Goal: Task Accomplishment & Management: Manage account settings

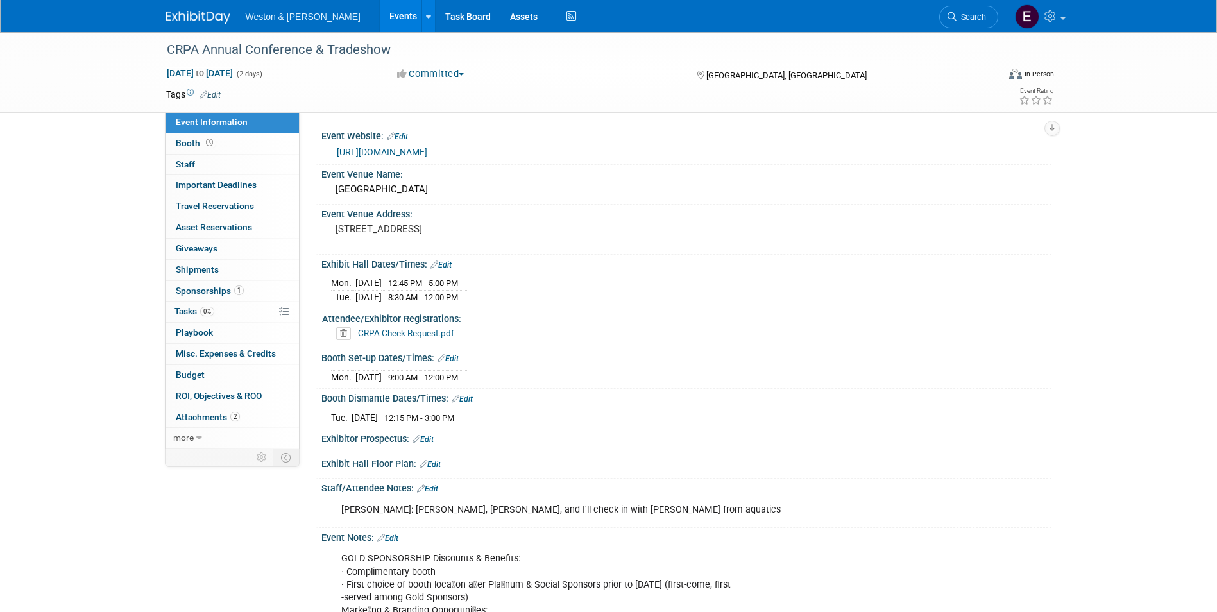
scroll to position [192, 0]
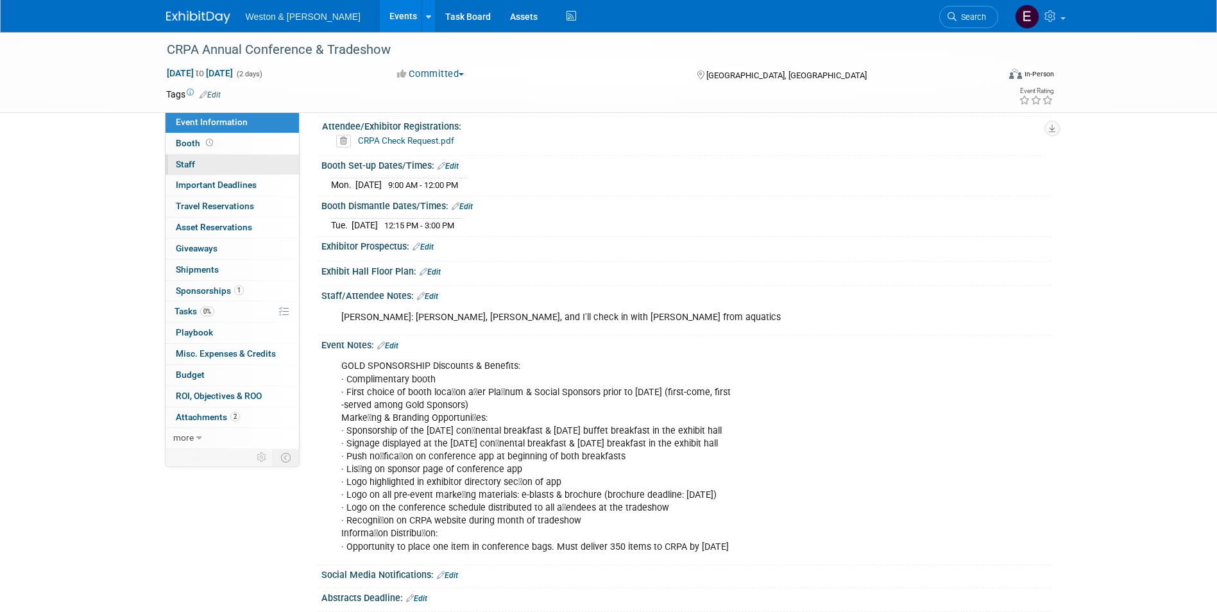
click at [195, 163] on link "0 Staff 0" at bounding box center [232, 165] width 133 height 21
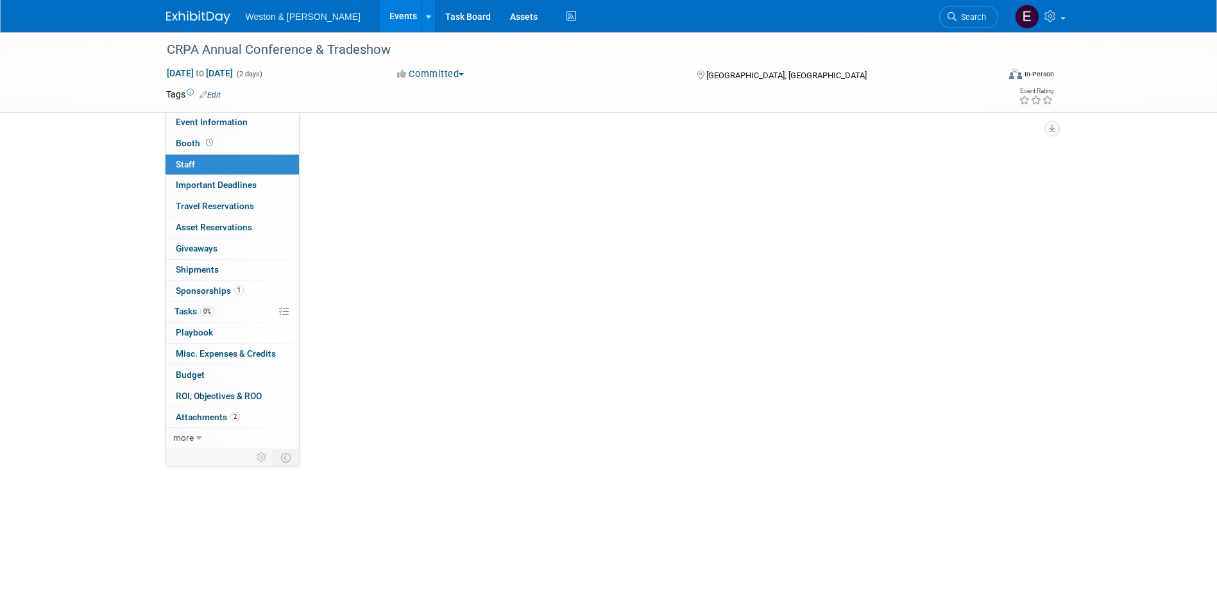
scroll to position [0, 0]
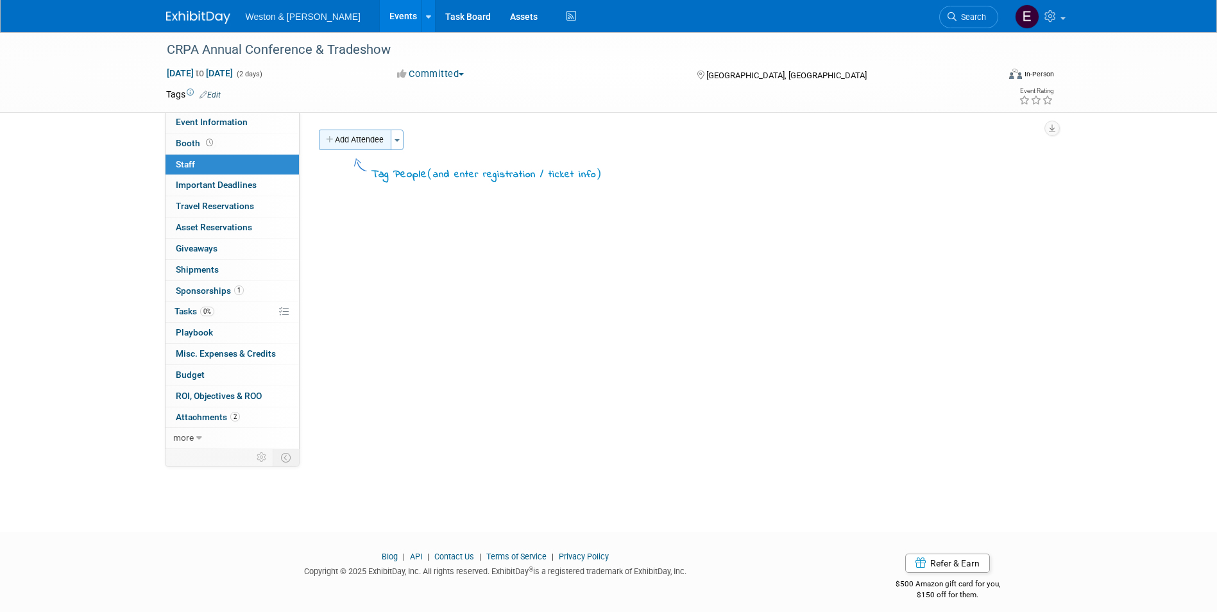
click at [350, 134] on button "Add Attendee" at bounding box center [355, 140] width 72 height 21
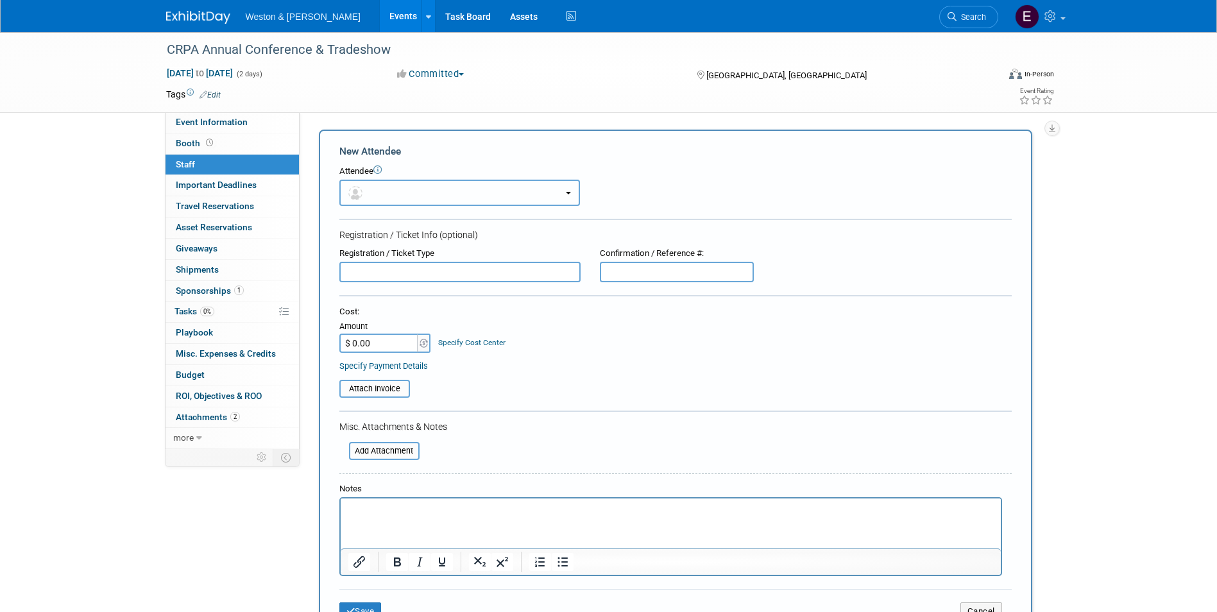
click at [381, 180] on button "button" at bounding box center [459, 193] width 241 height 26
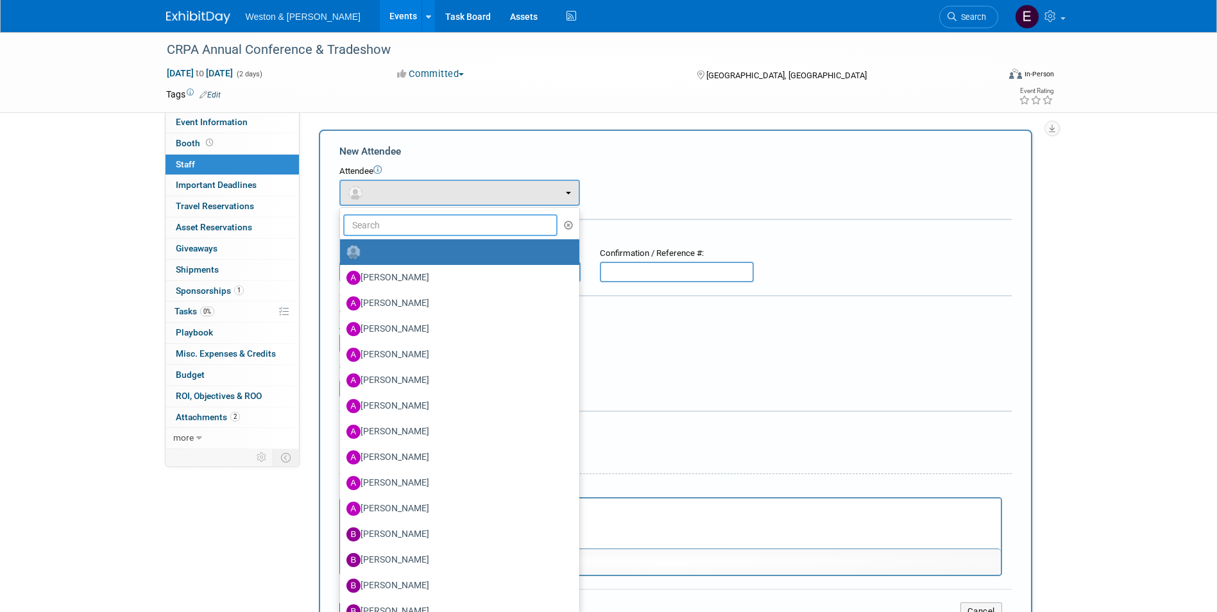
click at [367, 223] on input "text" at bounding box center [450, 225] width 215 height 22
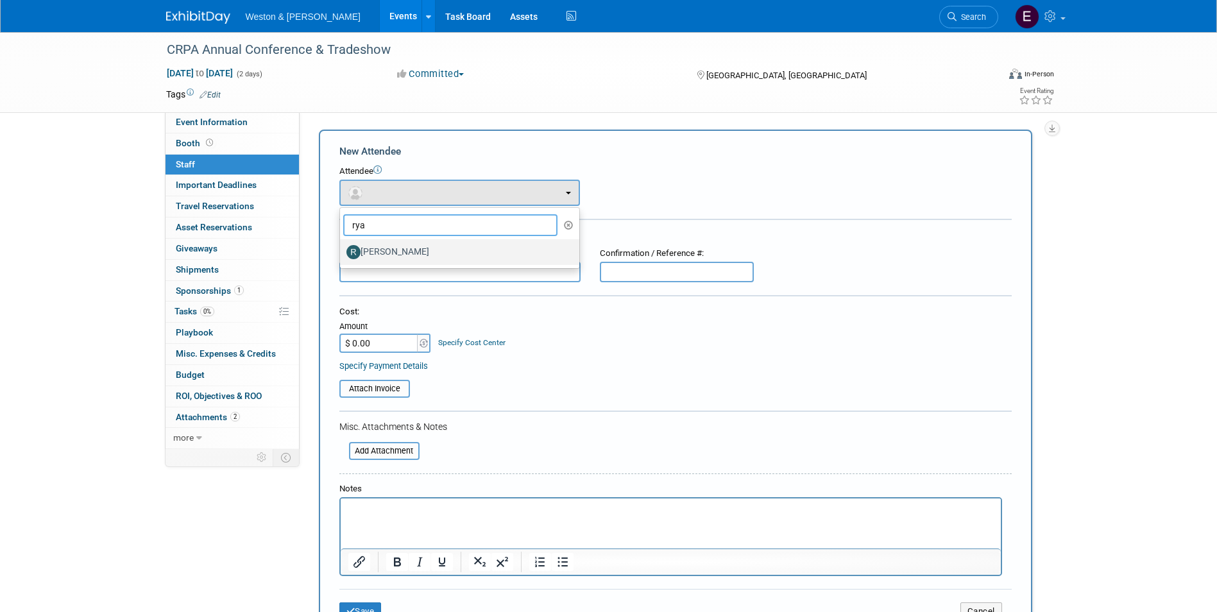
type input "rya"
click at [375, 242] on label "Ryan Chmielewski" at bounding box center [456, 252] width 220 height 21
click at [342, 246] on input "Ryan Chmielewski" at bounding box center [338, 250] width 8 height 8
radio input "true"
select select "f730510c-9196-4f12-addc-ac0de509a685"
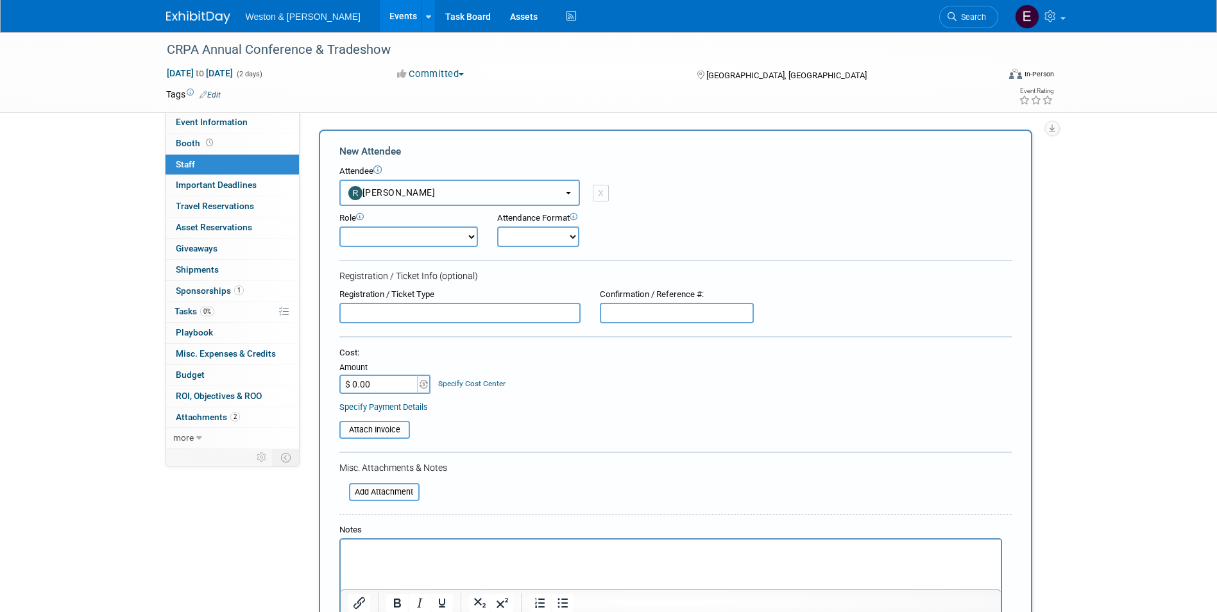
click at [562, 194] on button "Ryan Chmielewski" at bounding box center [459, 193] width 241 height 26
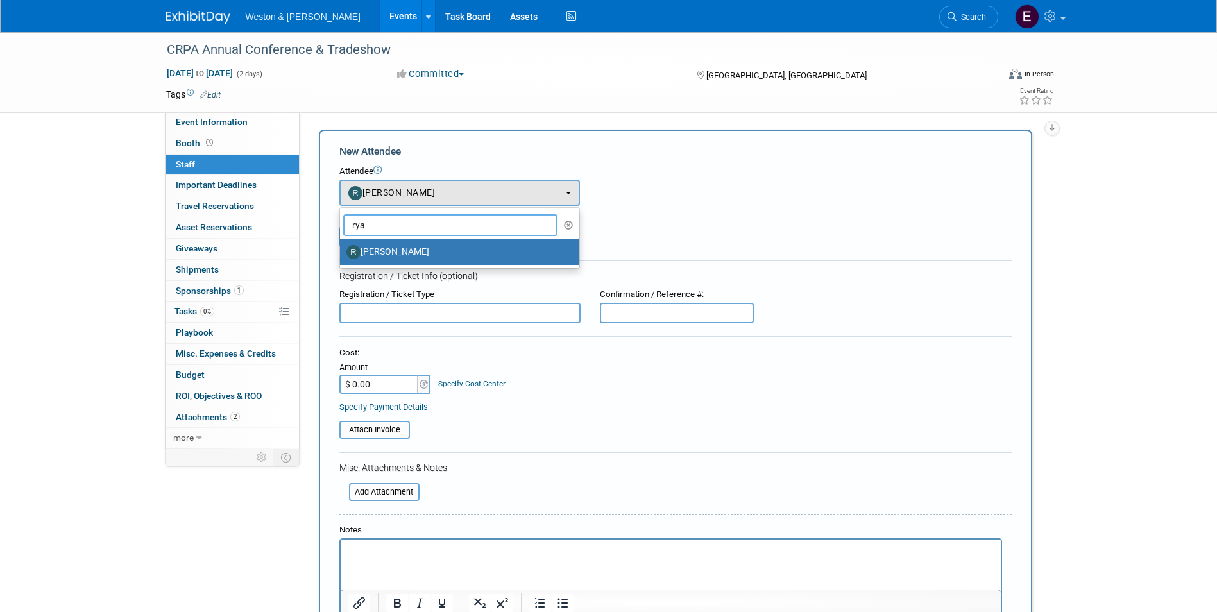
drag, startPoint x: 473, startPoint y: 223, endPoint x: 343, endPoint y: 223, distance: 130.9
click at [343, 223] on input "rya" at bounding box center [450, 225] width 215 height 22
drag, startPoint x: 375, startPoint y: 223, endPoint x: 303, endPoint y: 224, distance: 71.9
click at [303, 224] on div "Event Website: Edit https://crpa.com/conference/exhibit Event Venue Name: Moheg…" at bounding box center [676, 280] width 752 height 337
type input "emily"
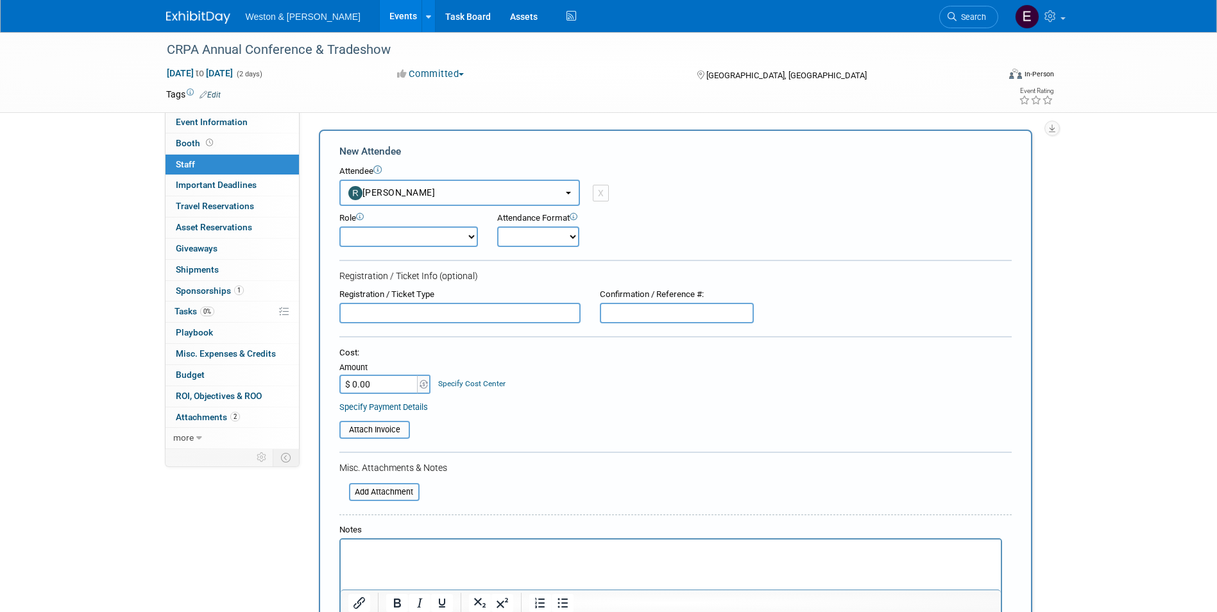
click at [561, 194] on button "Ryan Chmielewski" at bounding box center [459, 193] width 241 height 26
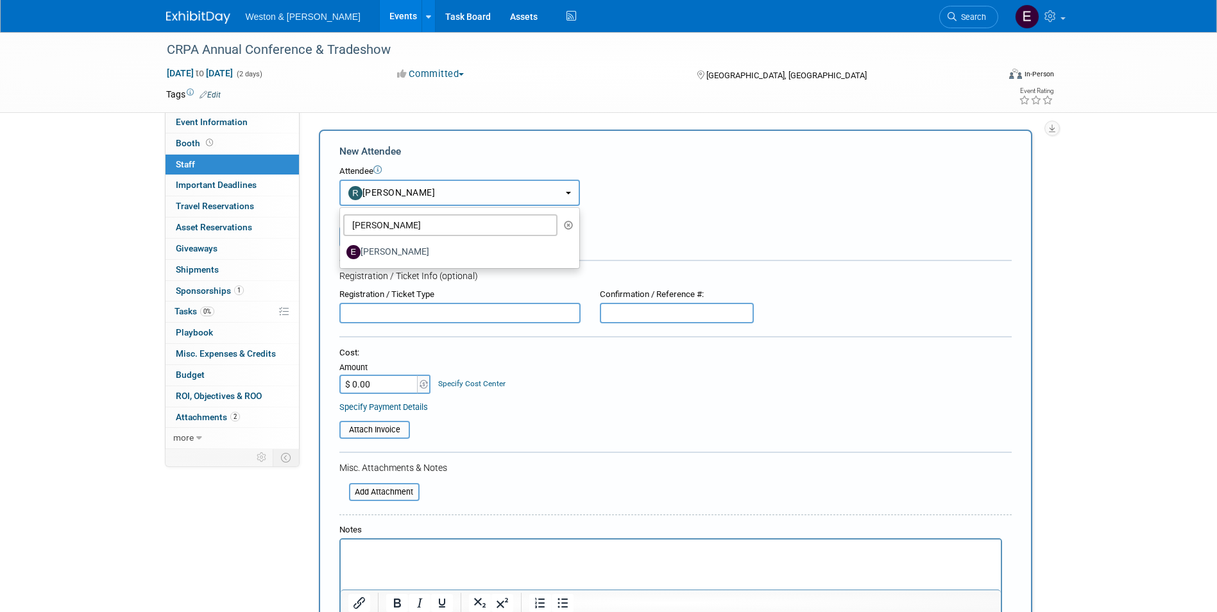
click at [549, 202] on button "Ryan Chmielewski" at bounding box center [459, 193] width 241 height 26
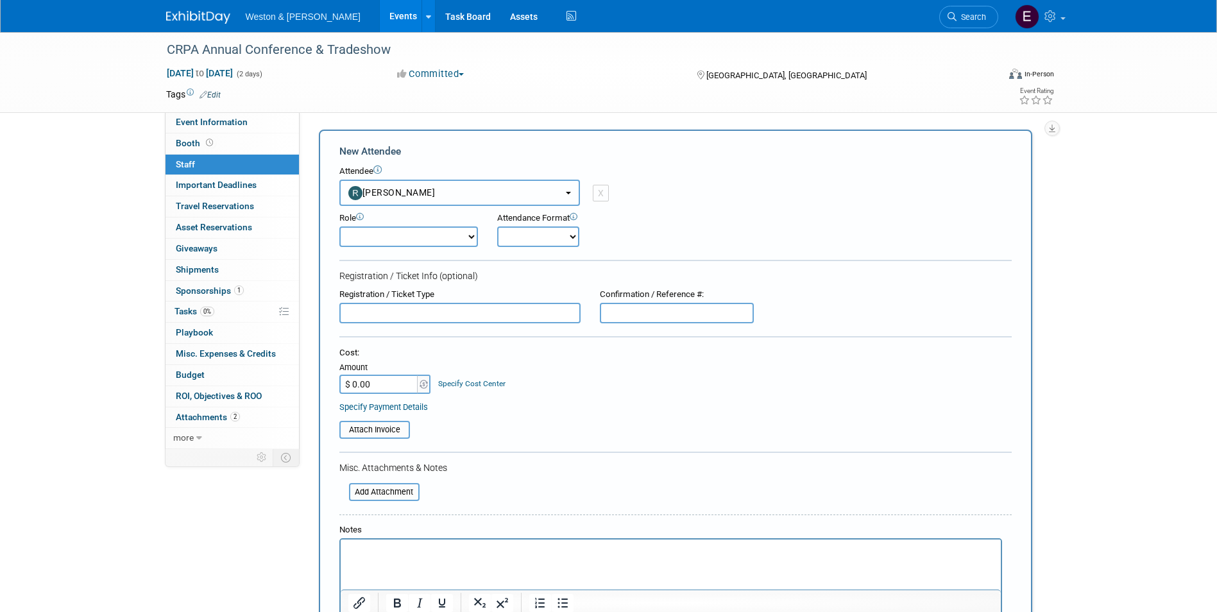
click at [501, 187] on button "Ryan Chmielewski" at bounding box center [459, 193] width 241 height 26
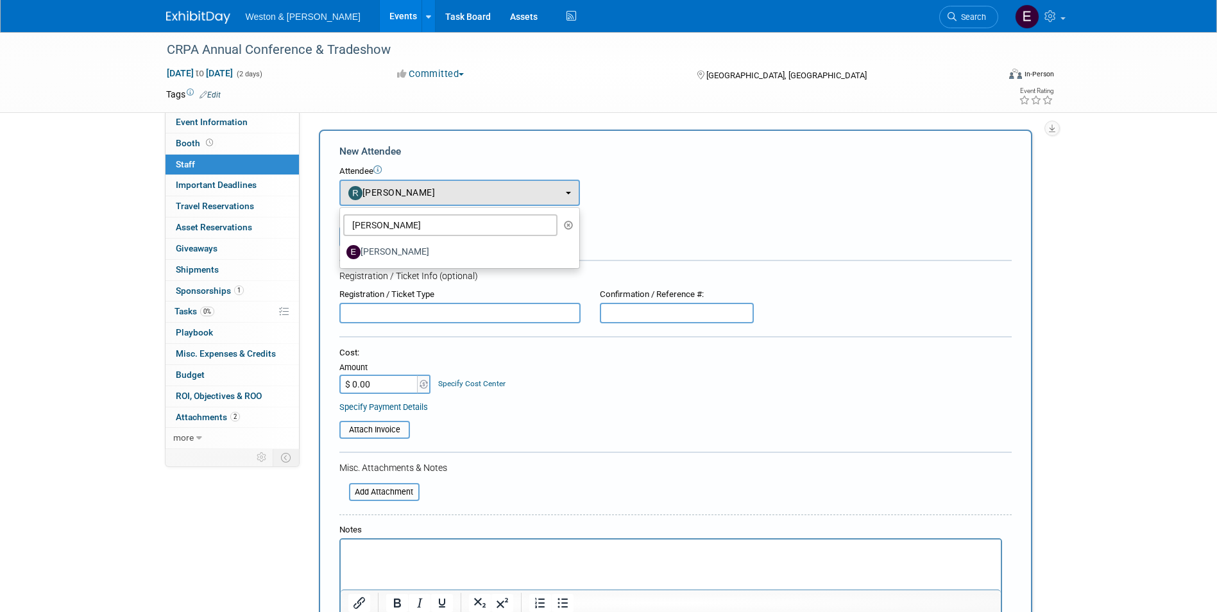
click at [597, 194] on td "X" at bounding box center [594, 193] width 29 height 26
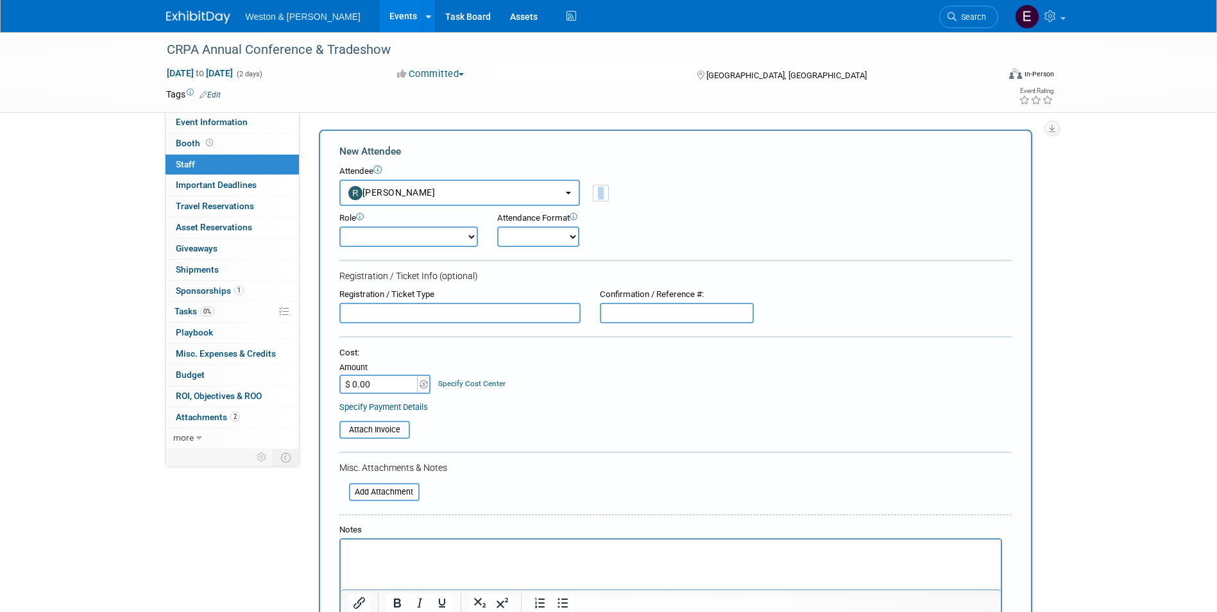
click at [597, 194] on div "X" at bounding box center [601, 193] width 16 height 17
select select
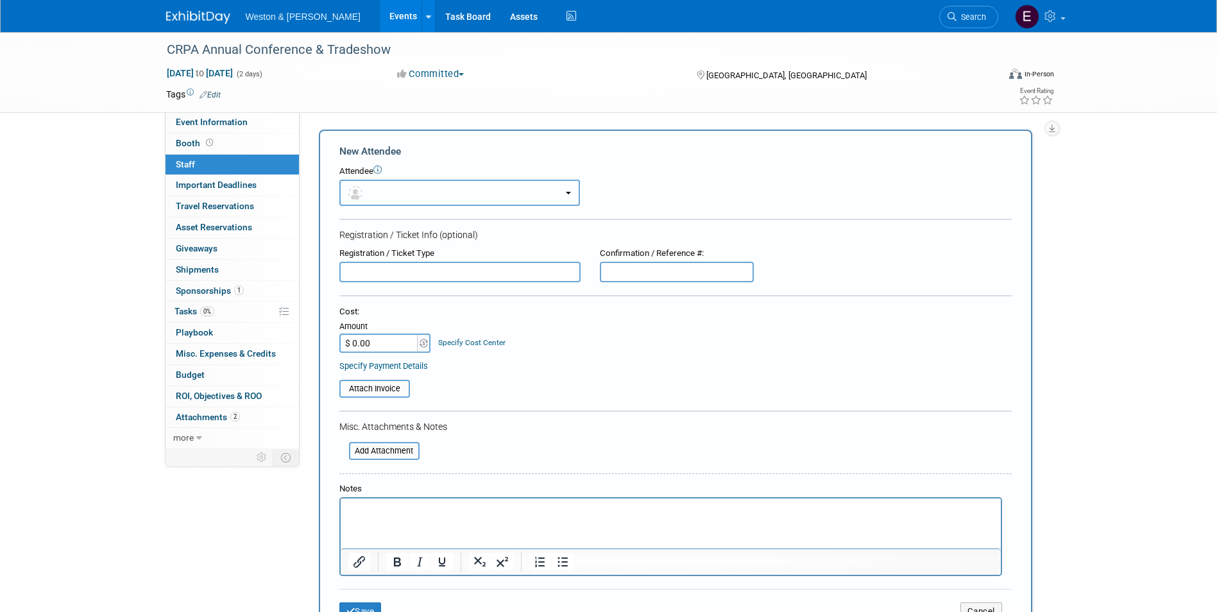
click at [491, 188] on button "button" at bounding box center [459, 193] width 241 height 26
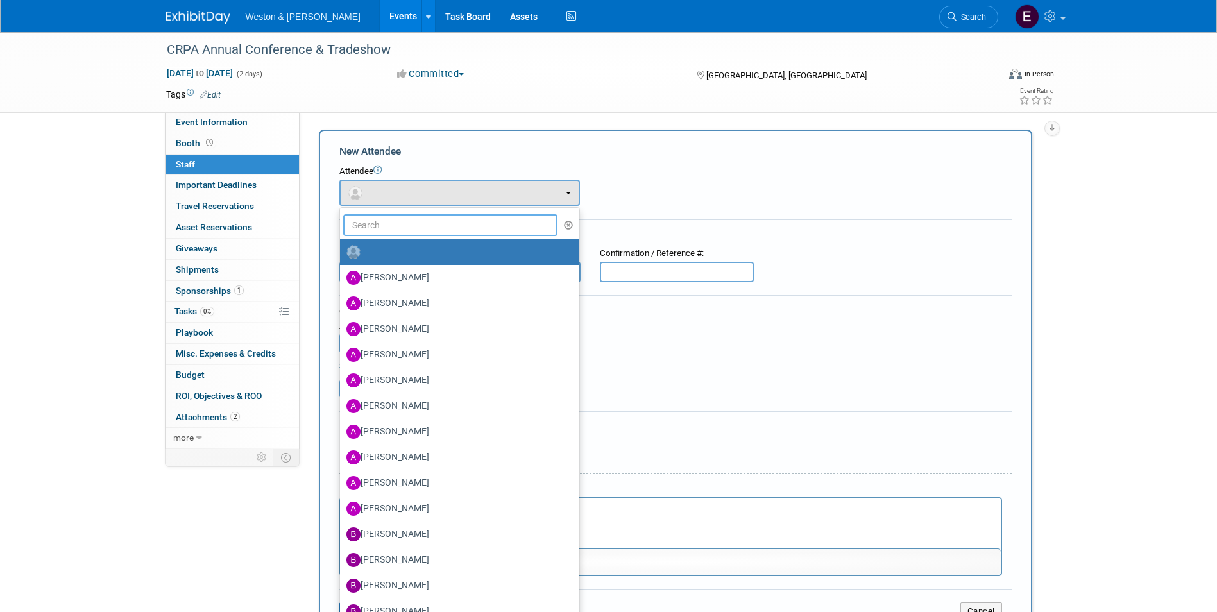
click at [484, 224] on input "text" at bounding box center [450, 225] width 215 height 22
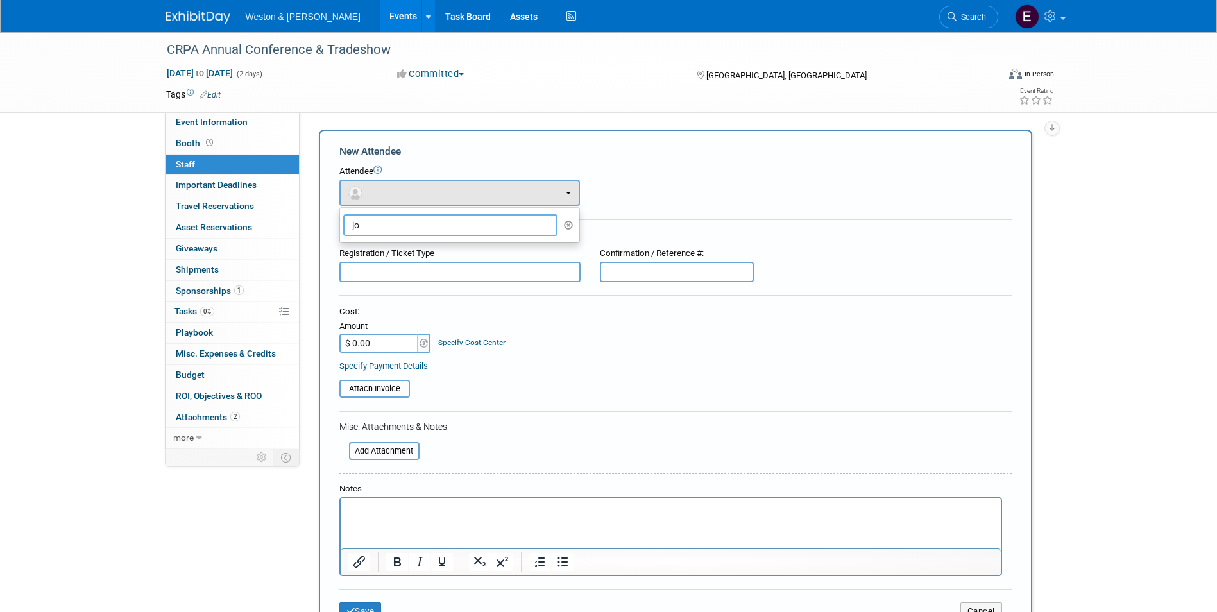
type input "j"
type input "t"
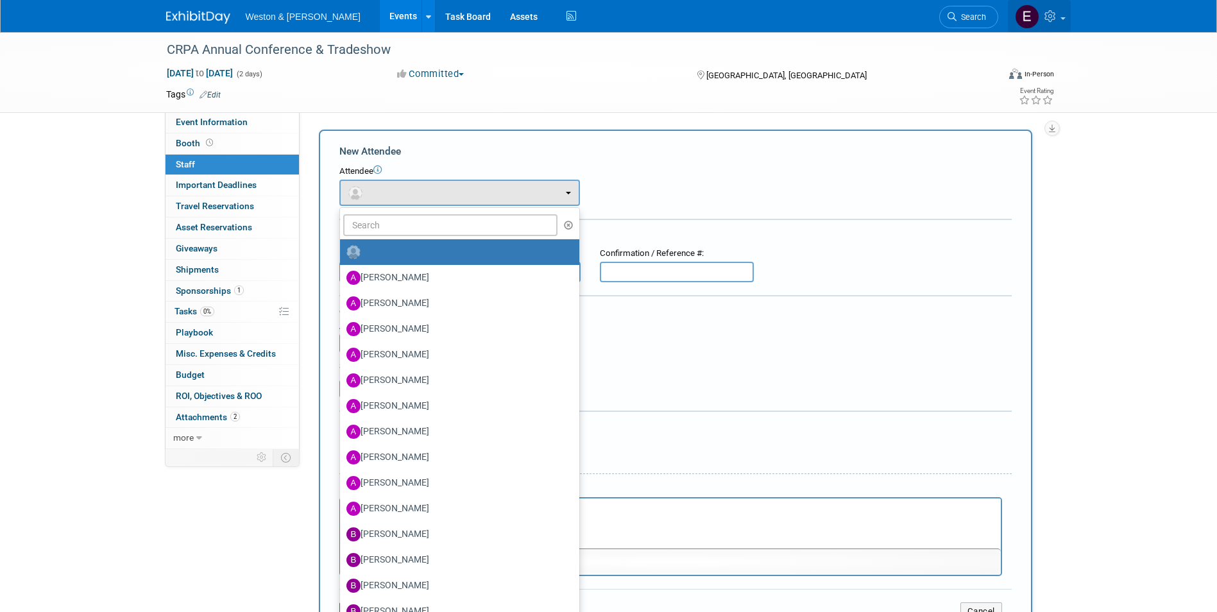
click at [1046, 21] on icon at bounding box center [1051, 16] width 15 height 12
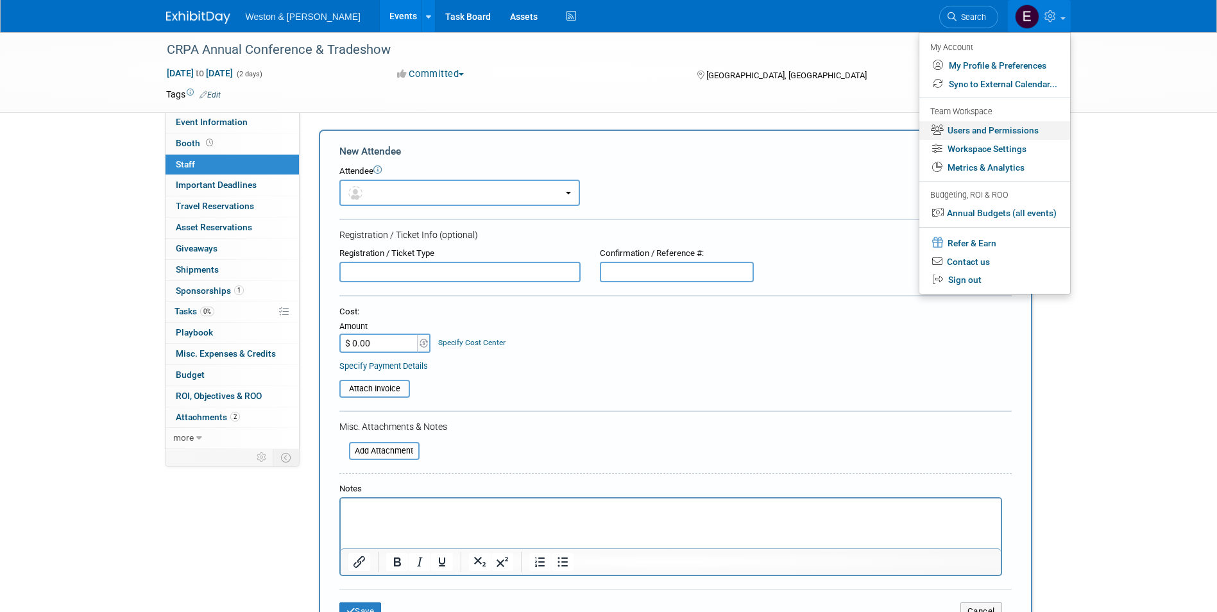
click at [982, 126] on link "Users and Permissions" at bounding box center [994, 130] width 151 height 19
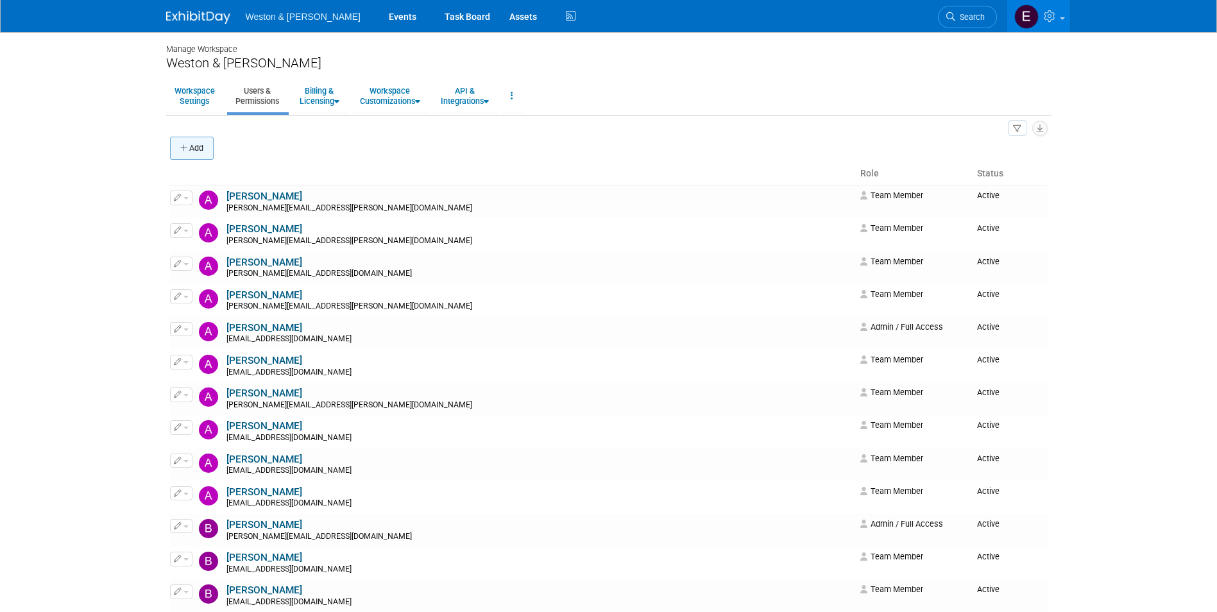
click at [183, 140] on button "Add" at bounding box center [192, 148] width 44 height 23
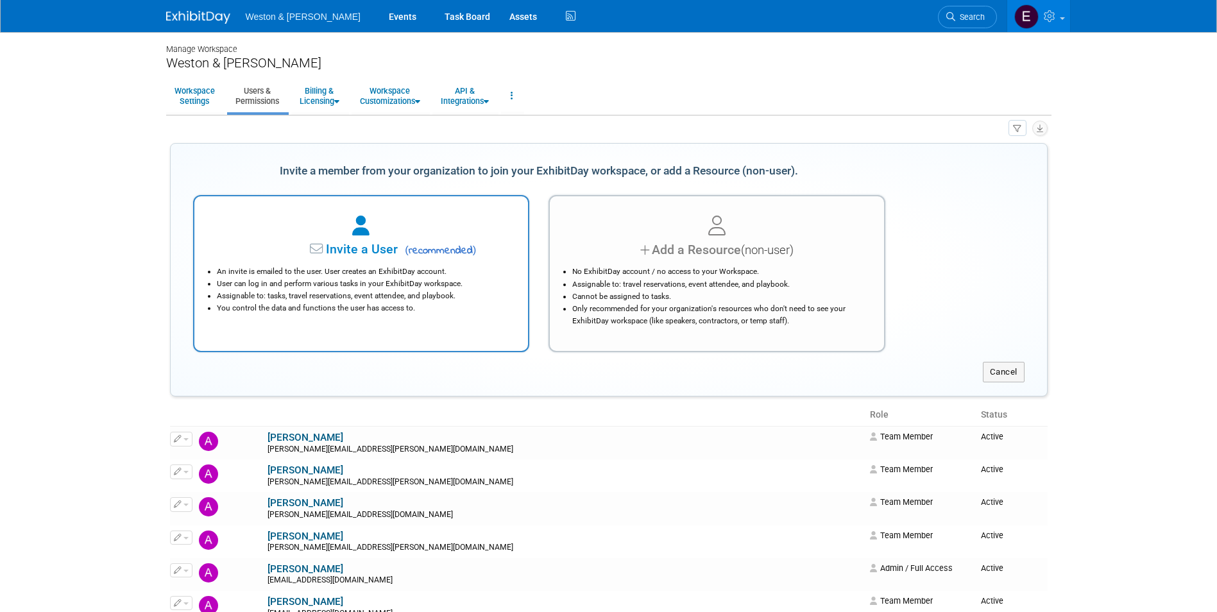
click at [382, 266] on li "An invite is emailed to the user. User creates an ExhibitDay account." at bounding box center [365, 272] width 296 height 12
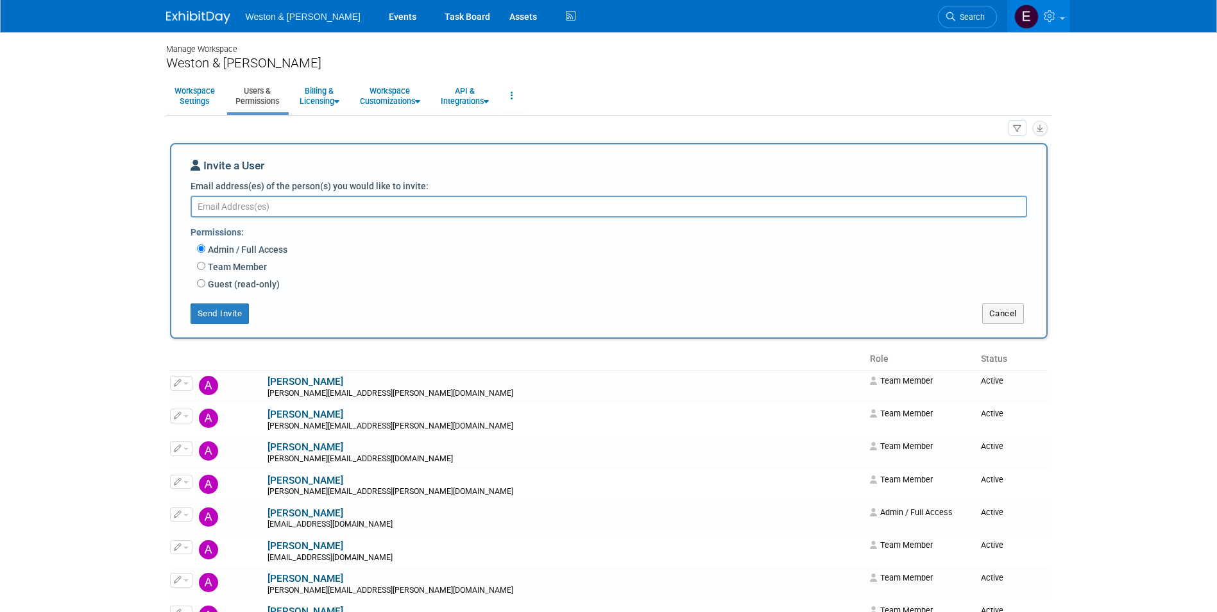
click at [325, 213] on textarea "Email address(es) of the person(s) you would like to invite:" at bounding box center [609, 207] width 837 height 22
paste textarea "Sheehan.Timothy@wseinc.com"
type textarea "Sheehan.Timothy@wseinc.com"
click at [253, 264] on label "Team Member" at bounding box center [236, 266] width 62 height 13
click at [205, 264] on input "Team Member" at bounding box center [201, 266] width 8 height 8
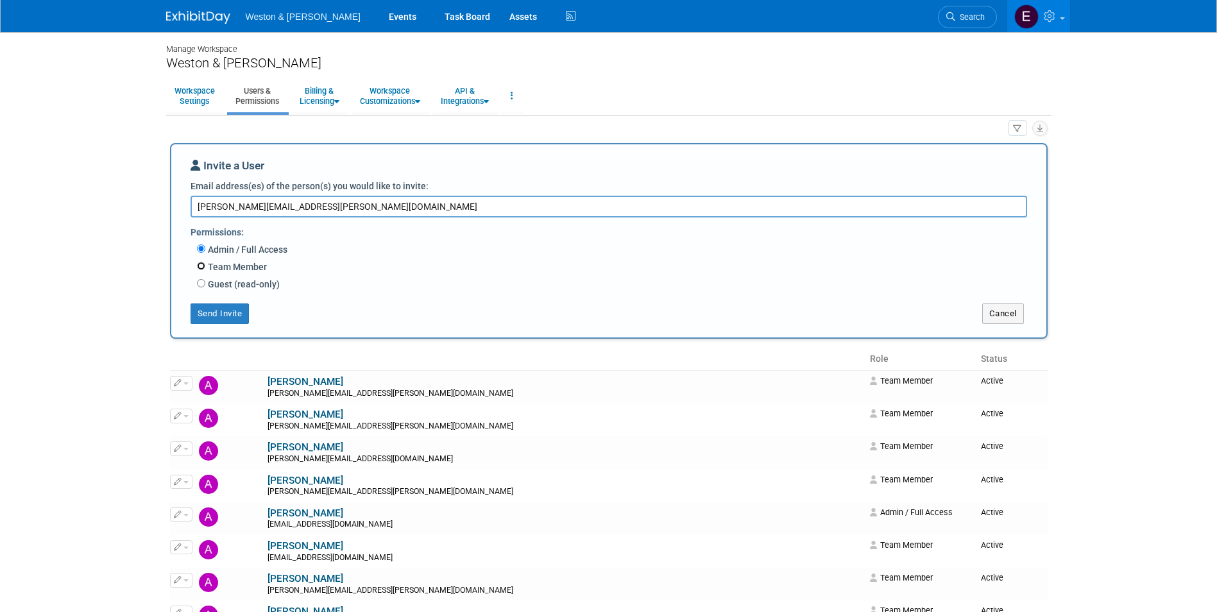
radio input "true"
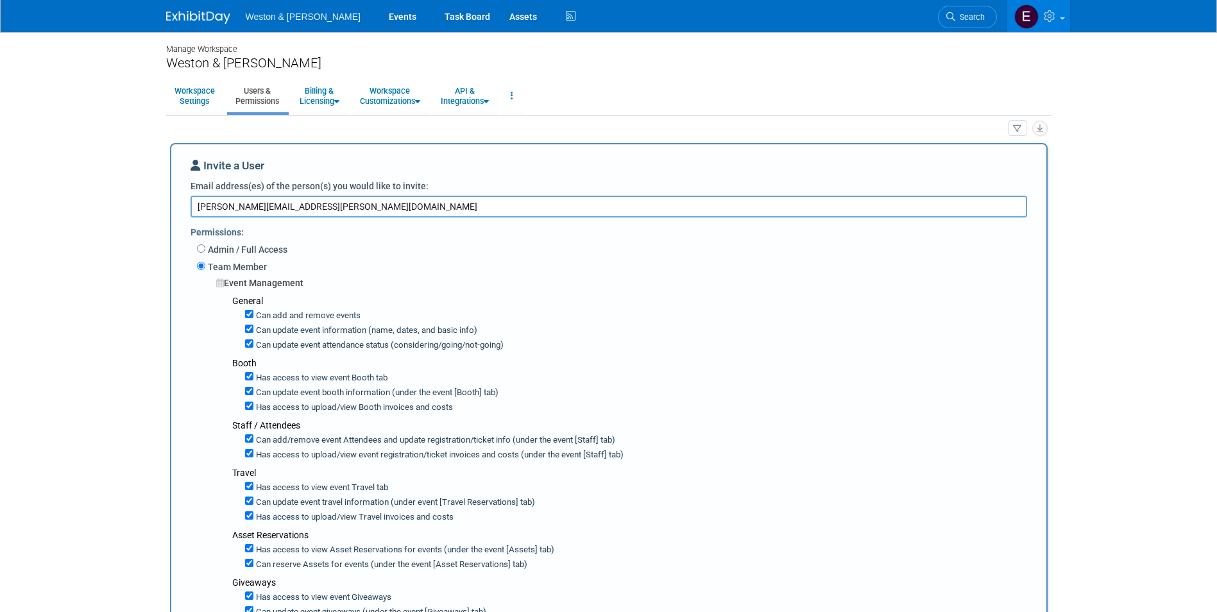
click at [246, 267] on label "Team Member" at bounding box center [236, 266] width 62 height 13
click at [205, 267] on input "Team Member" at bounding box center [201, 266] width 8 height 8
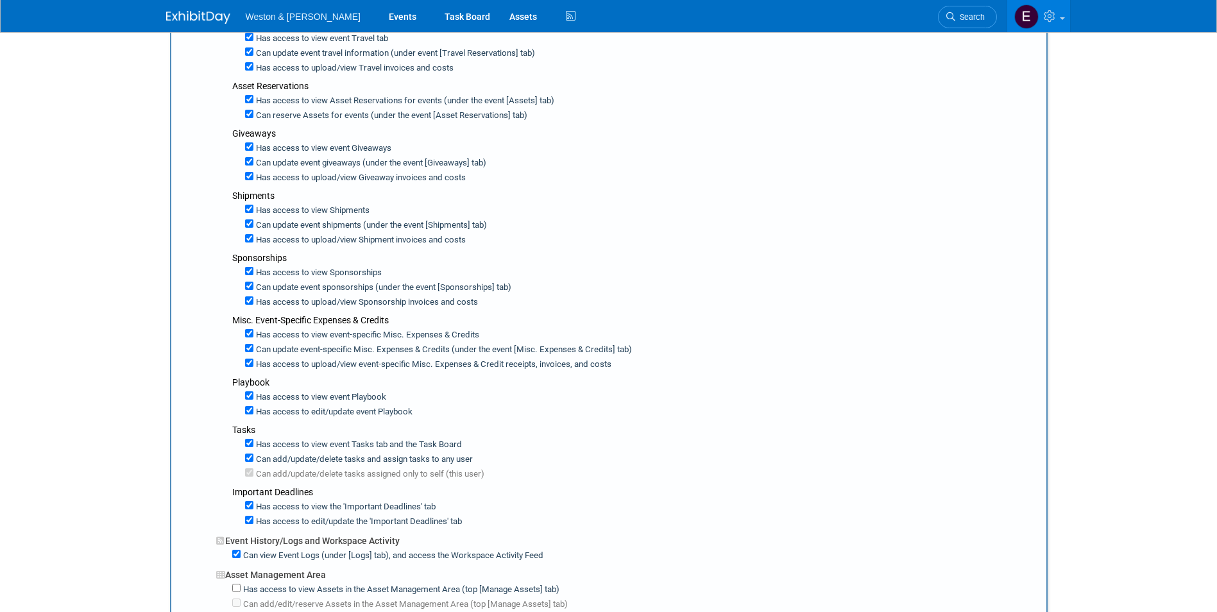
scroll to position [834, 0]
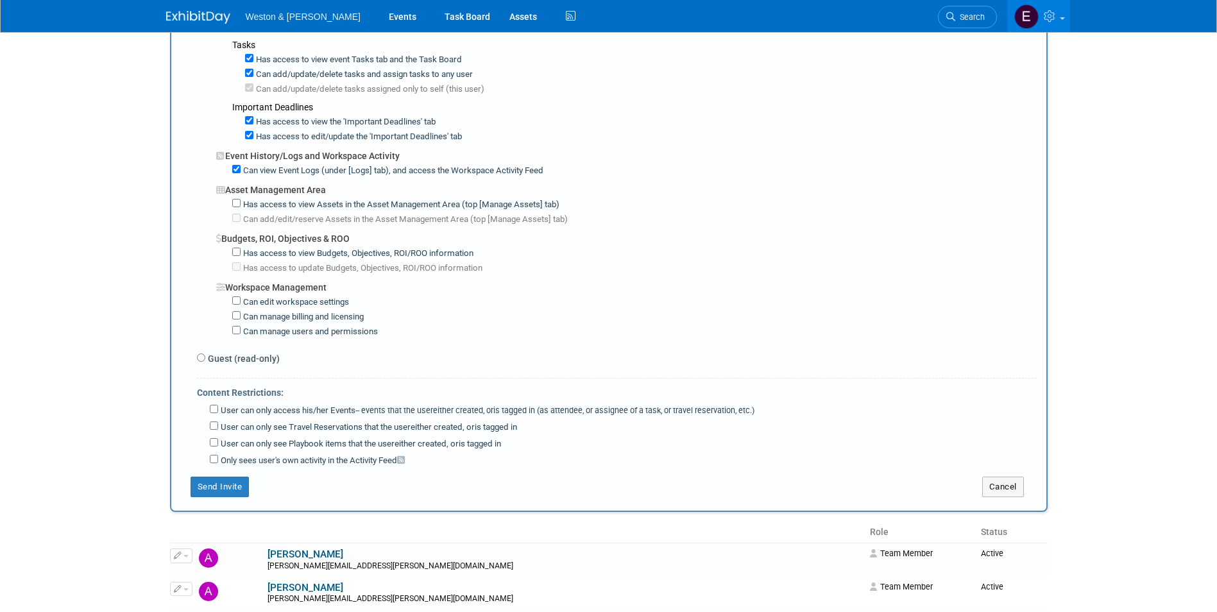
click at [211, 364] on label "Guest (read-only)" at bounding box center [242, 358] width 74 height 13
click at [205, 362] on input "Guest (read-only)" at bounding box center [201, 357] width 8 height 8
radio input "true"
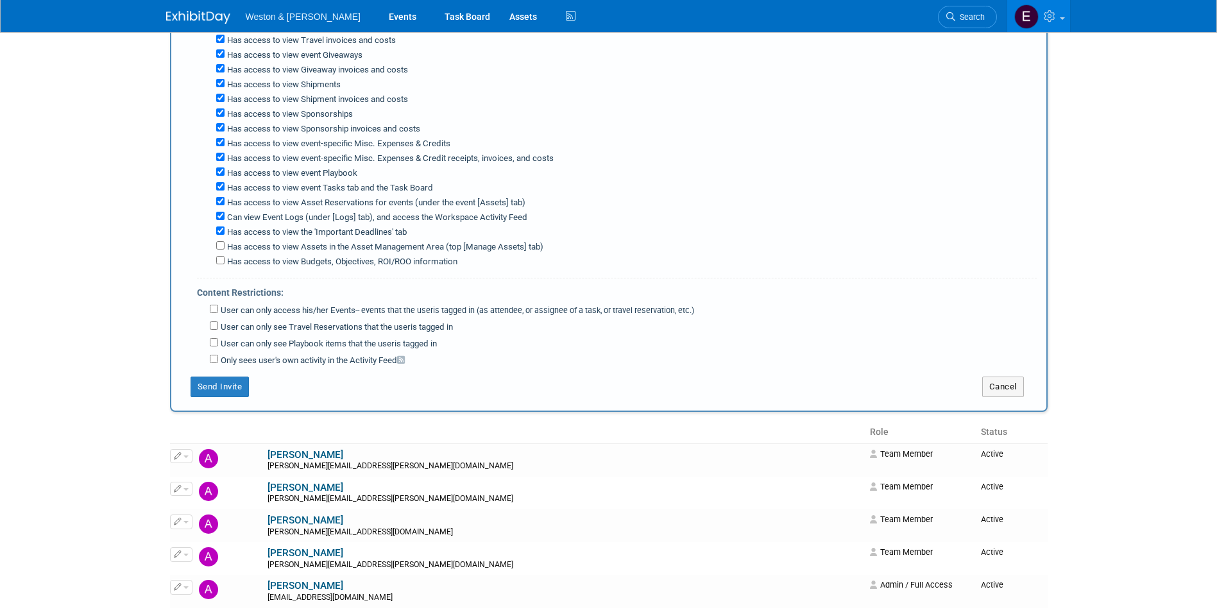
scroll to position [577, 0]
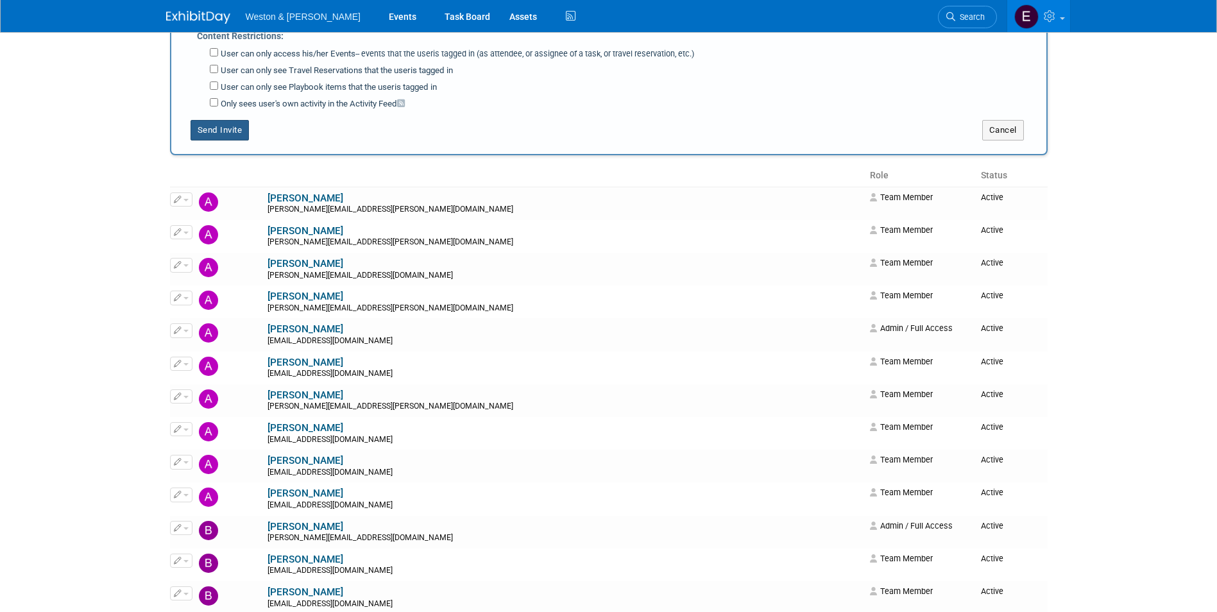
click at [213, 135] on button "Send Invite" at bounding box center [220, 130] width 59 height 21
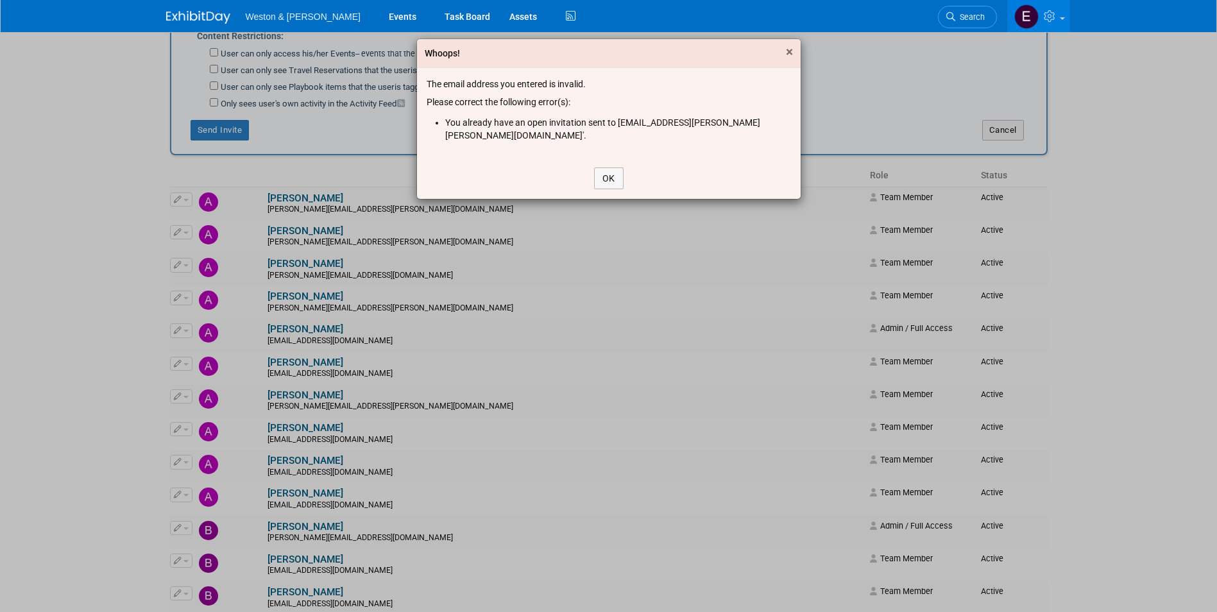
click at [786, 56] on span "×" at bounding box center [789, 51] width 7 height 15
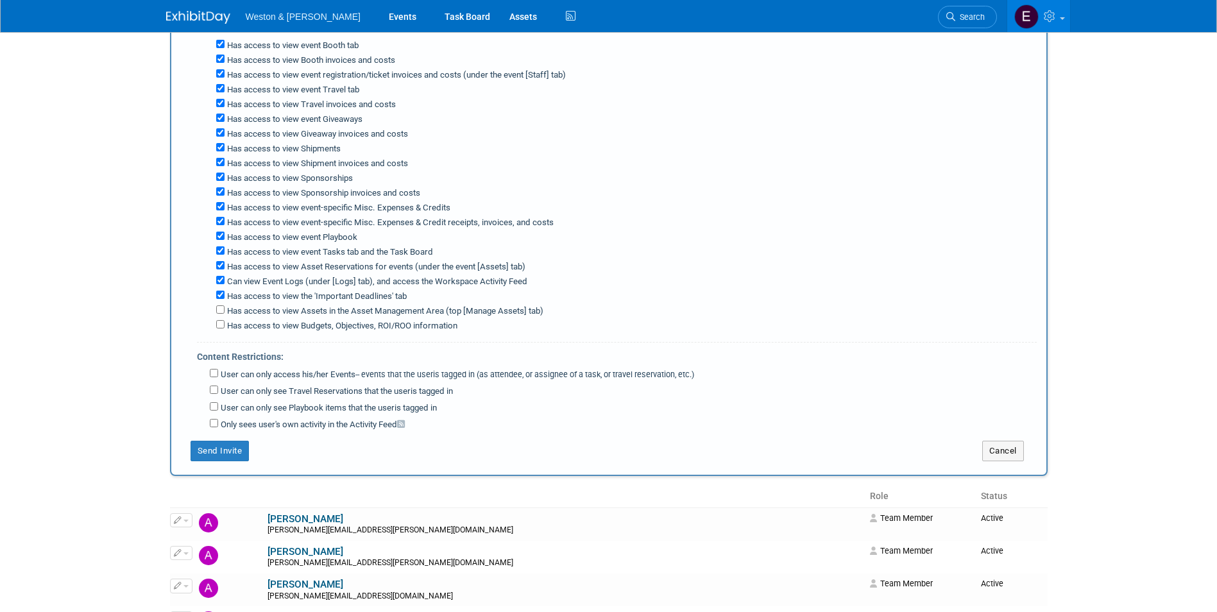
scroll to position [0, 0]
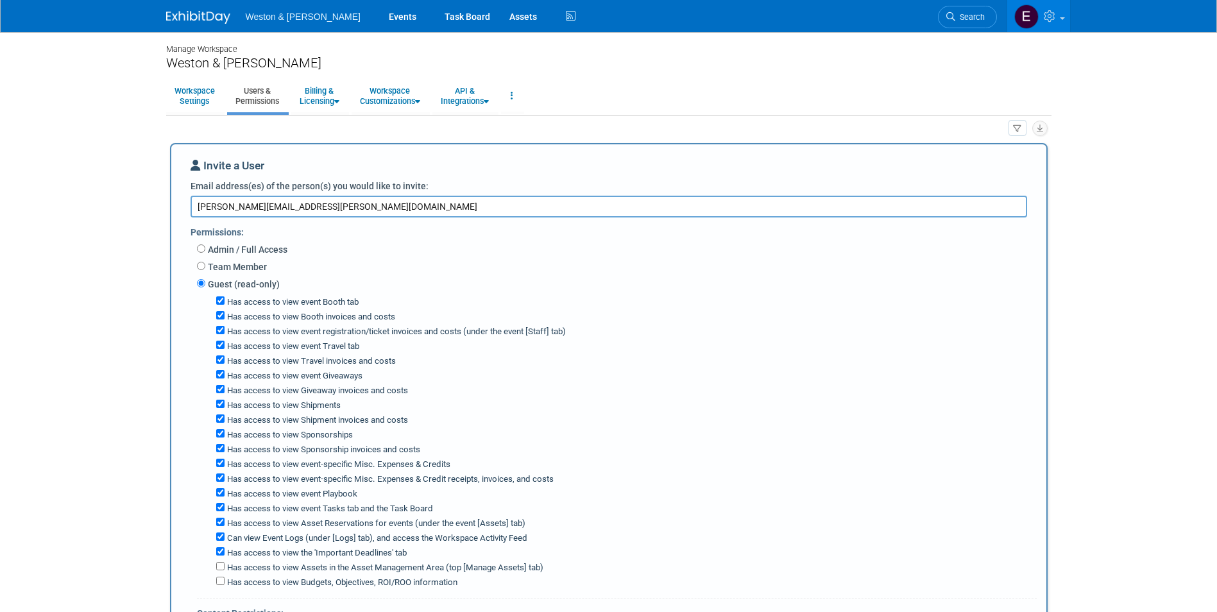
drag, startPoint x: 400, startPoint y: 204, endPoint x: 177, endPoint y: 216, distance: 223.6
click at [177, 216] on div "Invite a User Email address(es) of the person(s) you would like to invite: Shee…" at bounding box center [609, 438] width 878 height 590
click at [357, 207] on textarea "Email address(es) of the person(s) you would like to invite:" at bounding box center [609, 207] width 837 height 22
paste textarea "[PERSON_NAME][EMAIL_ADDRESS][PERSON_NAME][DOMAIN_NAME]"
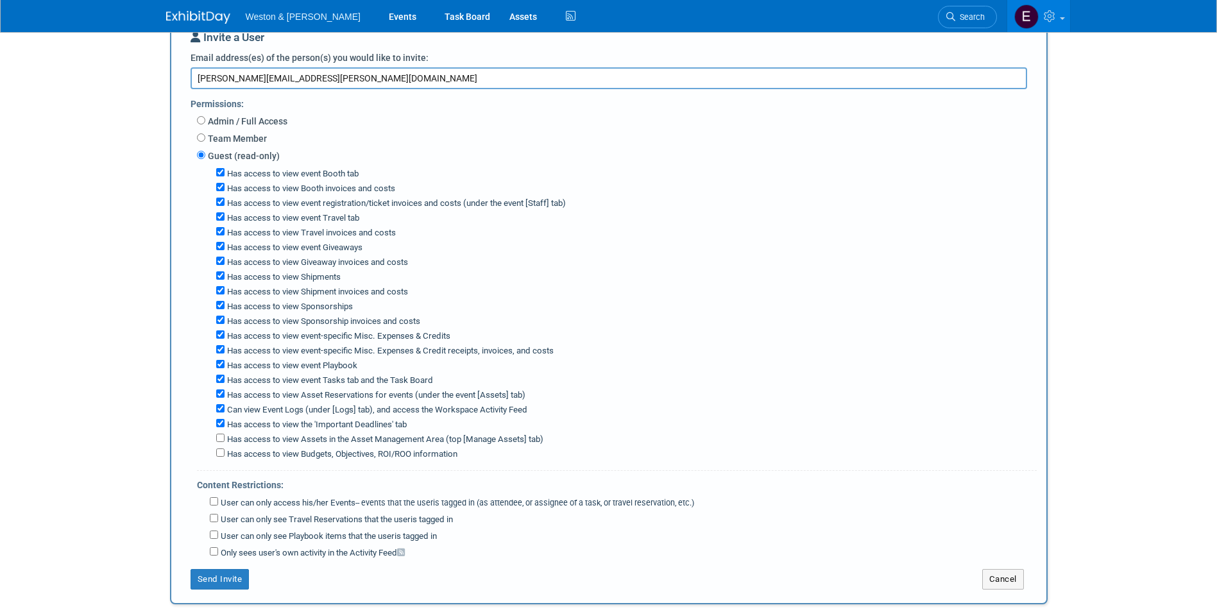
scroll to position [449, 0]
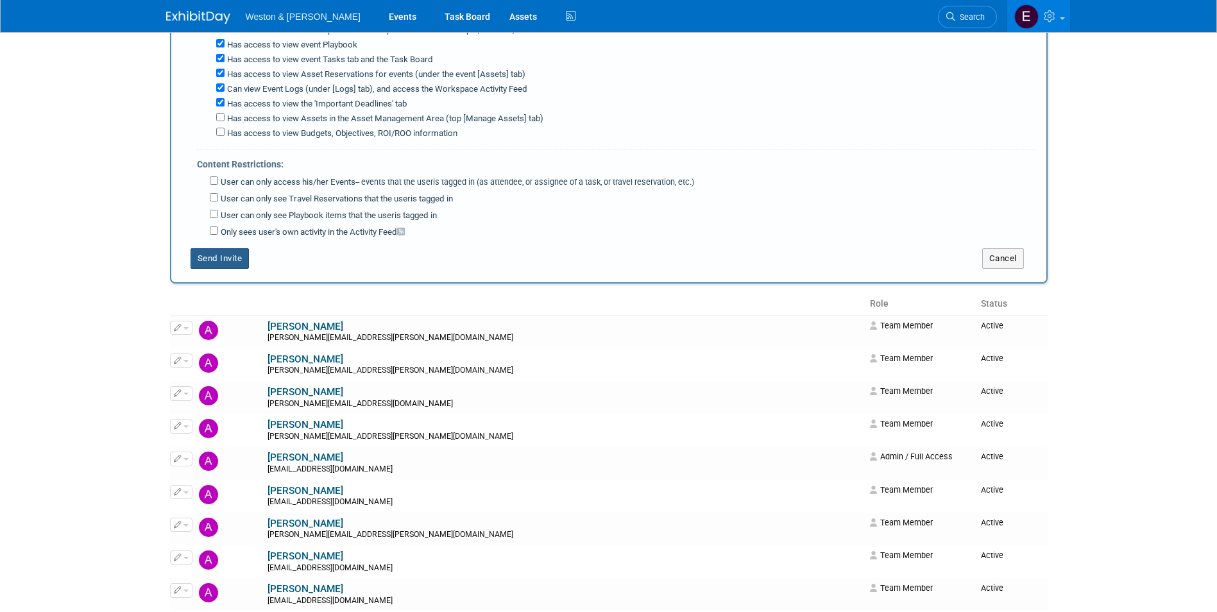
type textarea "[PERSON_NAME][EMAIL_ADDRESS][PERSON_NAME][DOMAIN_NAME]"
click at [213, 253] on button "Send Invite" at bounding box center [220, 258] width 59 height 21
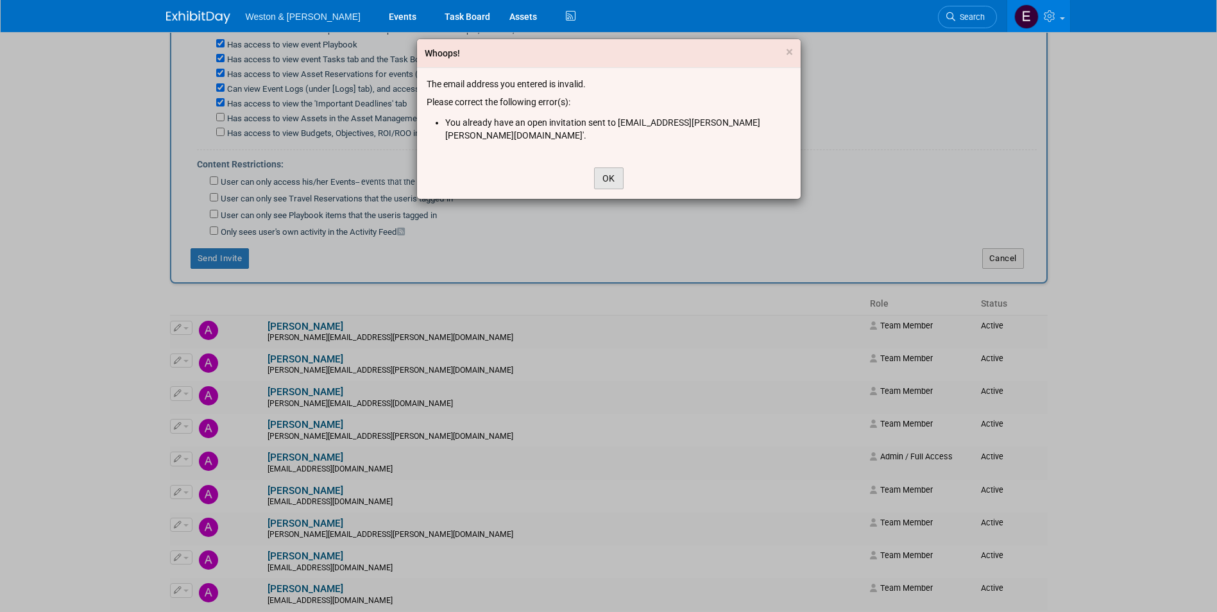
click at [600, 167] on button "OK" at bounding box center [609, 178] width 30 height 22
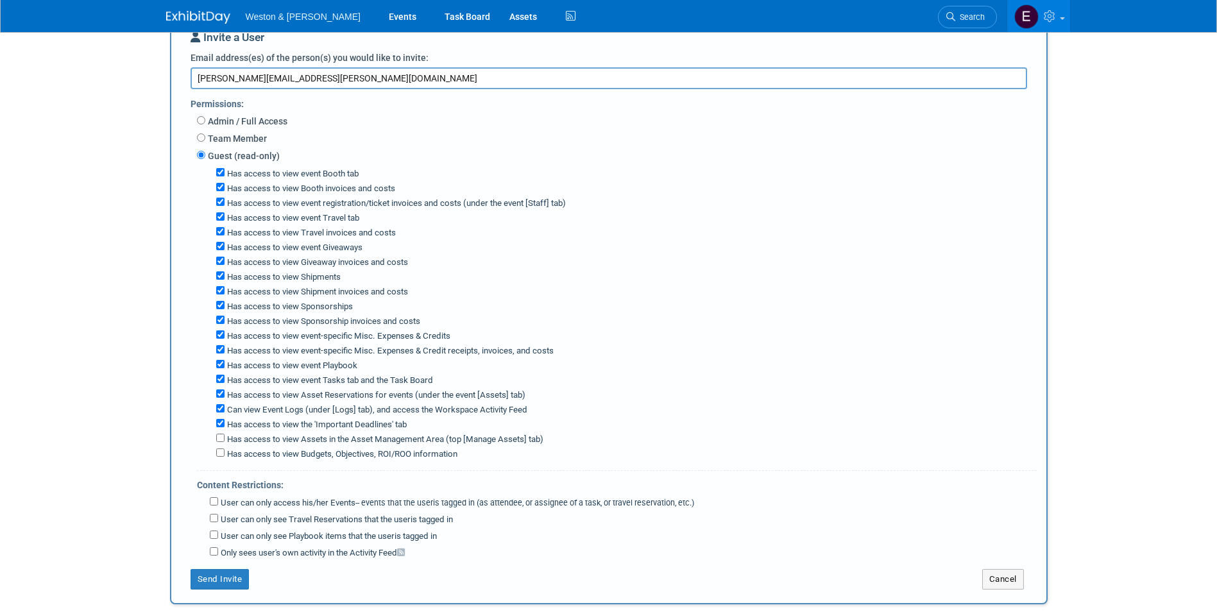
scroll to position [0, 0]
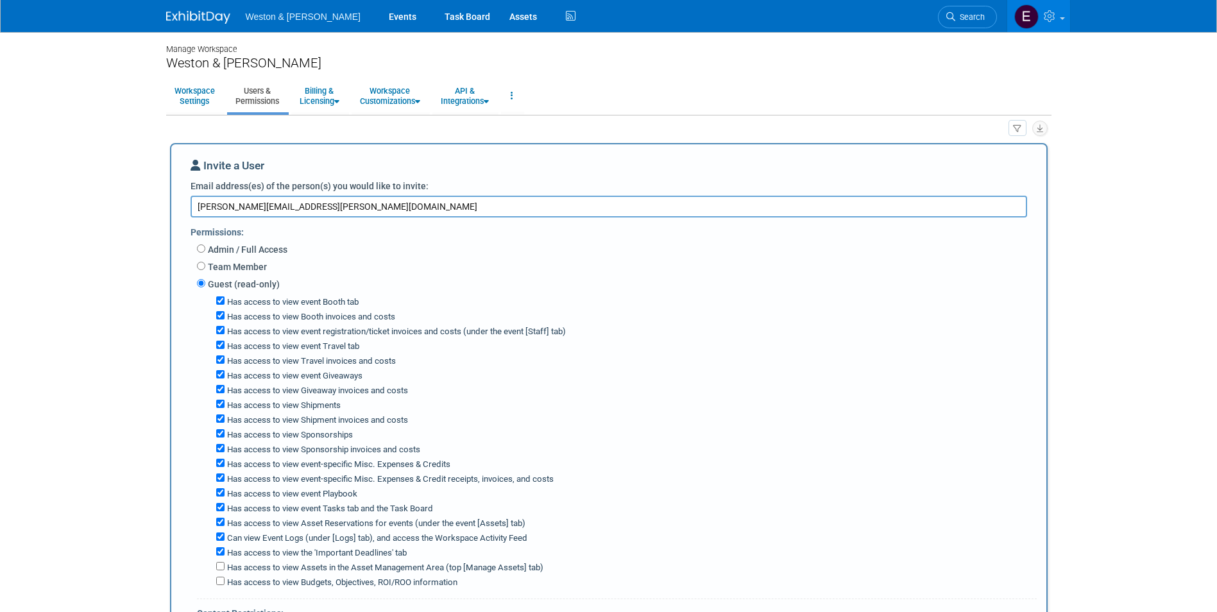
drag, startPoint x: 391, startPoint y: 211, endPoint x: 63, endPoint y: 206, distance: 327.9
click at [56, 209] on body "Weston & Sampson Events Task Board Assets Activity Feed" at bounding box center [608, 306] width 1217 height 612
click at [461, 208] on textarea "Email address(es) of the person(s) you would like to invite:" at bounding box center [609, 207] width 837 height 22
paste textarea "Tunsky.Jonathan@wseinc.com"
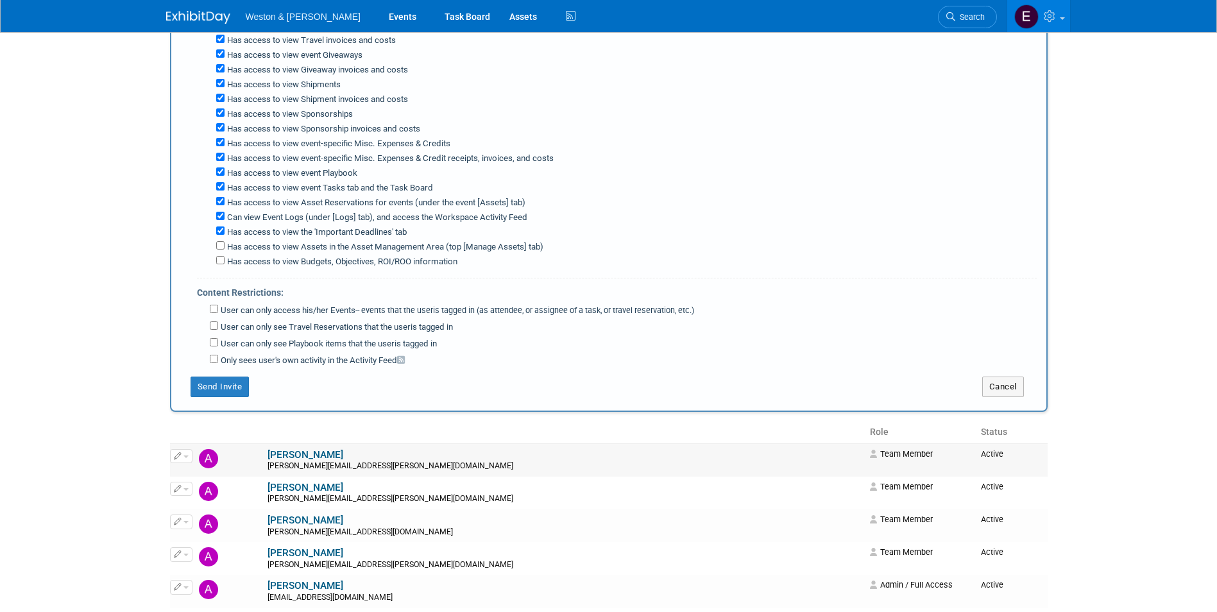
scroll to position [513, 0]
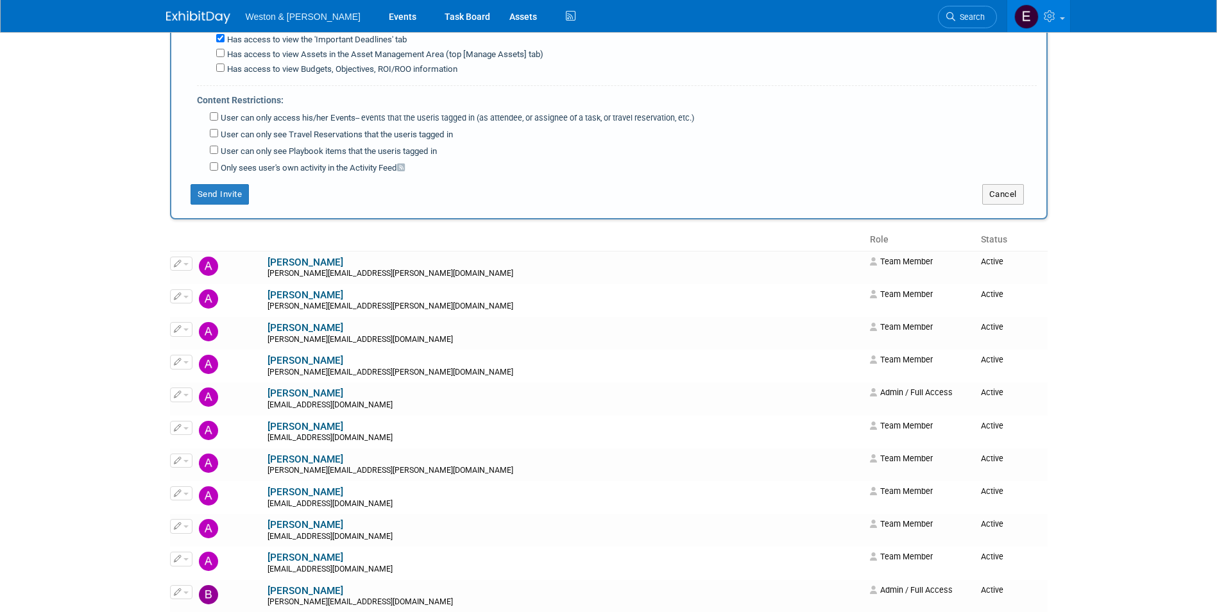
type textarea "Tunsky.Jonathan@wseinc.com"
click at [221, 195] on button "Send Invite" at bounding box center [220, 194] width 59 height 21
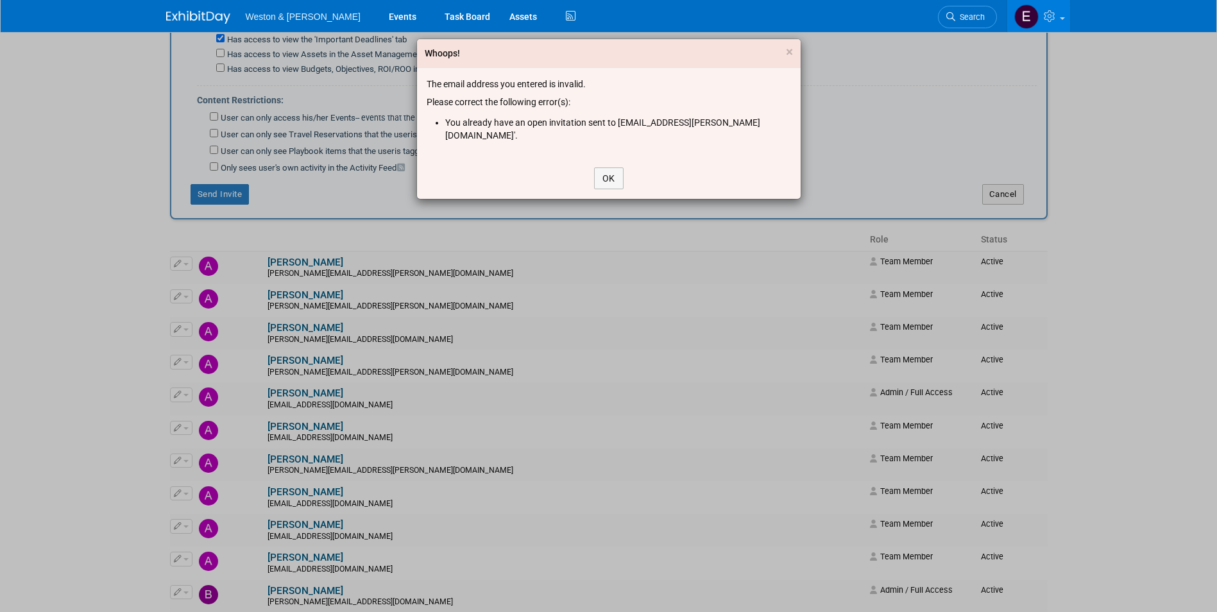
click at [591, 158] on div "OK" at bounding box center [609, 178] width 384 height 41
click at [594, 167] on button "OK" at bounding box center [609, 178] width 30 height 22
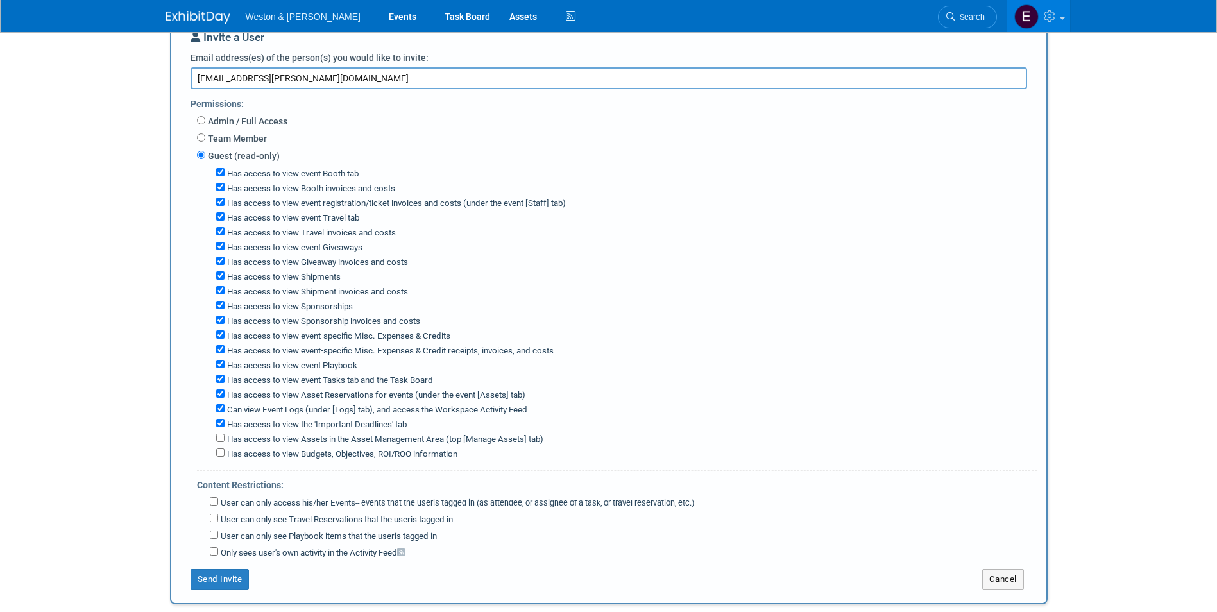
scroll to position [0, 0]
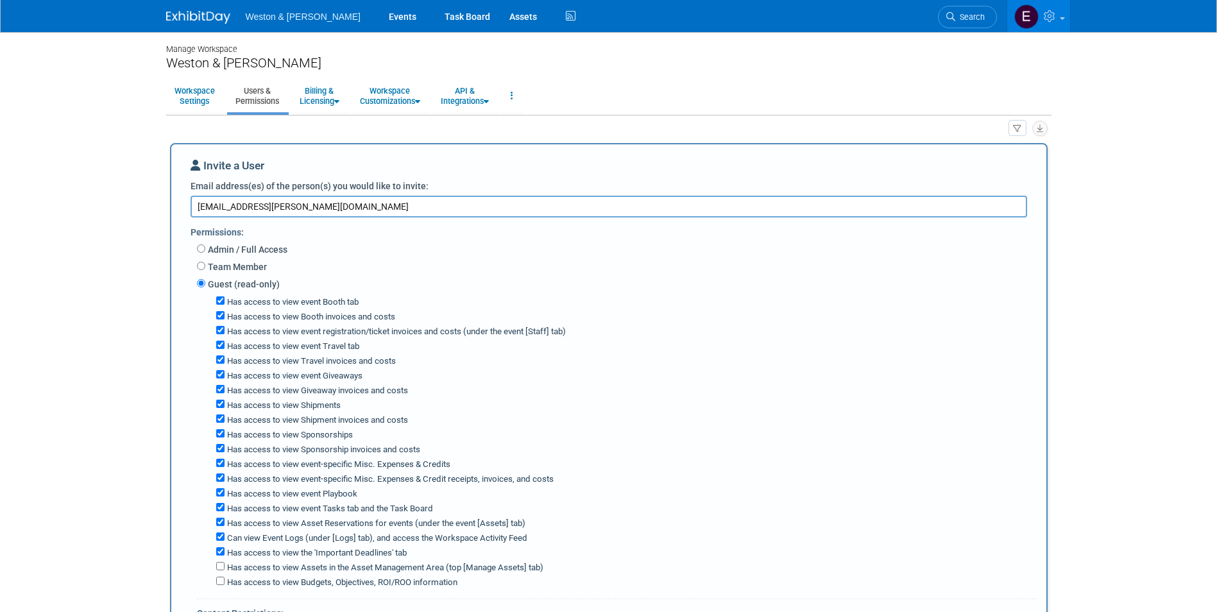
click at [298, 24] on ul "Weston & Sampson Events Task Board Assets Activity Feed" at bounding box center [412, 16] width 333 height 32
click at [299, 12] on span "Weston & [PERSON_NAME]" at bounding box center [303, 17] width 115 height 10
click at [183, 18] on img at bounding box center [198, 17] width 64 height 13
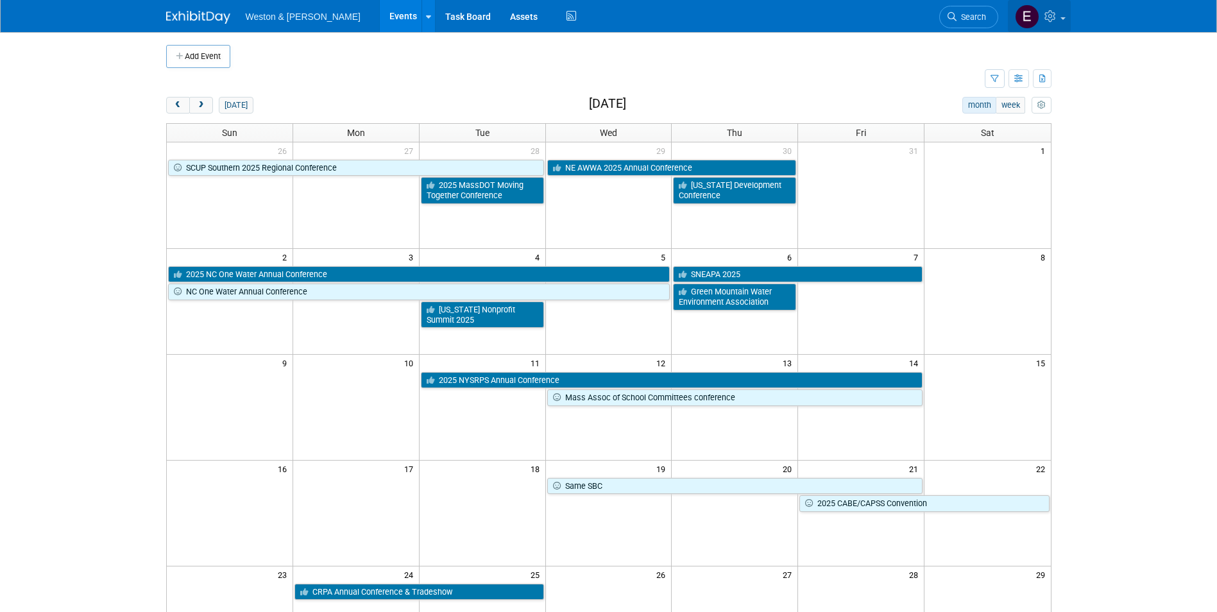
click at [1055, 6] on link at bounding box center [1039, 16] width 63 height 32
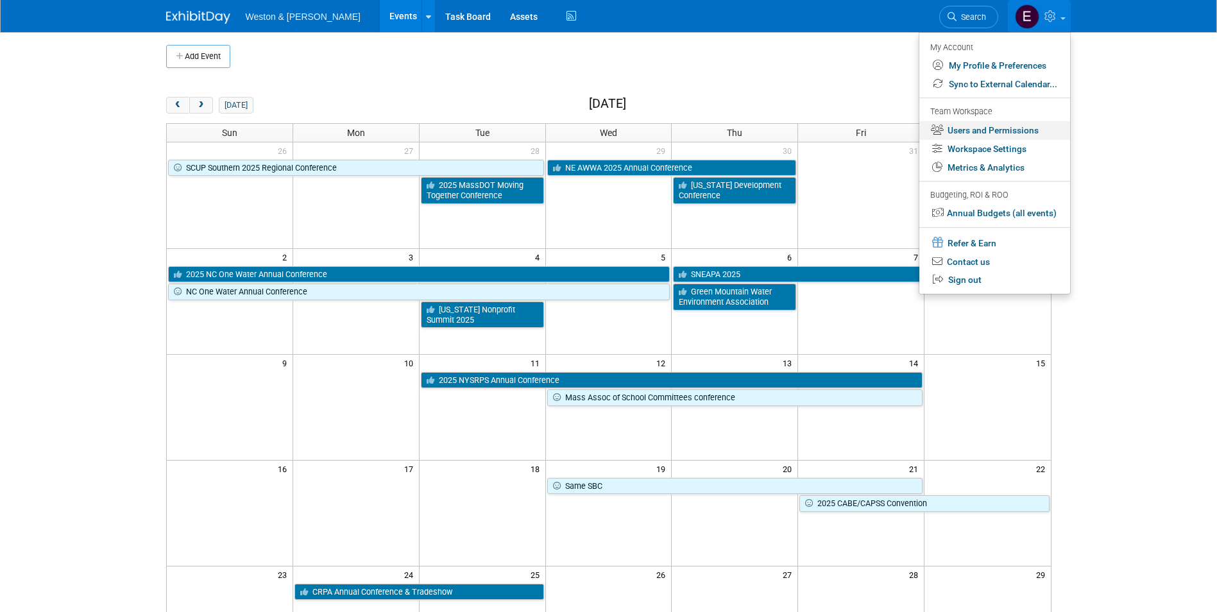
click at [1005, 135] on link "Users and Permissions" at bounding box center [994, 130] width 151 height 19
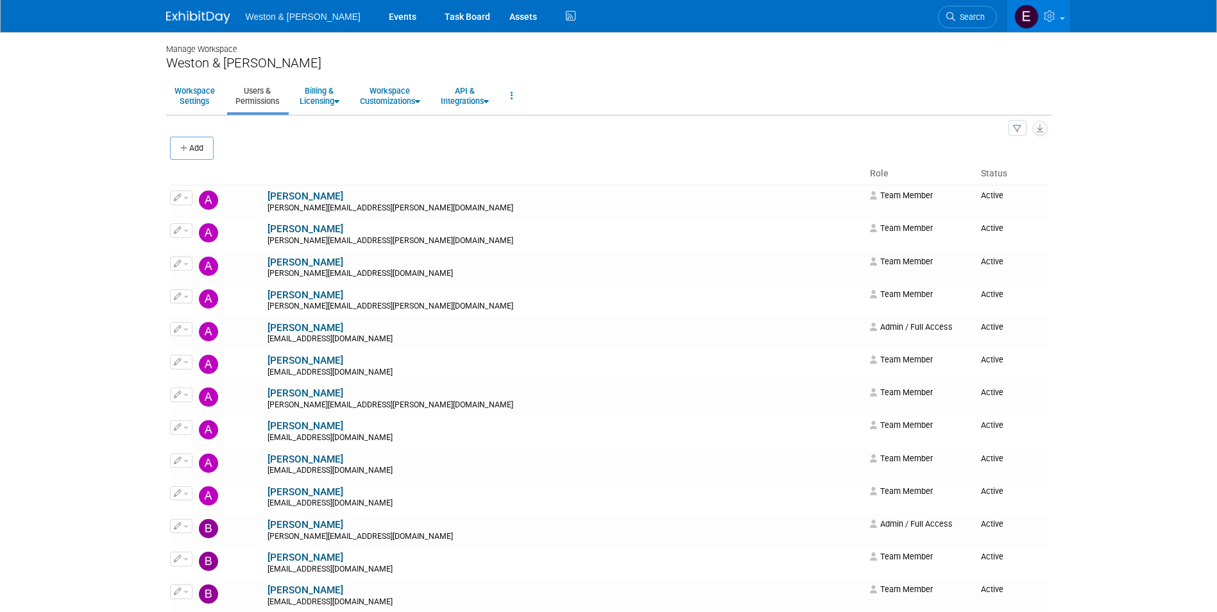
click at [1014, 130] on icon "button" at bounding box center [1017, 129] width 9 height 8
click at [1001, 201] on link "Invitations 32" at bounding box center [974, 212] width 101 height 22
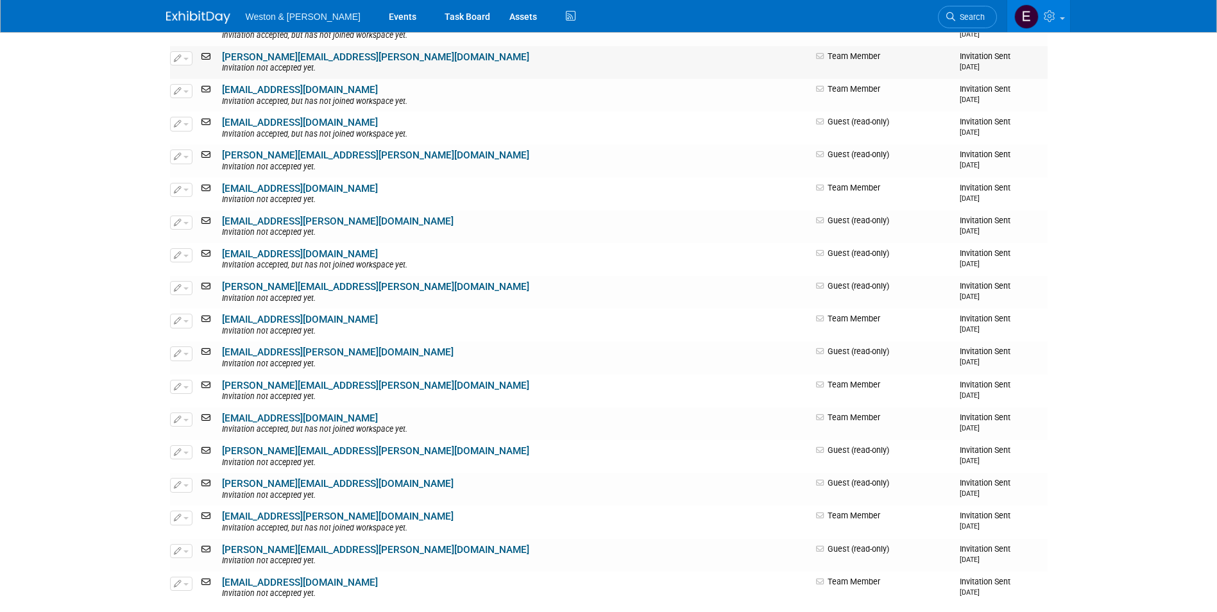
scroll to position [706, 0]
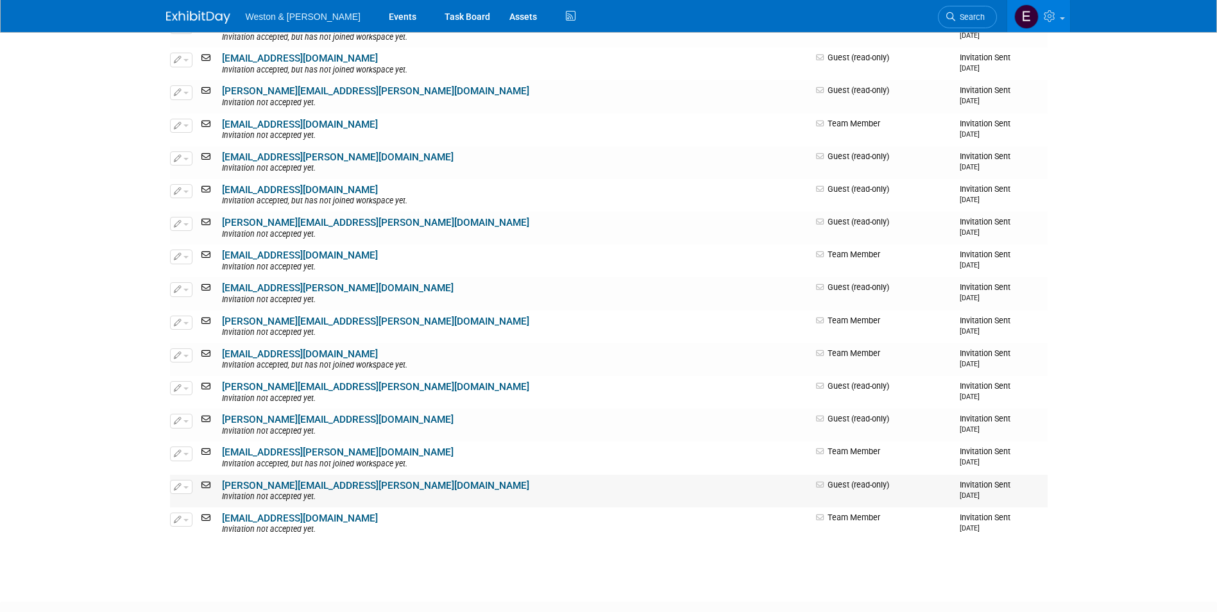
click at [185, 484] on button "button" at bounding box center [181, 487] width 22 height 14
click at [193, 502] on link "Edit" at bounding box center [221, 507] width 101 height 18
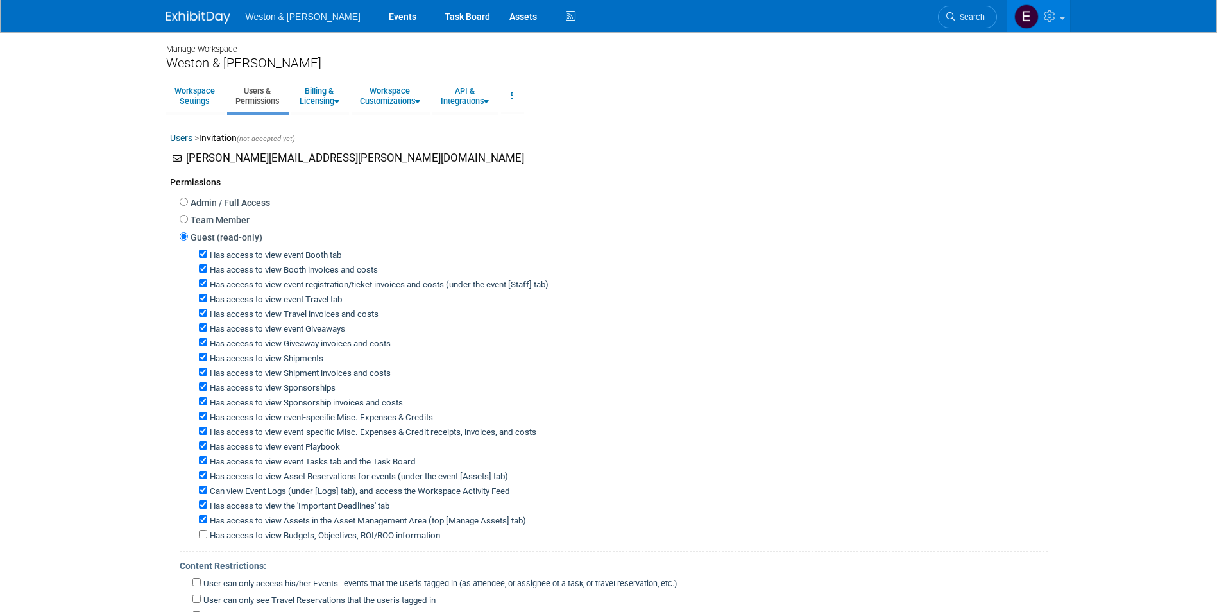
scroll to position [257, 0]
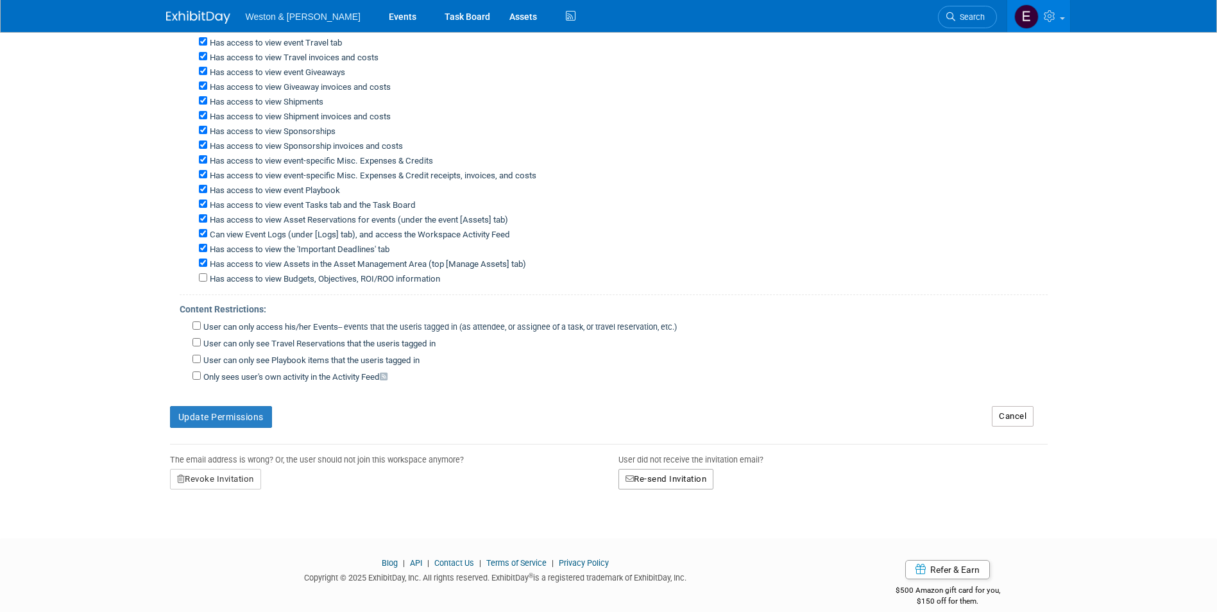
click at [663, 477] on button "Re-send Invitation" at bounding box center [666, 479] width 96 height 21
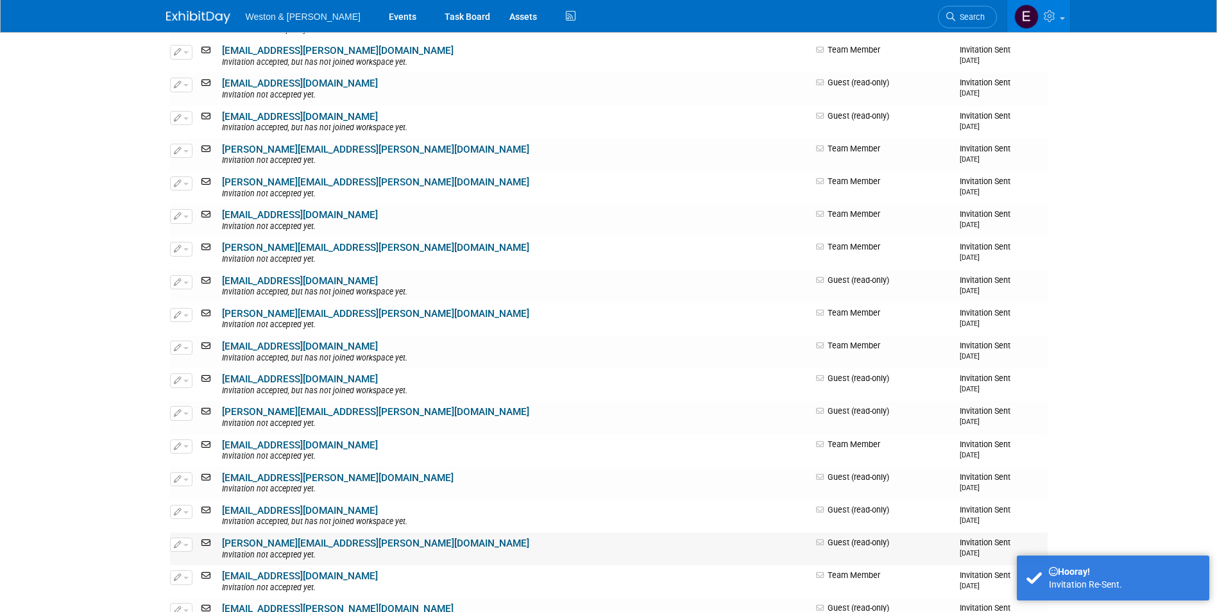
scroll to position [706, 0]
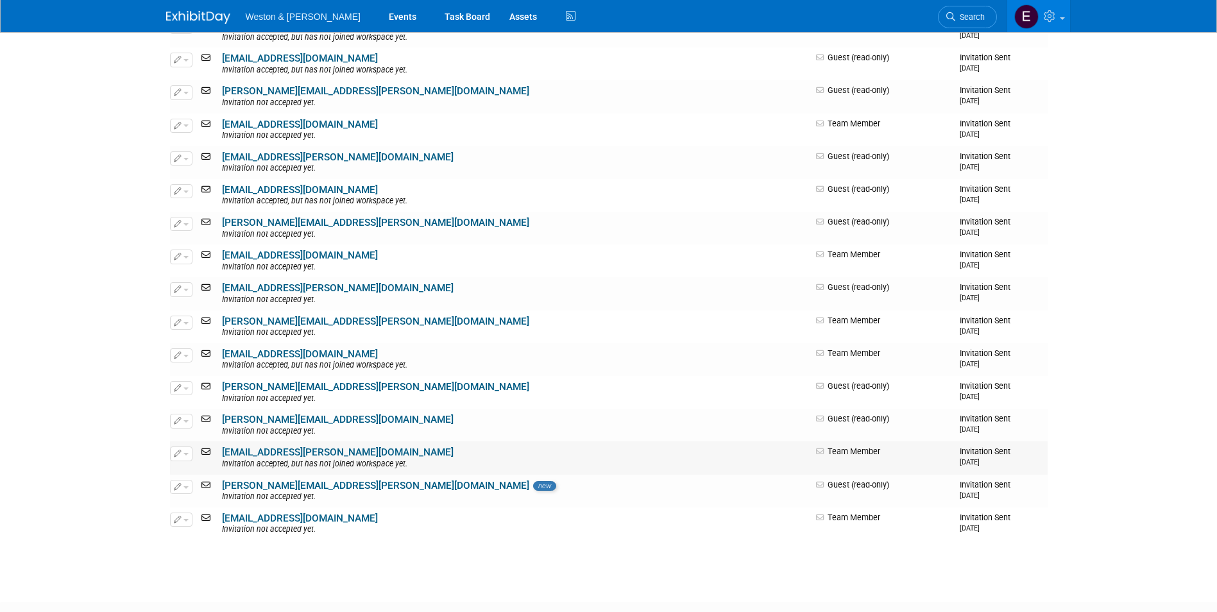
click at [185, 453] on span "button" at bounding box center [185, 454] width 5 height 3
click at [198, 473] on link "Edit" at bounding box center [221, 475] width 101 height 18
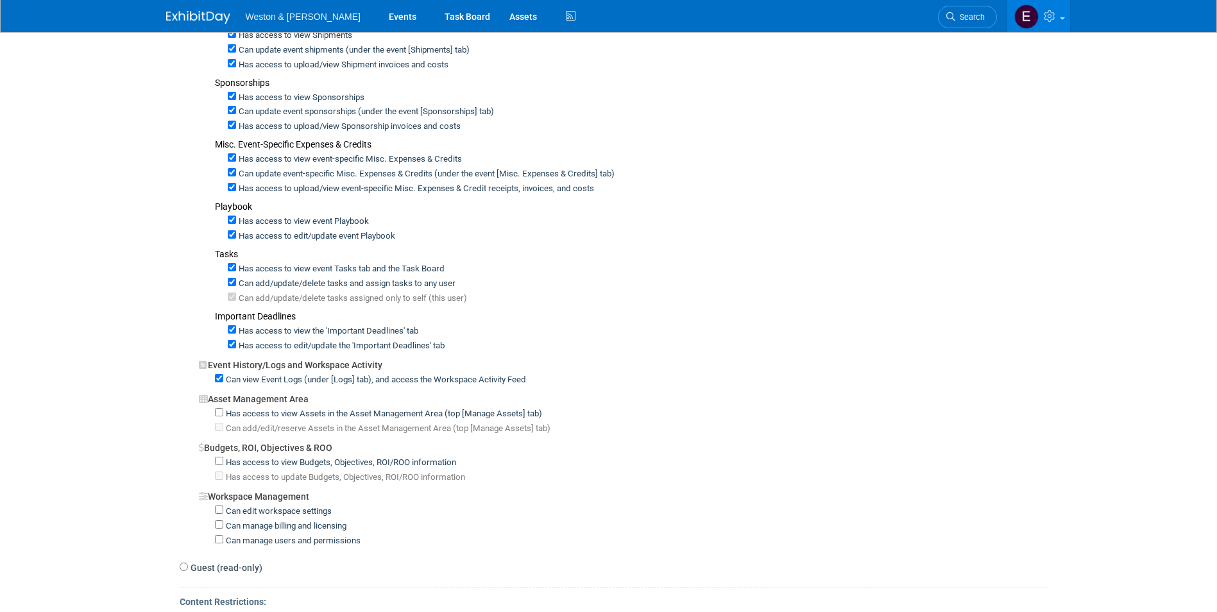
scroll to position [770, 0]
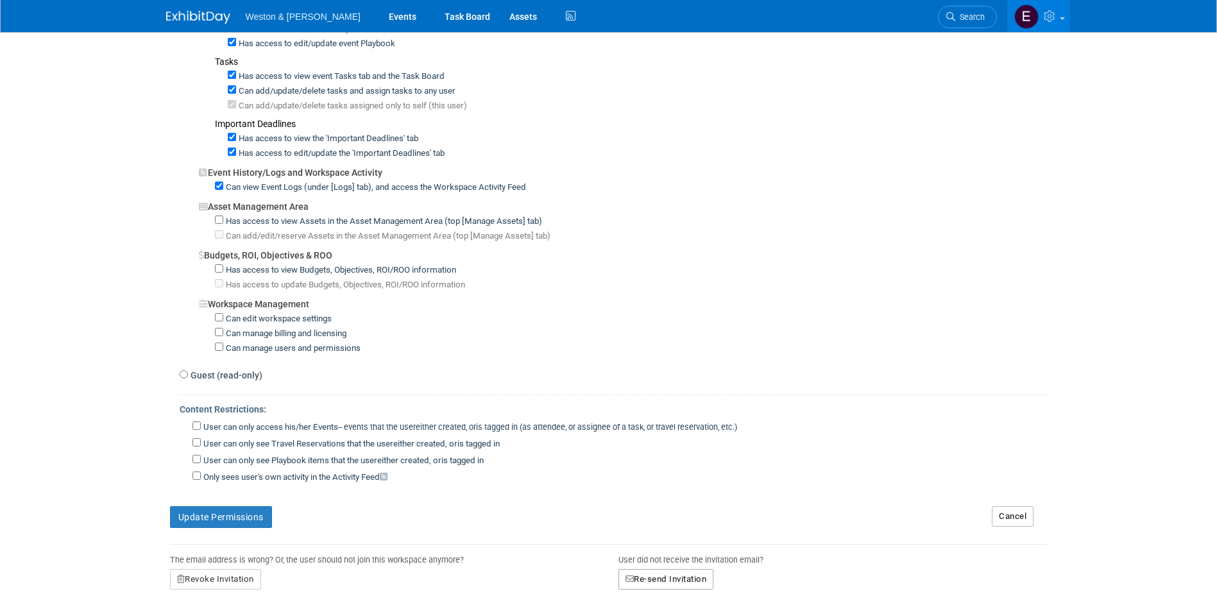
click at [642, 584] on button "Re-send Invitation" at bounding box center [666, 579] width 96 height 21
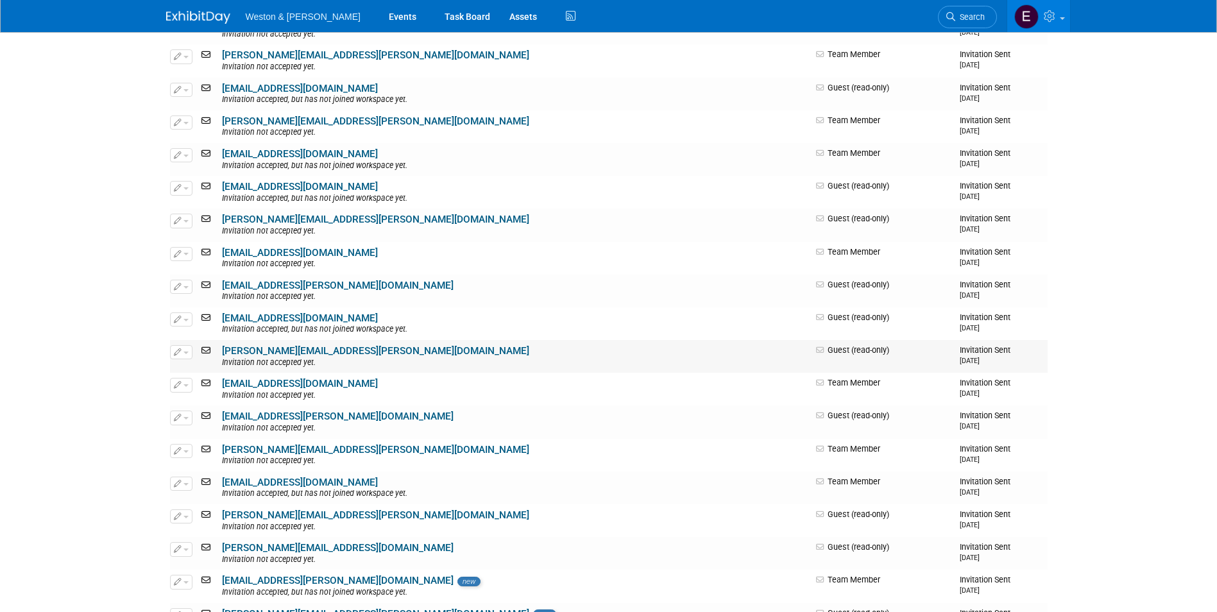
scroll to position [642, 0]
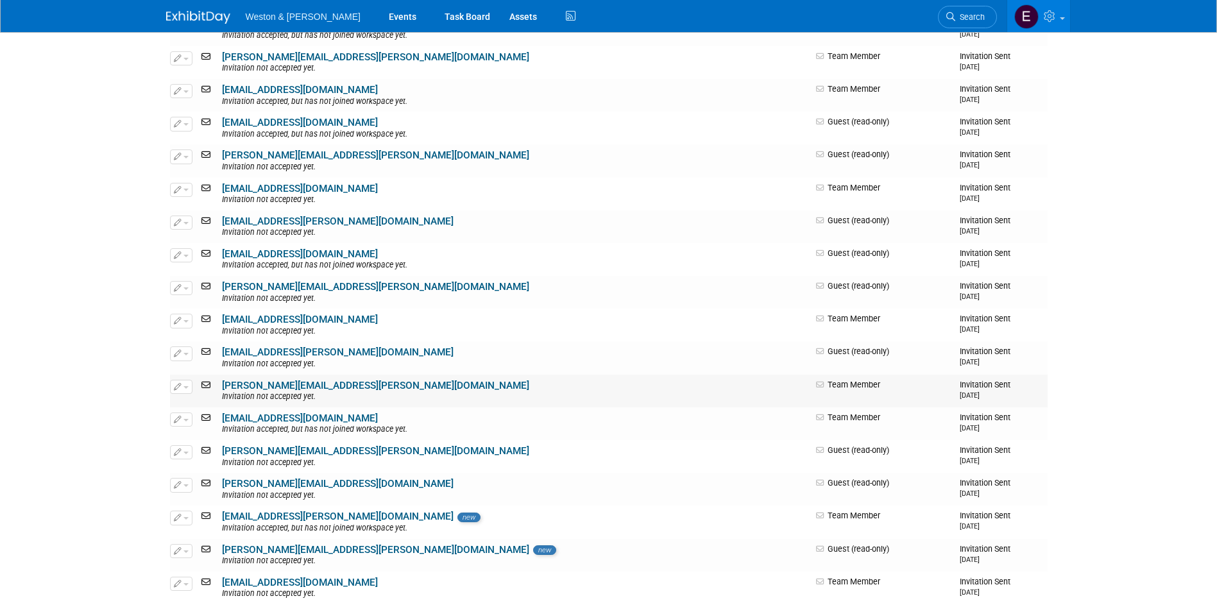
click at [184, 391] on button "button" at bounding box center [181, 387] width 22 height 14
click at [191, 408] on icon at bounding box center [188, 407] width 10 height 9
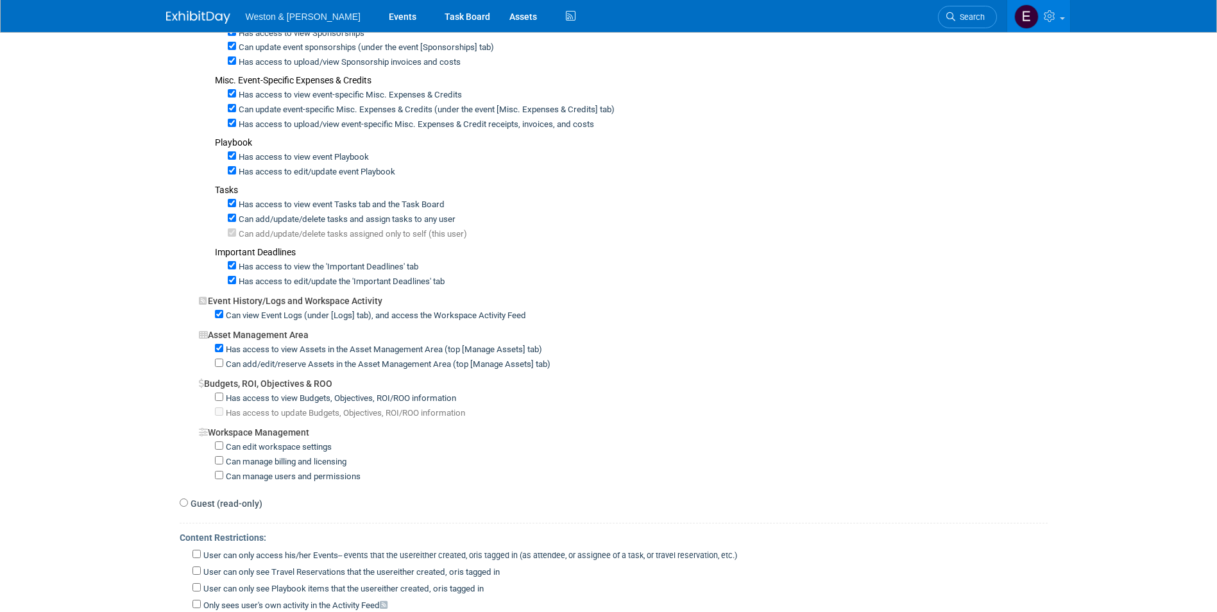
scroll to position [889, 0]
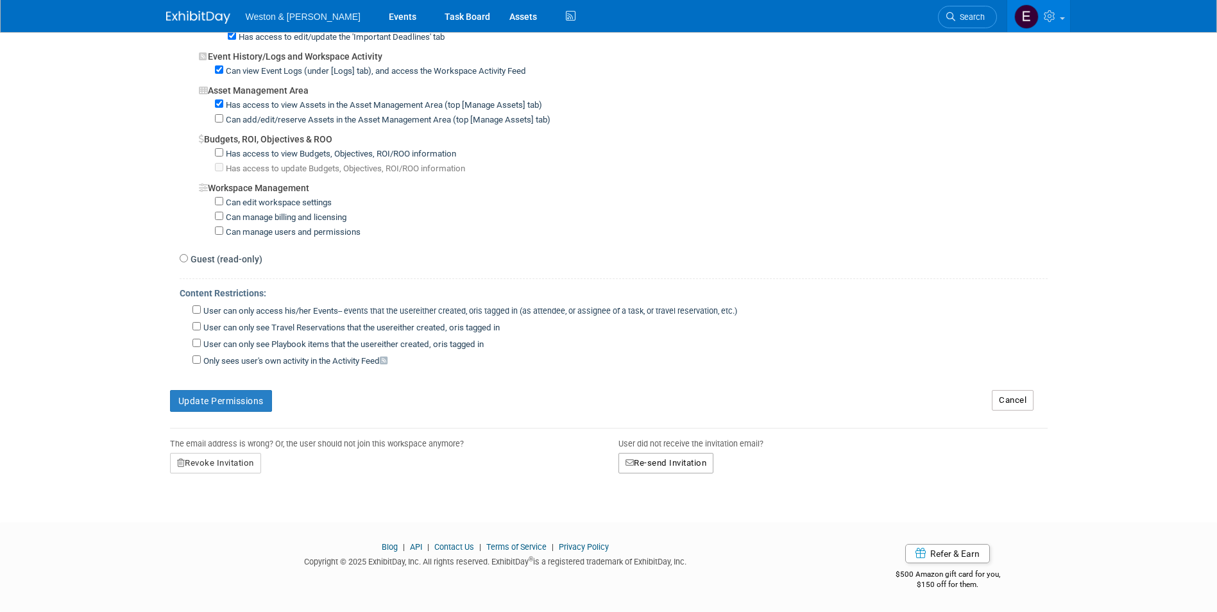
click at [661, 459] on button "Re-send Invitation" at bounding box center [666, 463] width 96 height 21
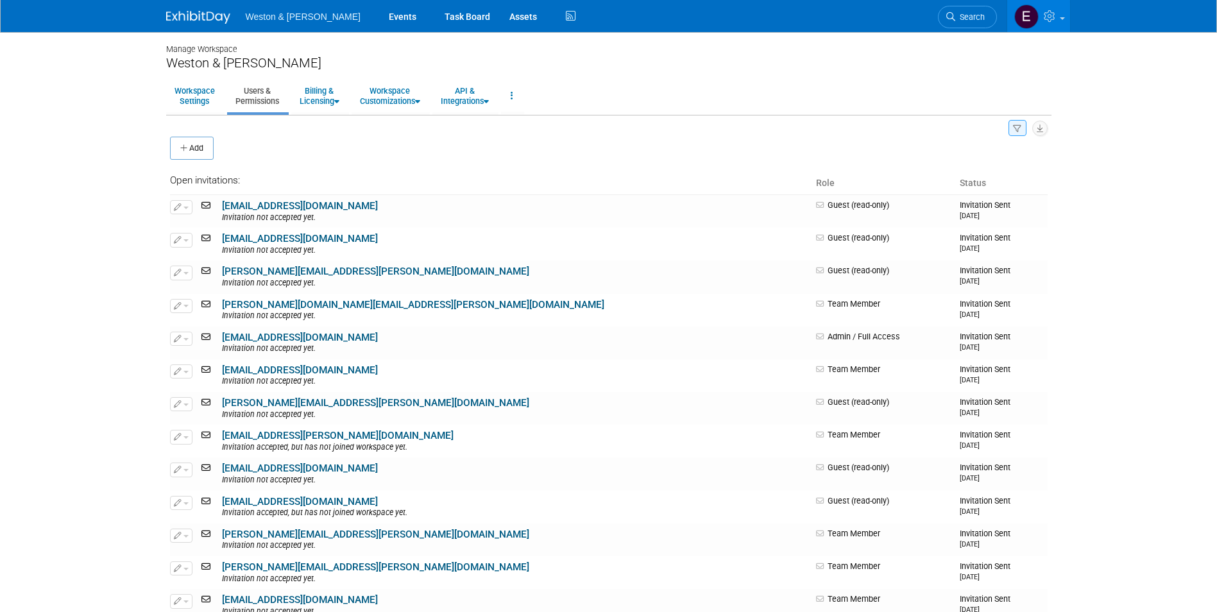
click at [192, 22] on img at bounding box center [198, 17] width 64 height 13
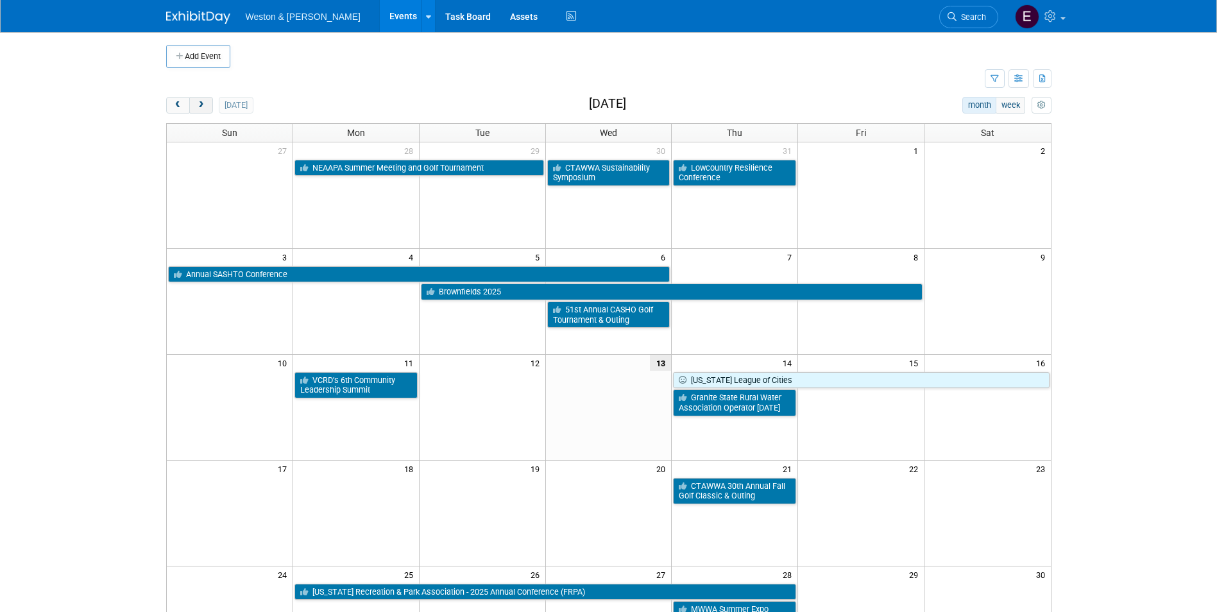
click at [198, 103] on span "next" at bounding box center [201, 105] width 10 height 8
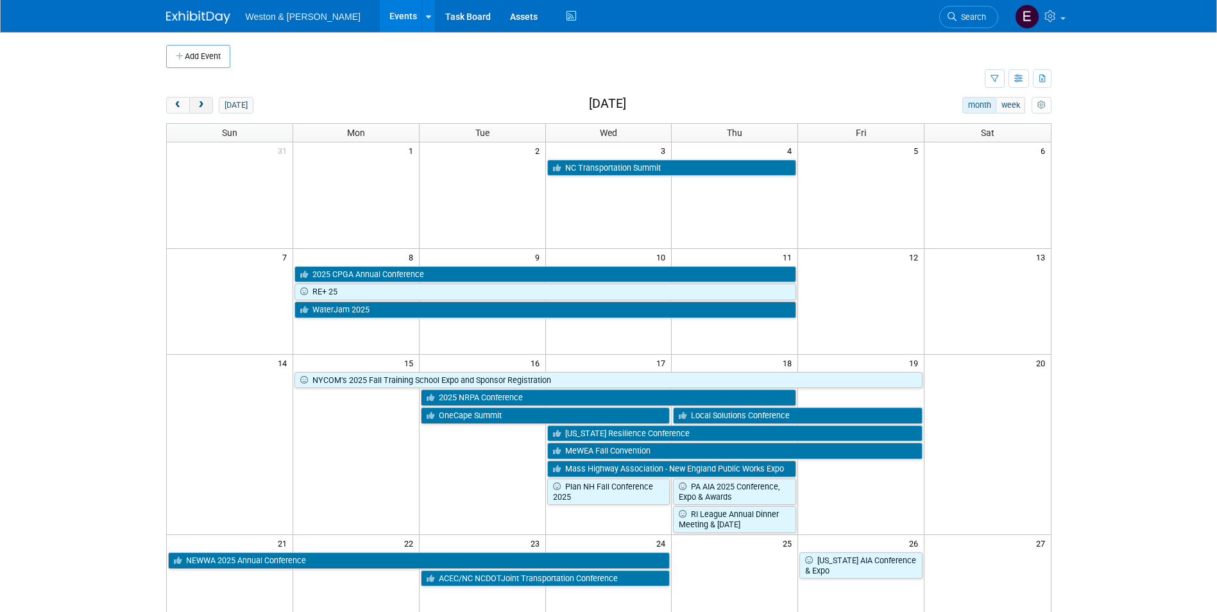
click at [208, 102] on button "next" at bounding box center [201, 105] width 24 height 17
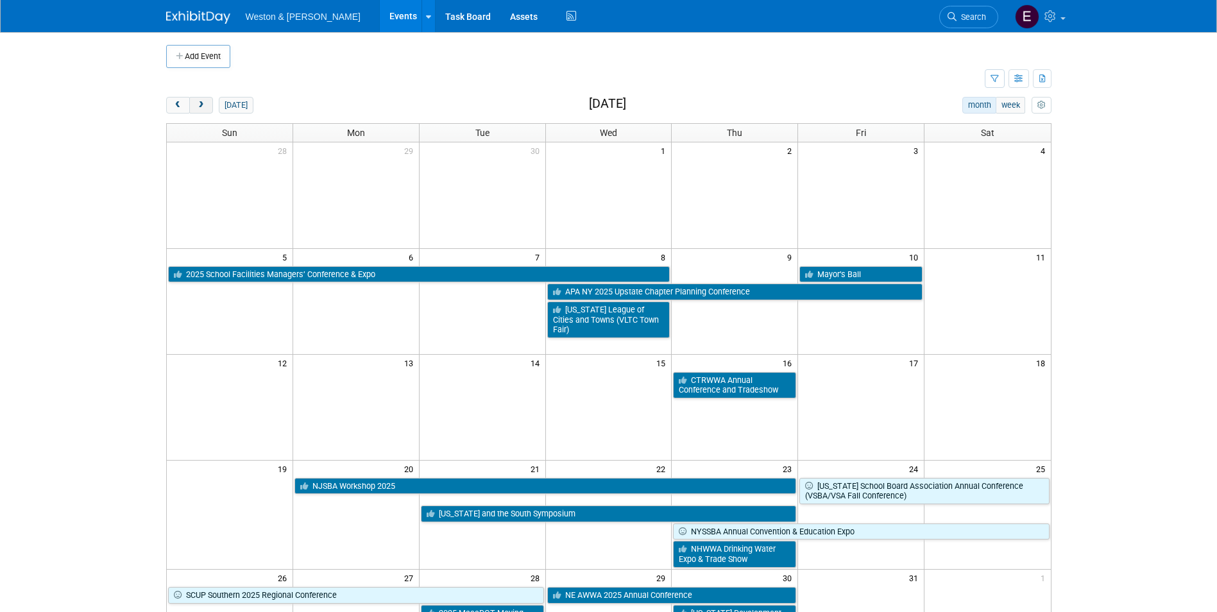
click at [206, 110] on button "next" at bounding box center [201, 105] width 24 height 17
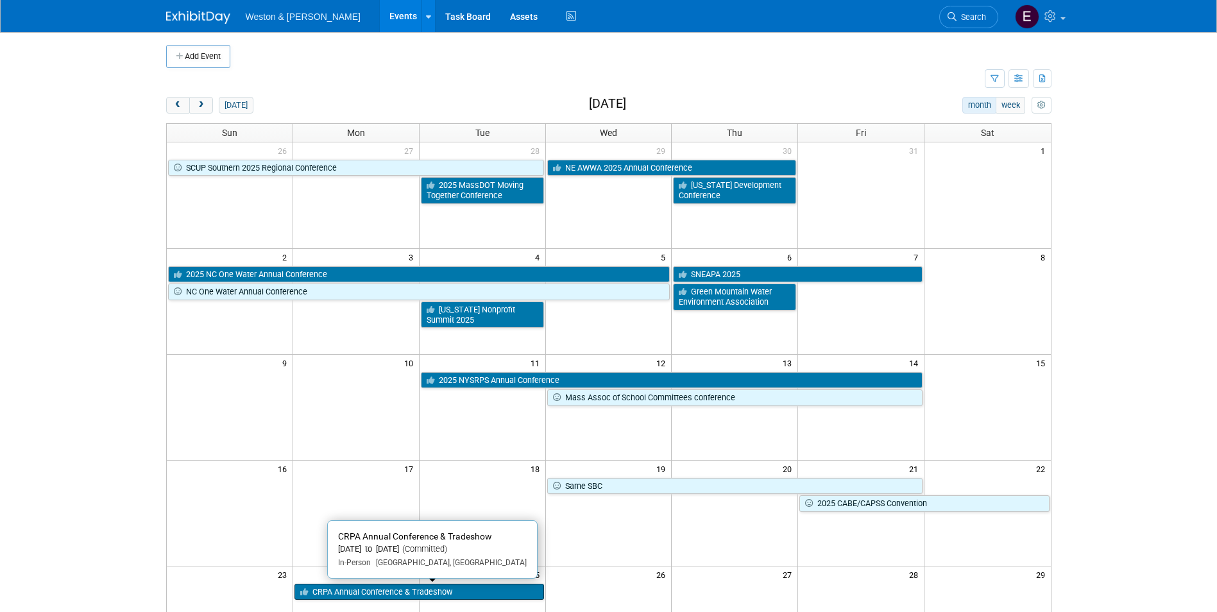
click at [457, 593] on link "CRPA Annual Conference & Tradeshow" at bounding box center [419, 592] width 250 height 17
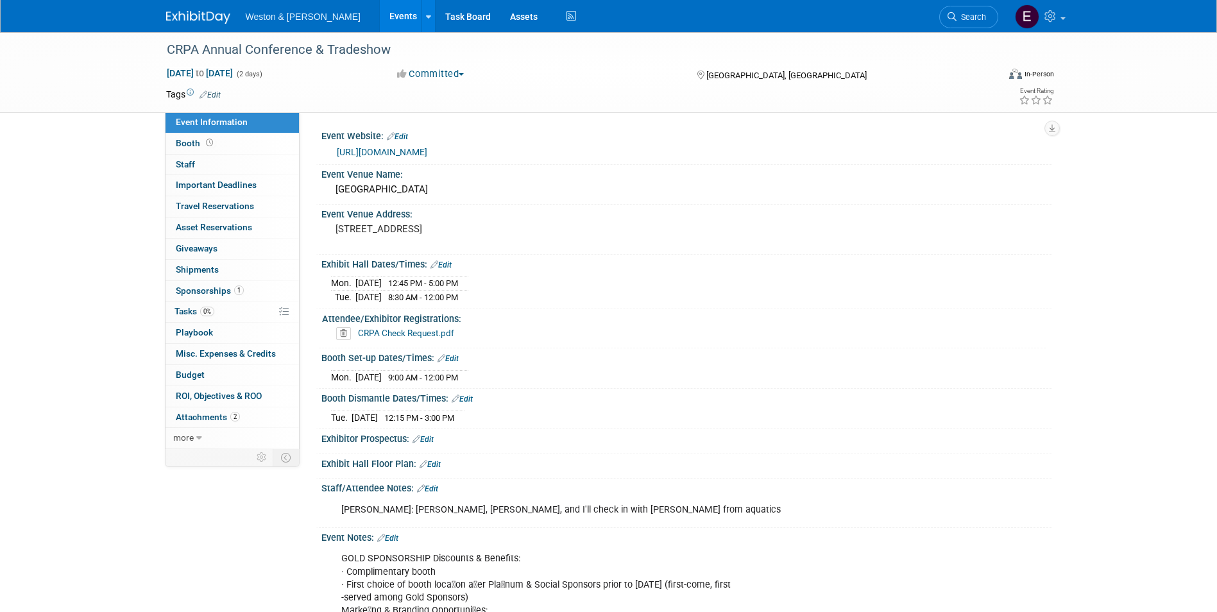
click at [427, 334] on link "CRPA Check Request.pdf" at bounding box center [406, 333] width 96 height 10
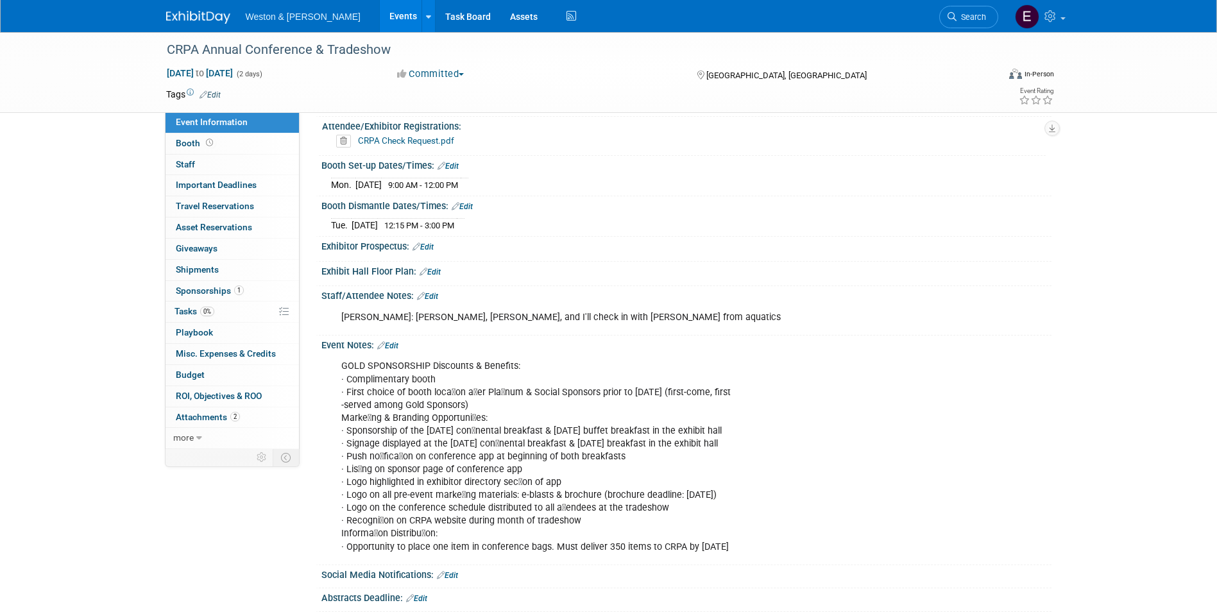
scroll to position [329, 0]
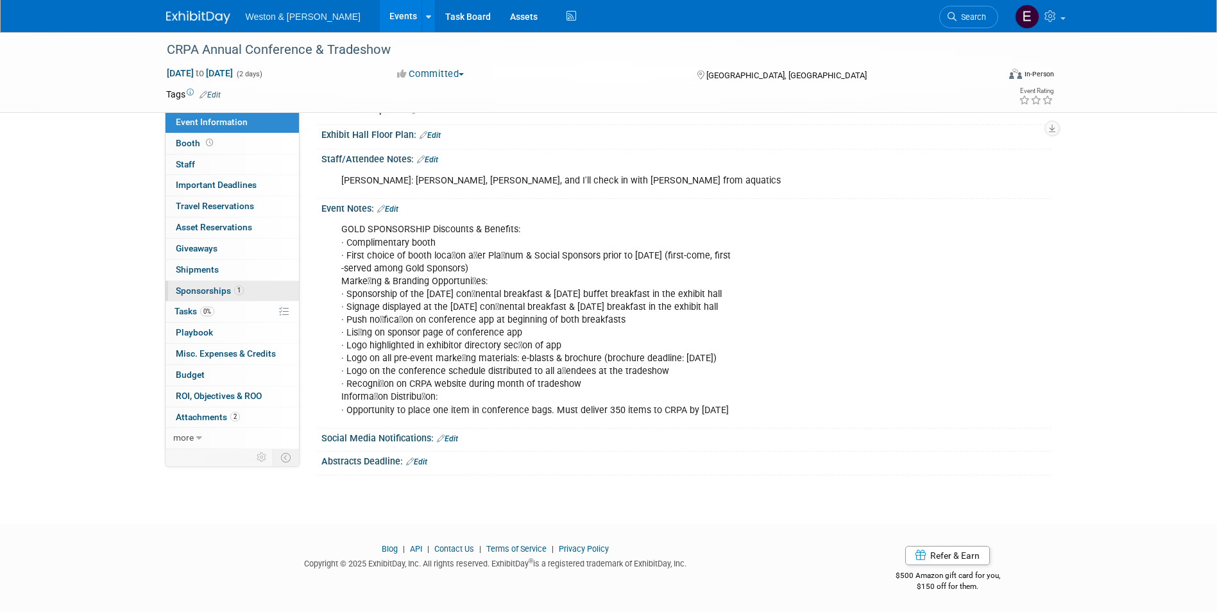
click at [216, 293] on span "Sponsorships 1" at bounding box center [210, 290] width 68 height 10
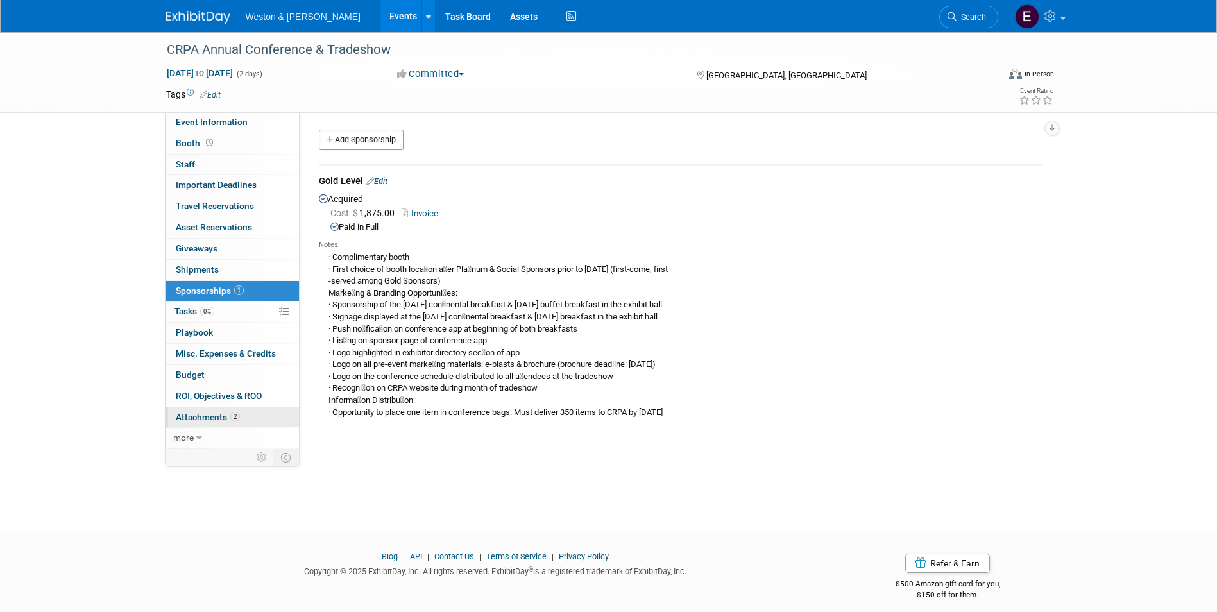
click at [189, 418] on span "Attachments 2" at bounding box center [208, 417] width 64 height 10
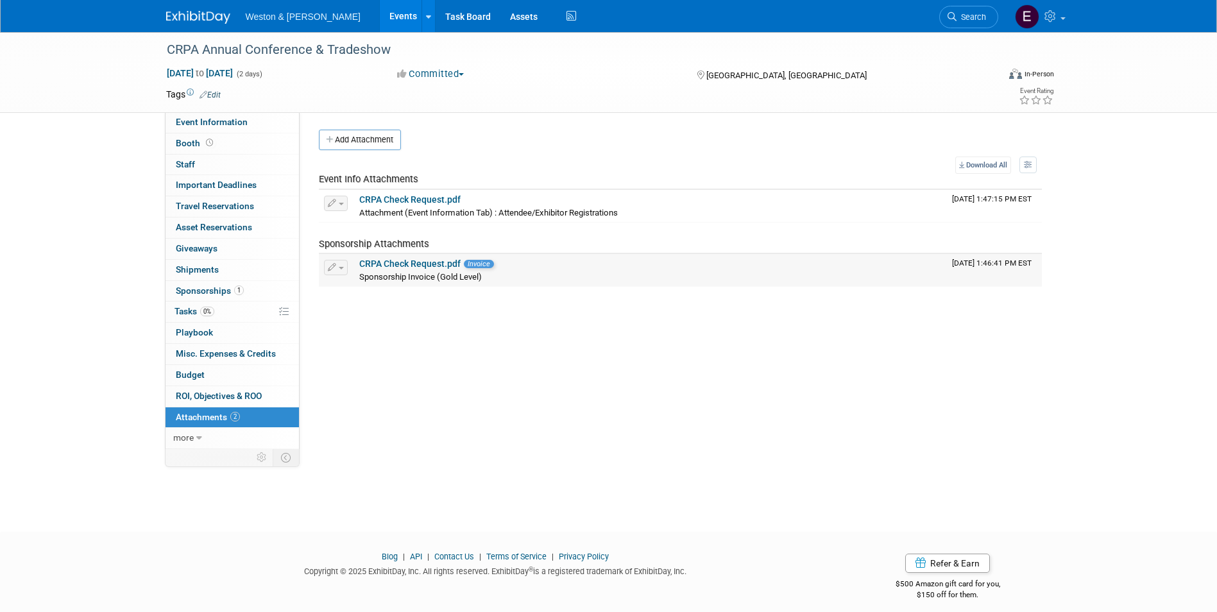
click at [410, 266] on link "CRPA Check Request.pdf" at bounding box center [409, 264] width 101 height 10
click at [377, 201] on link "CRPA Check Request.pdf" at bounding box center [409, 199] width 101 height 10
click at [199, 430] on link "more" at bounding box center [232, 438] width 133 height 21
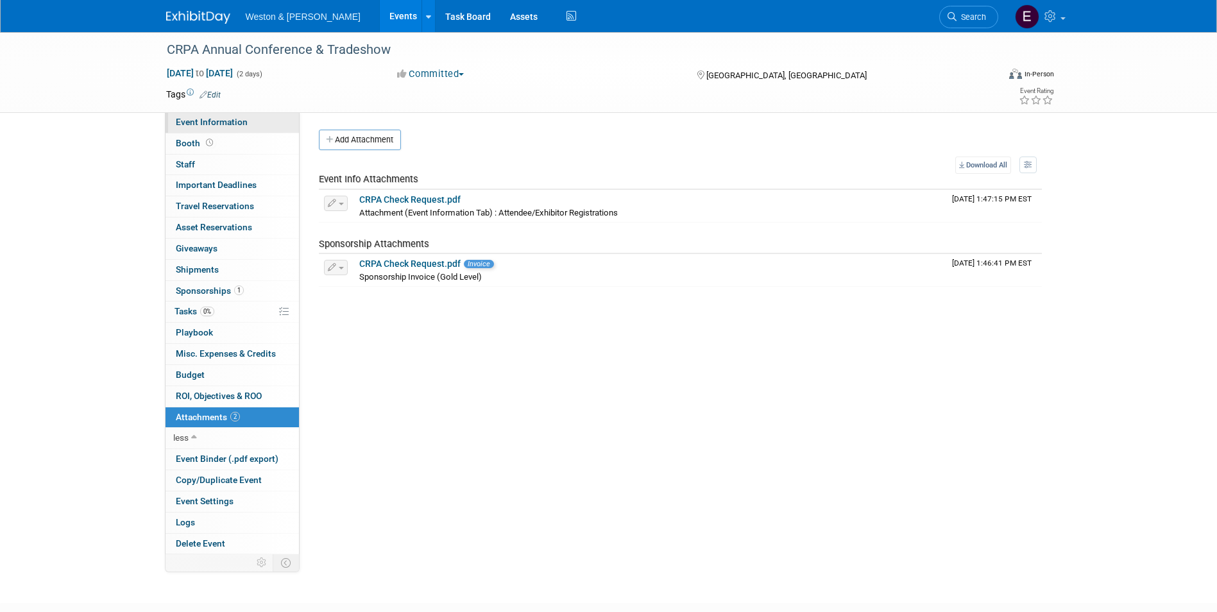
click at [226, 117] on span "Event Information" at bounding box center [212, 122] width 72 height 10
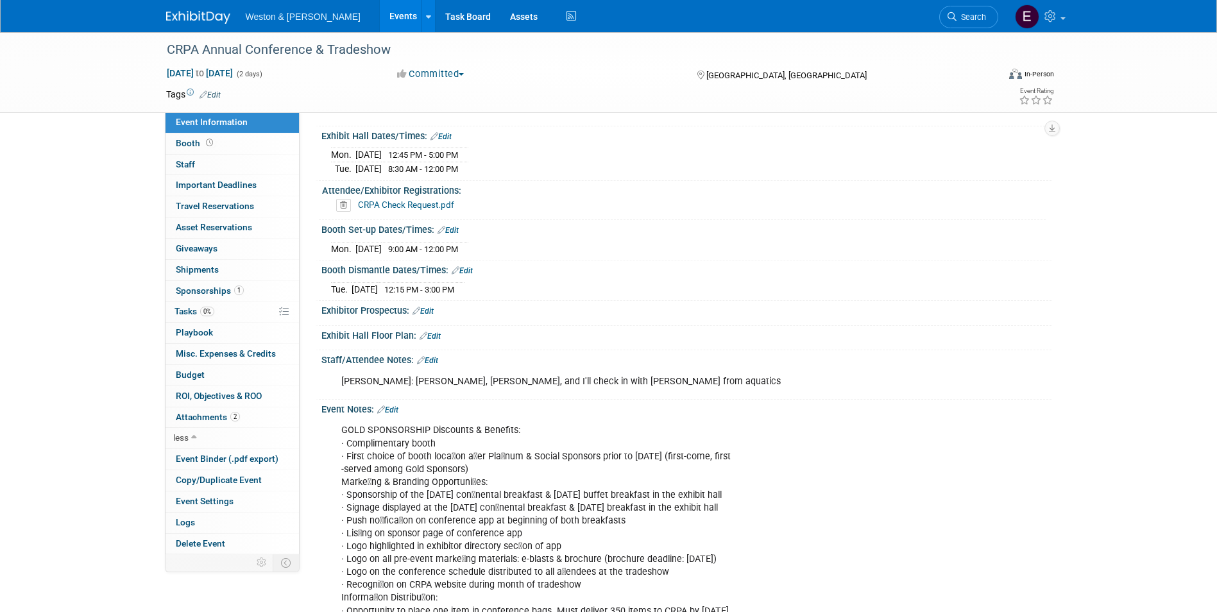
scroll to position [192, 0]
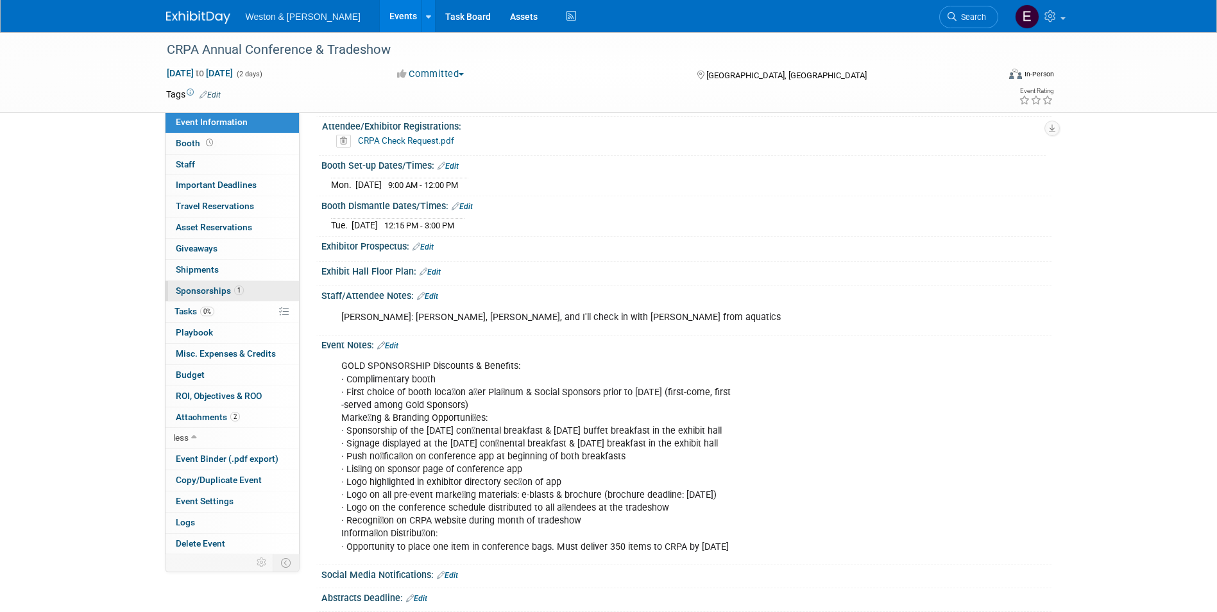
click at [237, 291] on span "1" at bounding box center [239, 290] width 10 height 10
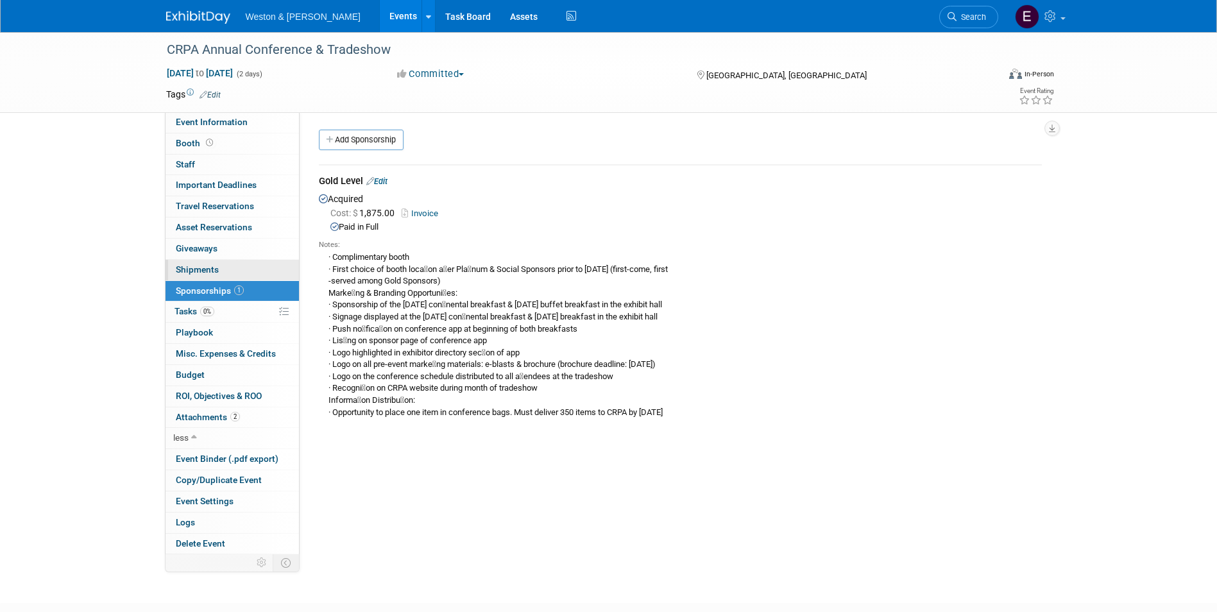
click at [199, 275] on link "0 Shipments 0" at bounding box center [232, 270] width 133 height 21
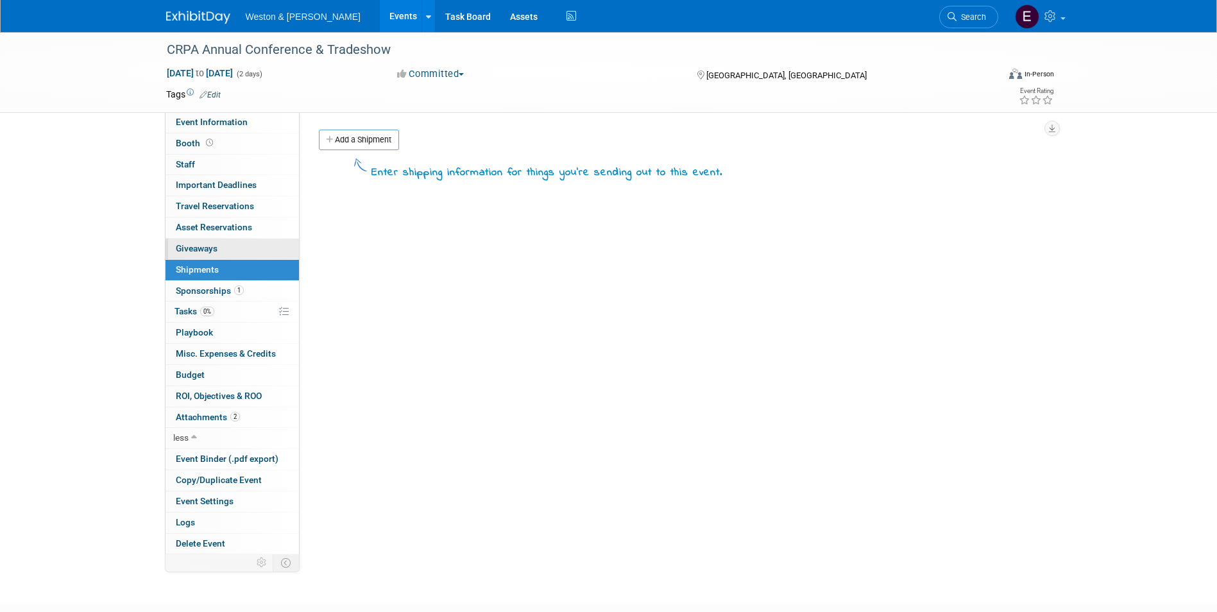
click at [201, 244] on span "Giveaways 0" at bounding box center [197, 248] width 42 height 10
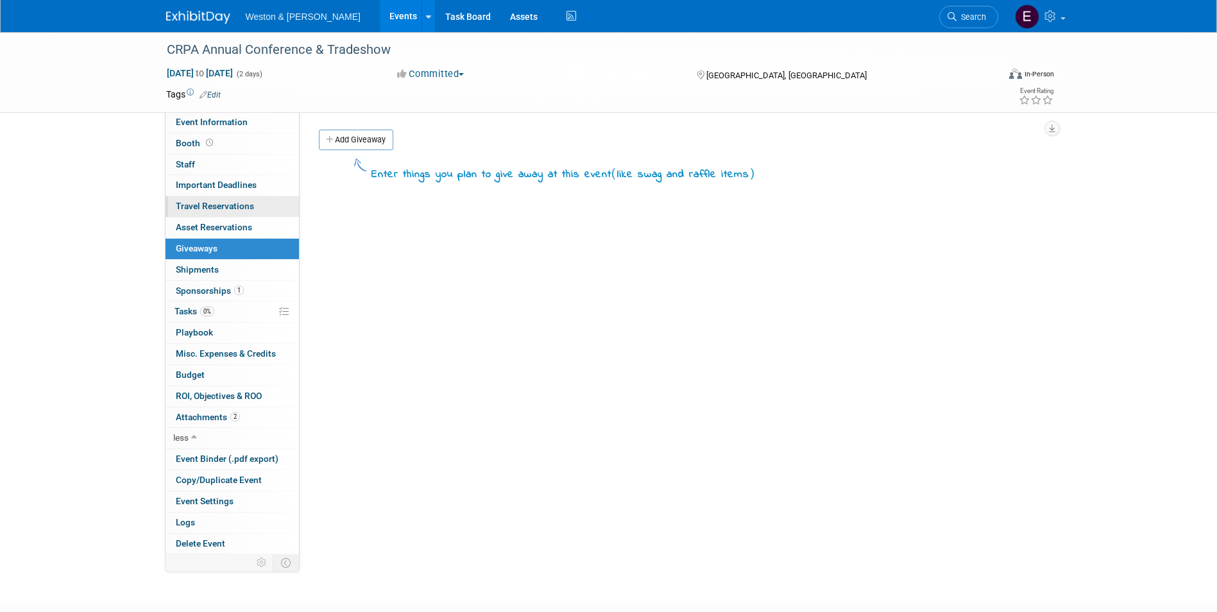
click at [213, 216] on link "0 Travel Reservations 0" at bounding box center [232, 206] width 133 height 21
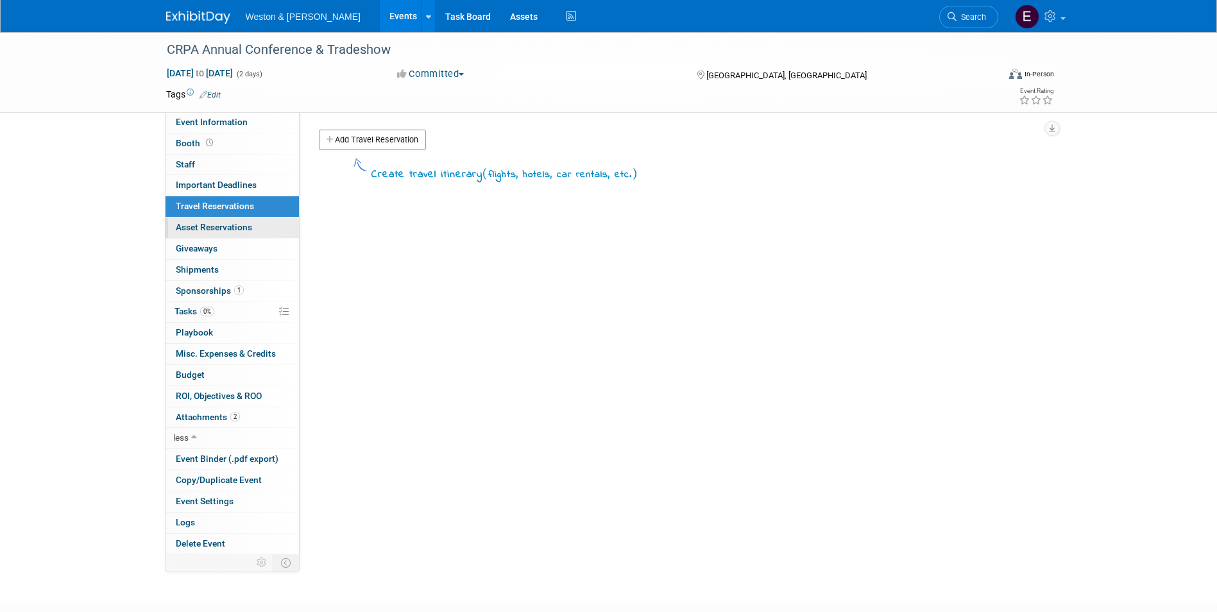
click at [207, 228] on span "Asset Reservations 0" at bounding box center [214, 227] width 76 height 10
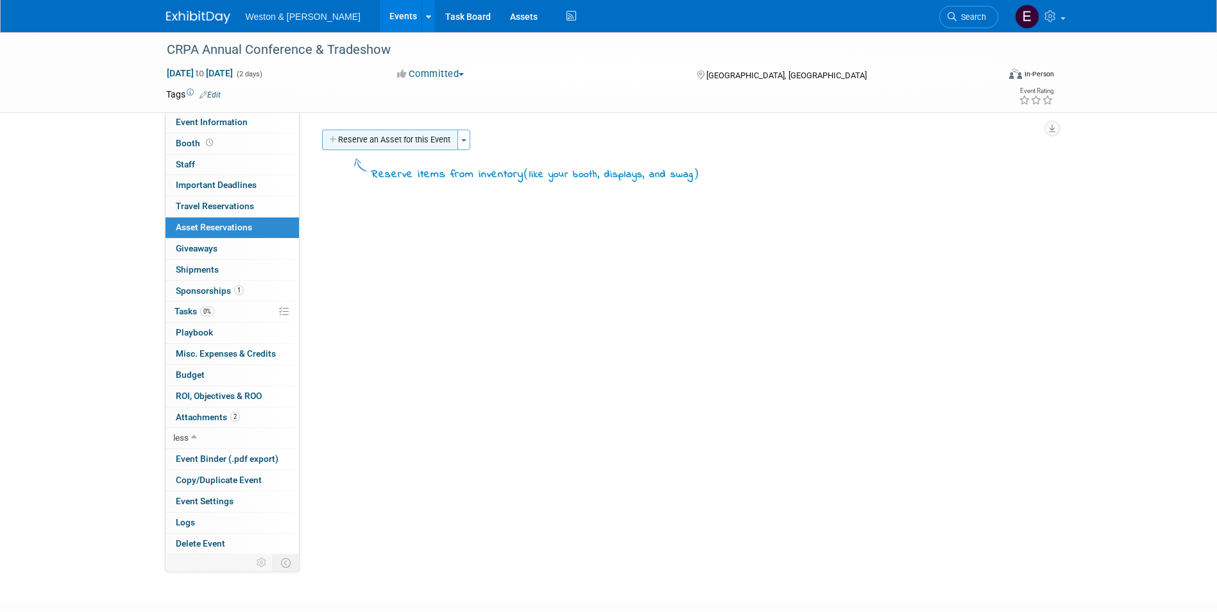
click at [377, 138] on button "Reserve an Asset for this Event" at bounding box center [390, 140] width 136 height 21
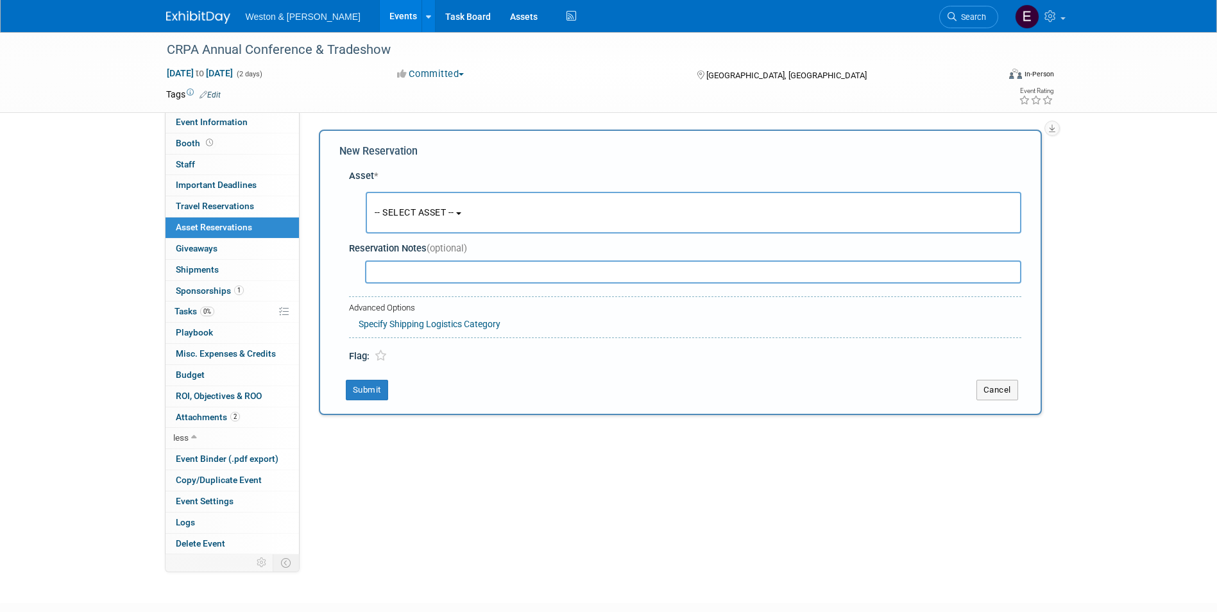
scroll to position [12, 0]
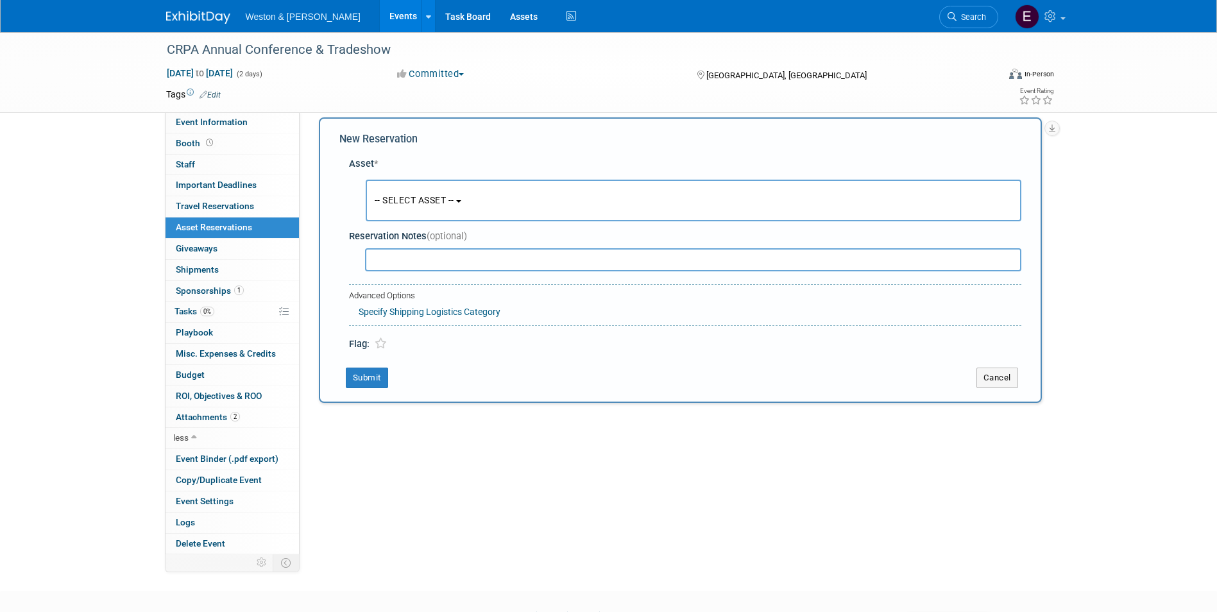
click at [425, 219] on button "-- SELECT ASSET --" at bounding box center [694, 201] width 656 height 42
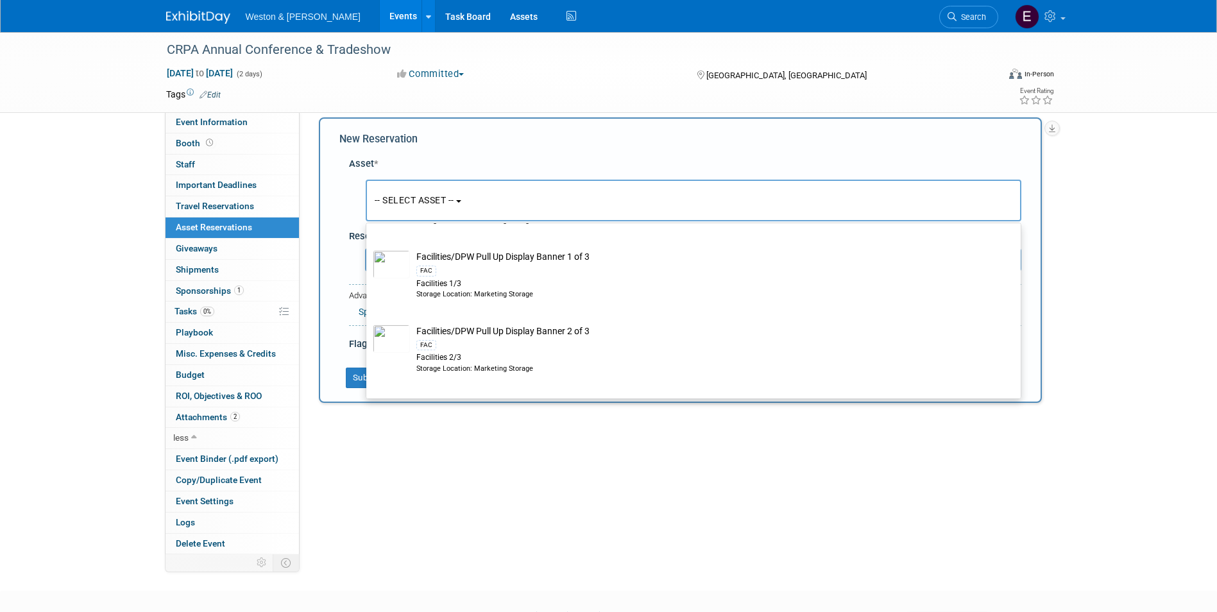
scroll to position [2117, 0]
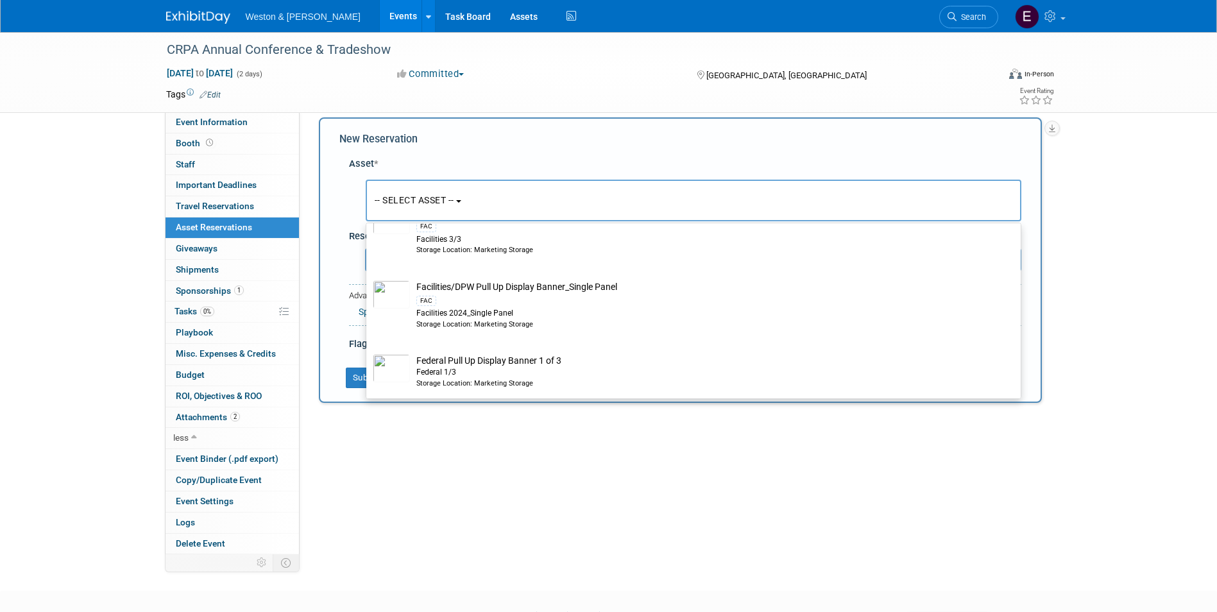
click at [429, 429] on div "Event Website: Edit https://crpa.com/conference/exhibit Event Venue Name: Moheg…" at bounding box center [676, 321] width 752 height 442
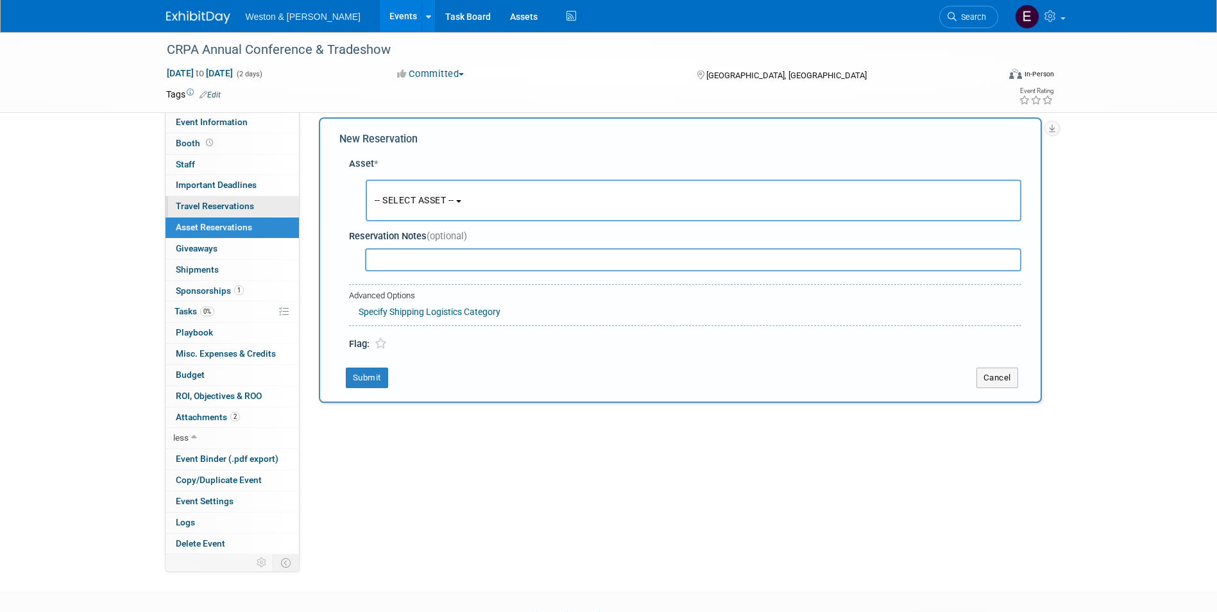
click at [223, 212] on link "0 Travel Reservations 0" at bounding box center [232, 206] width 133 height 21
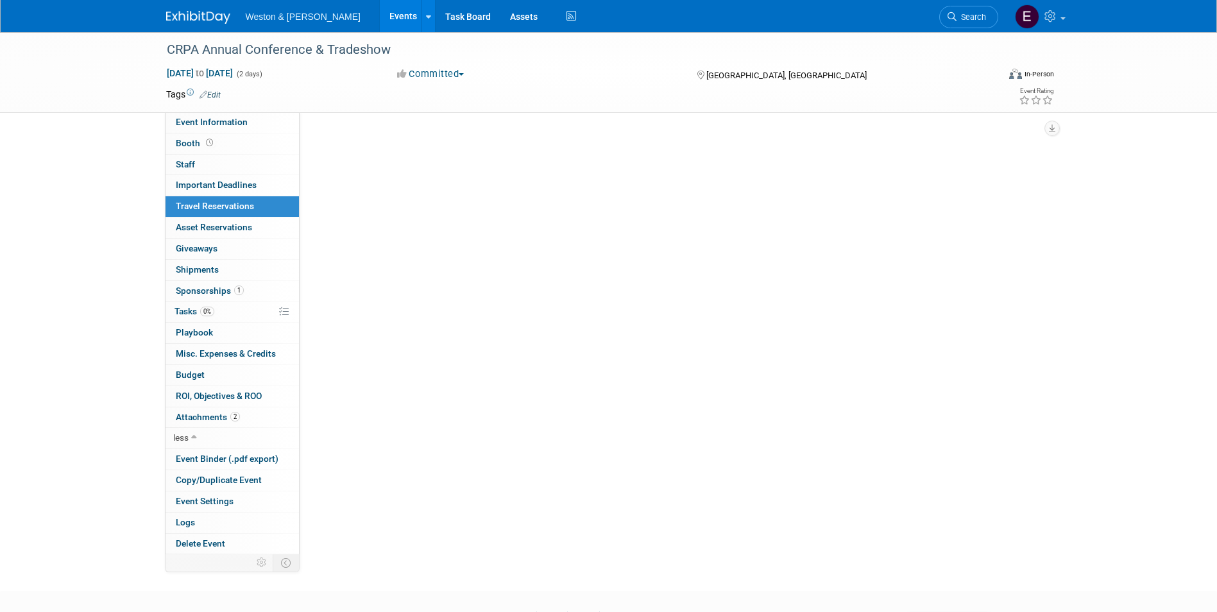
scroll to position [0, 0]
click at [217, 180] on span "Important Deadlines" at bounding box center [216, 185] width 81 height 10
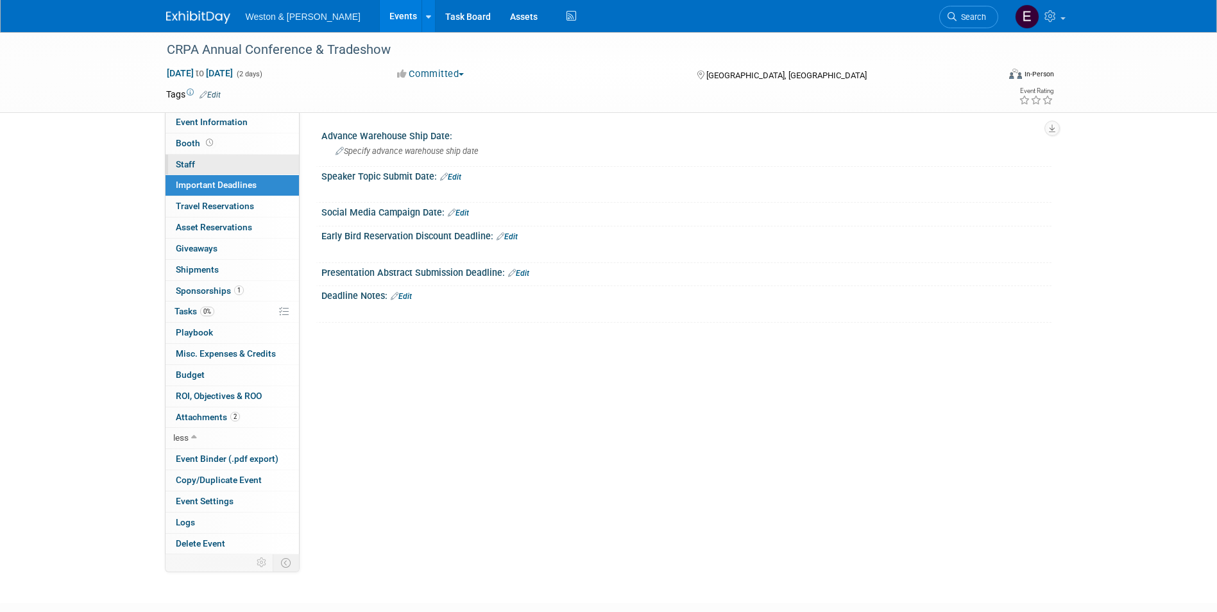
click at [219, 164] on link "0 Staff 0" at bounding box center [232, 165] width 133 height 21
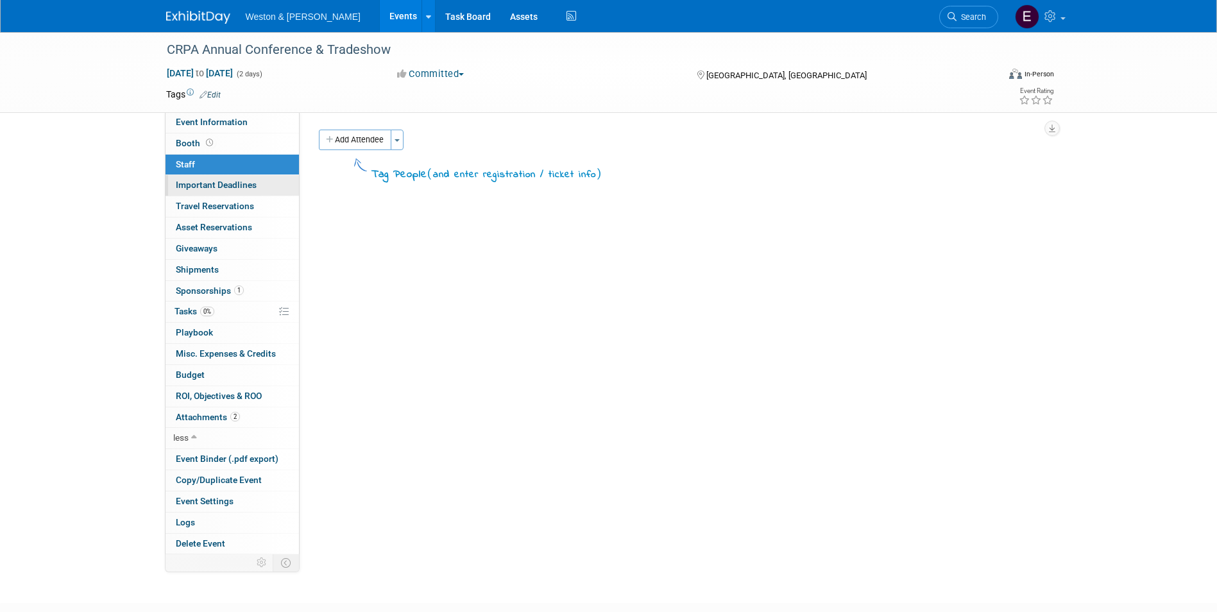
click at [221, 188] on span "Important Deadlines" at bounding box center [216, 185] width 81 height 10
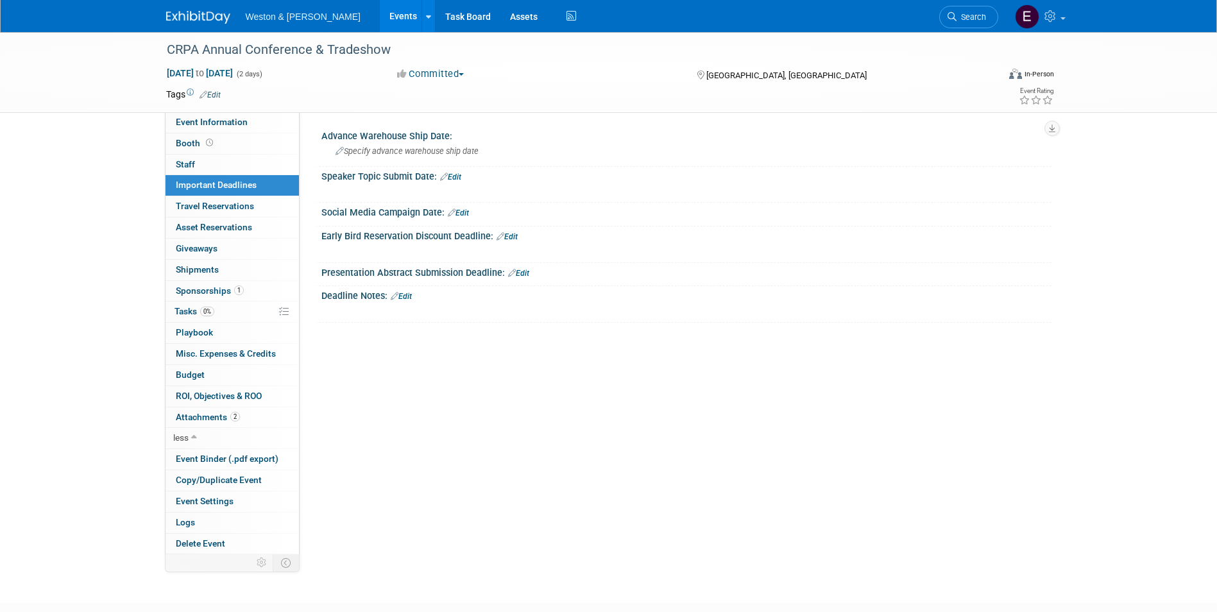
click at [226, 191] on link "Important Deadlines" at bounding box center [232, 185] width 133 height 21
click at [227, 160] on link "0 Staff 0" at bounding box center [232, 165] width 133 height 21
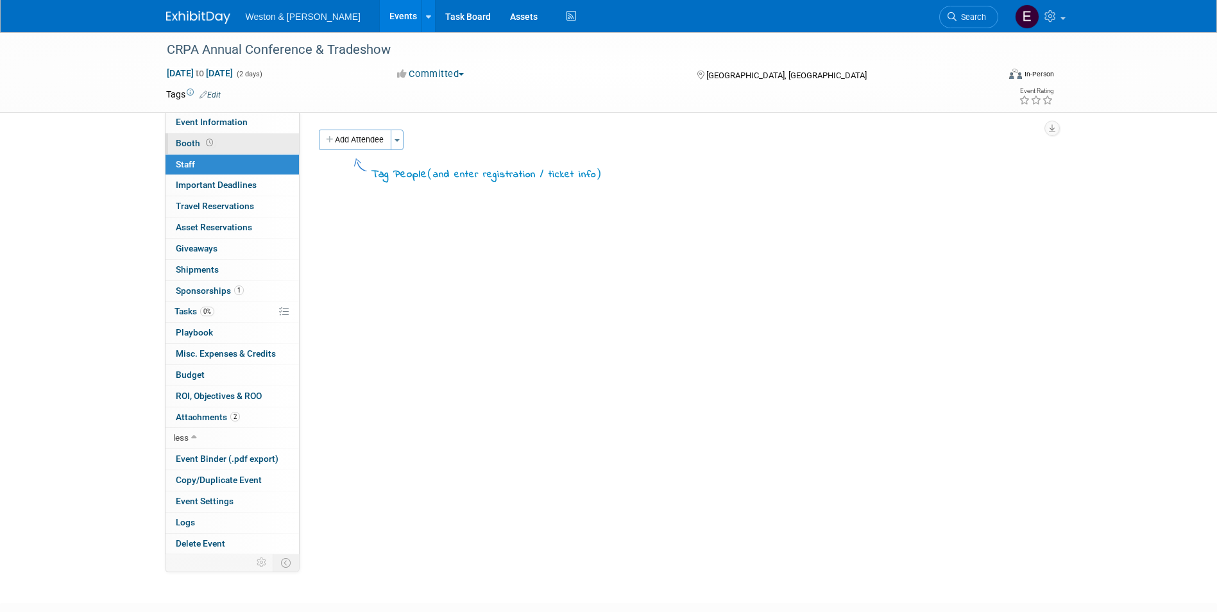
click at [226, 152] on link "Booth" at bounding box center [232, 143] width 133 height 21
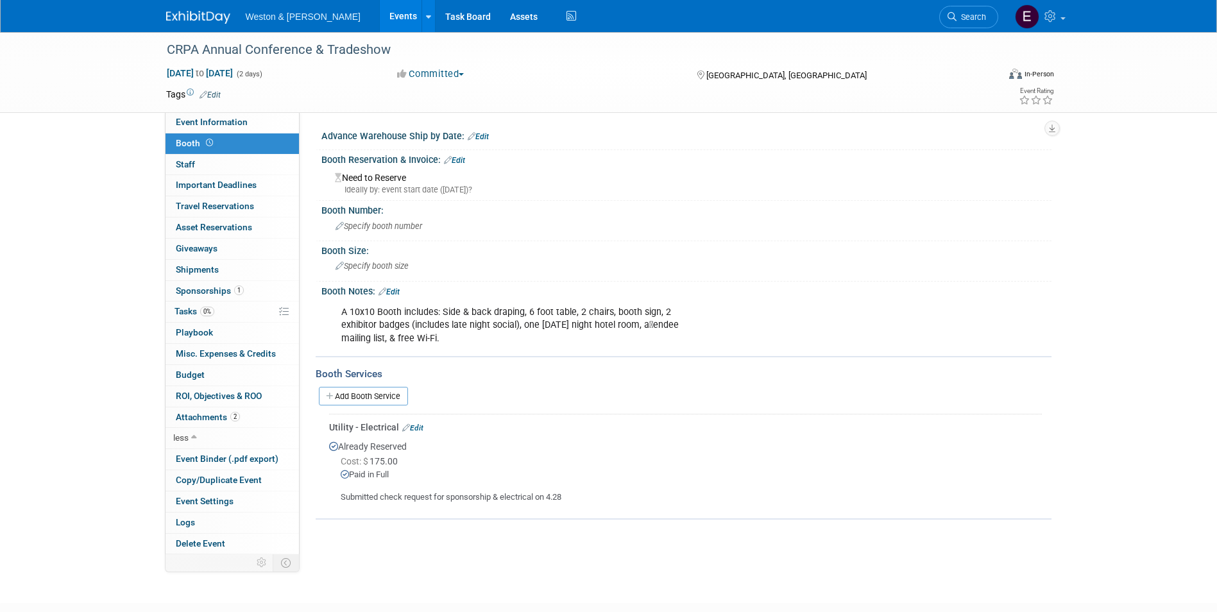
click at [231, 108] on div "CRPA Annual Conference & Tradeshow Nov 24, 2025 to Nov 25, 2025 (2 days) Nov 24…" at bounding box center [609, 72] width 905 height 80
click at [228, 121] on span "Event Information" at bounding box center [212, 122] width 72 height 10
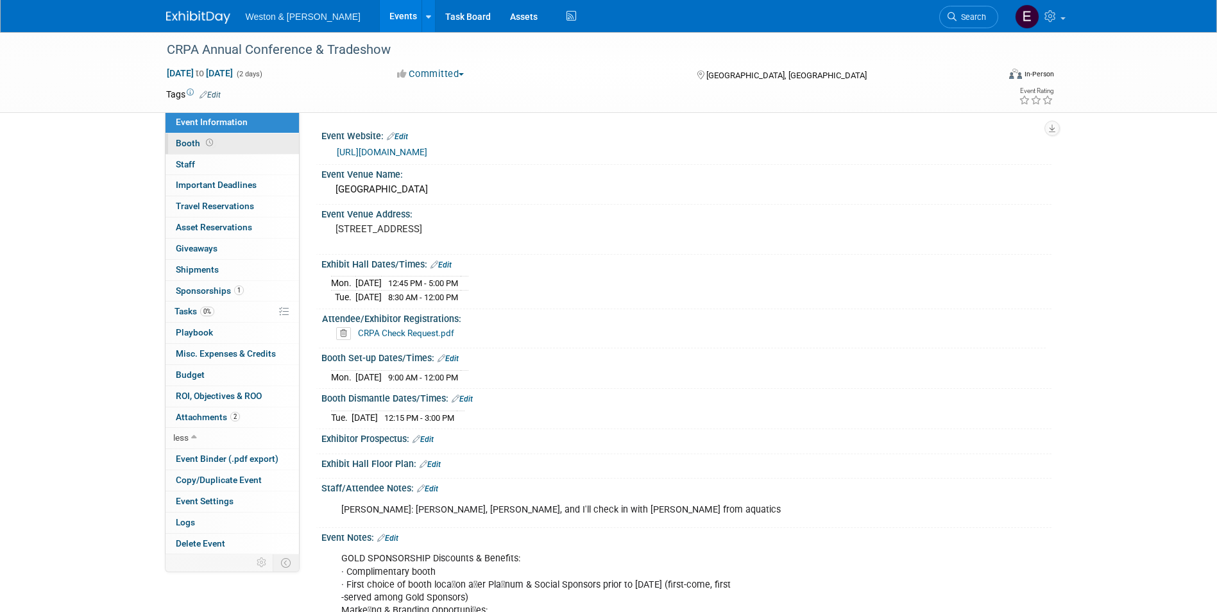
click at [223, 137] on link "Booth" at bounding box center [232, 143] width 133 height 21
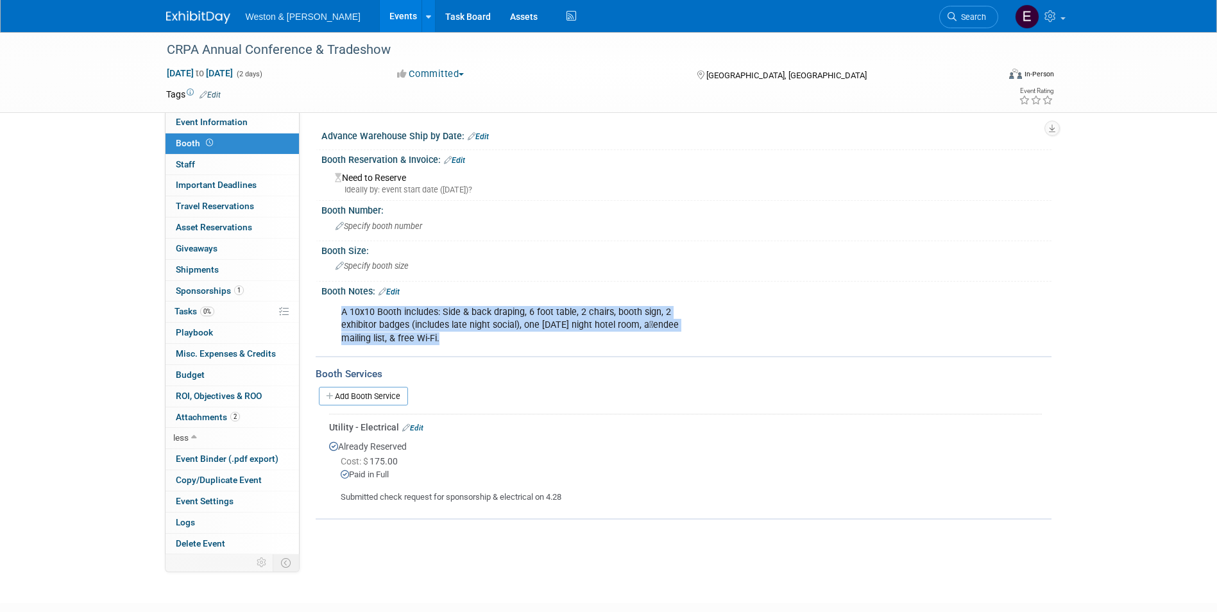
drag, startPoint x: 465, startPoint y: 337, endPoint x: 339, endPoint y: 314, distance: 127.7
click at [339, 314] on div "A 10x10 Booth includes: Side & back draping, 6 foot table, 2 chairs, booth sign…" at bounding box center [621, 325] width 578 height 51
drag, startPoint x: 339, startPoint y: 314, endPoint x: 386, endPoint y: 328, distance: 48.1
copy div "A 10x10 Booth includes: Side & back draping, 6 foot table, 2 chairs, booth sign…"
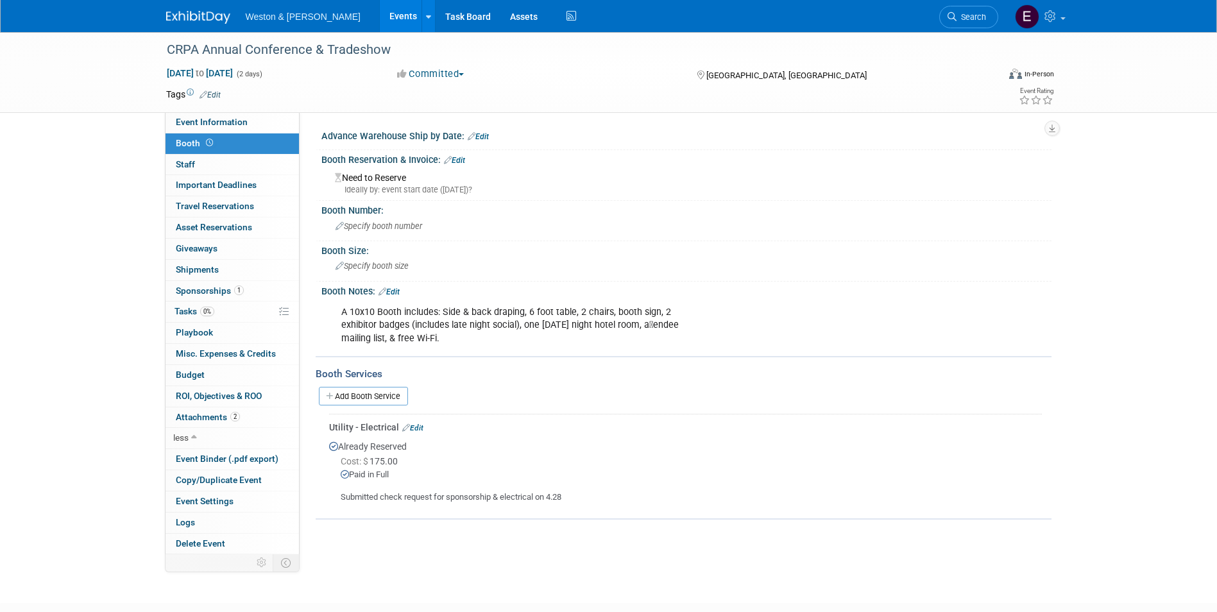
click at [560, 411] on div "Utility - Electrical Edit Already Reserved Cost: $ 175.00 Paid in Full" at bounding box center [684, 460] width 736 height 99
click at [262, 421] on link "2 Attachments 2" at bounding box center [232, 417] width 133 height 21
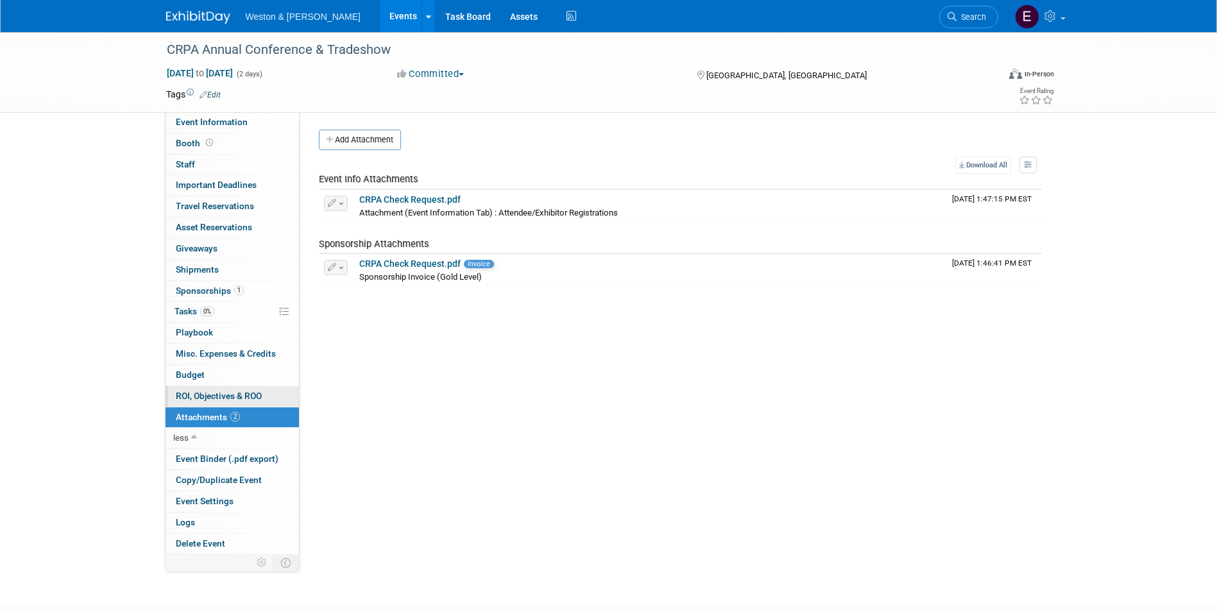
click at [201, 404] on link "0 ROI, Objectives & ROO 0" at bounding box center [232, 396] width 133 height 21
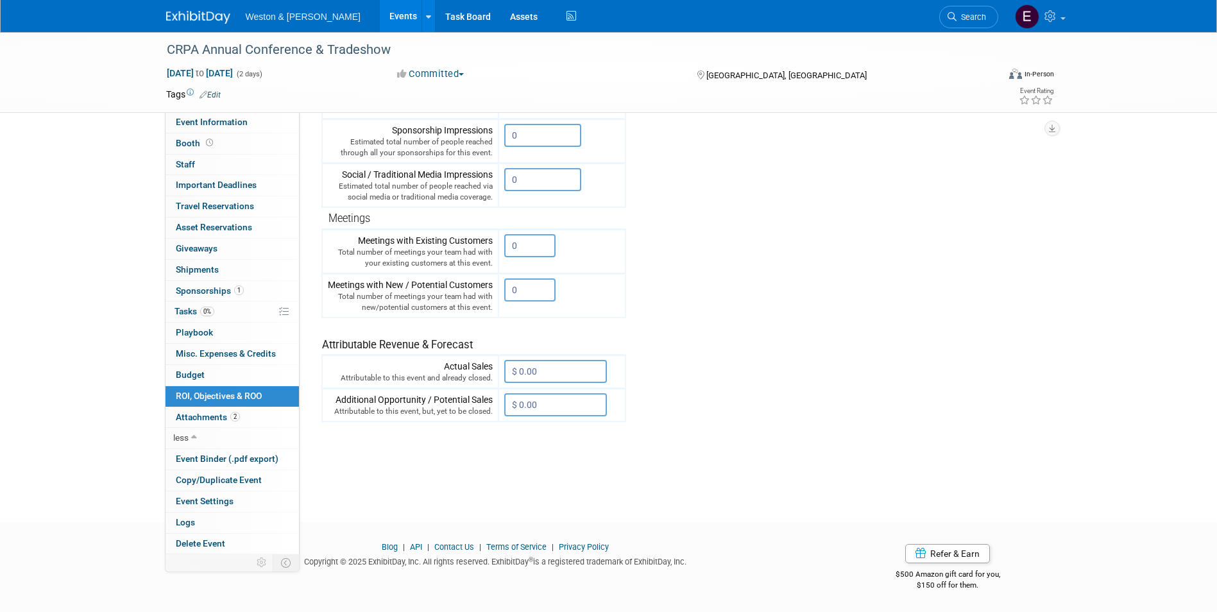
scroll to position [157, 0]
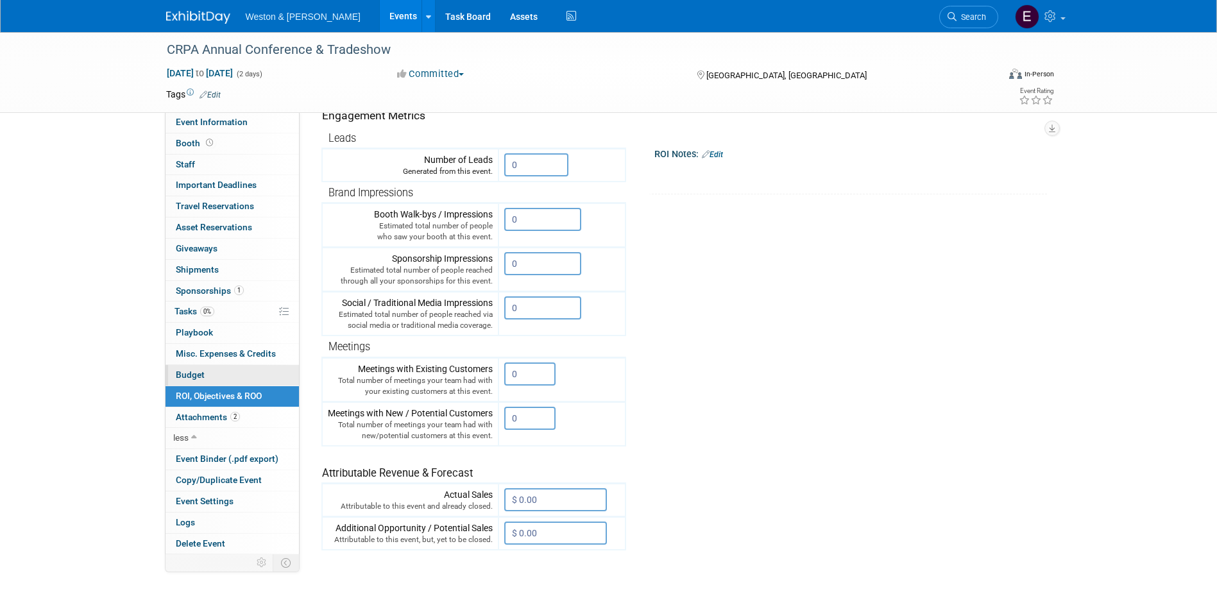
click at [246, 379] on link "Budget" at bounding box center [232, 375] width 133 height 21
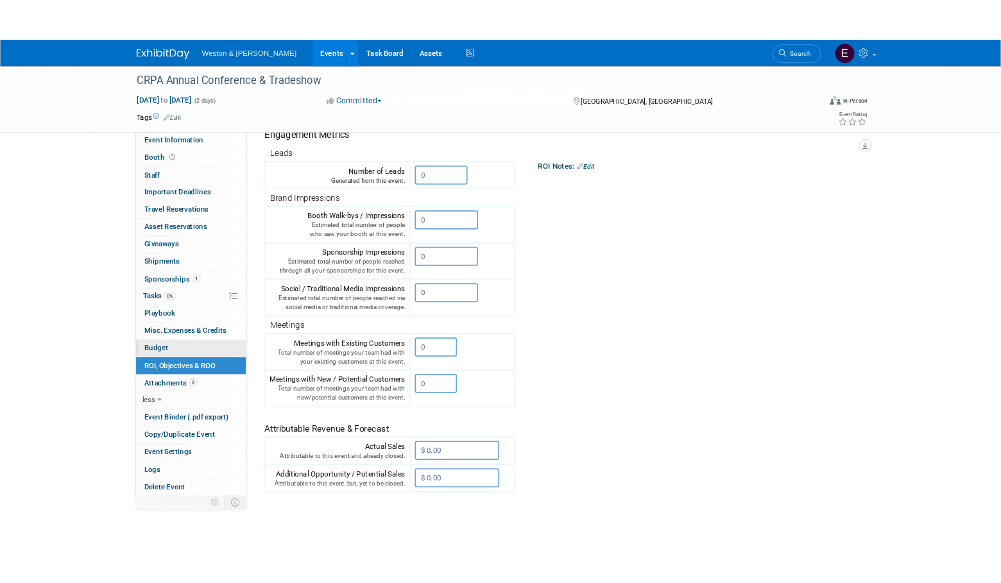
scroll to position [0, 0]
